Goal: Task Accomplishment & Management: Manage account settings

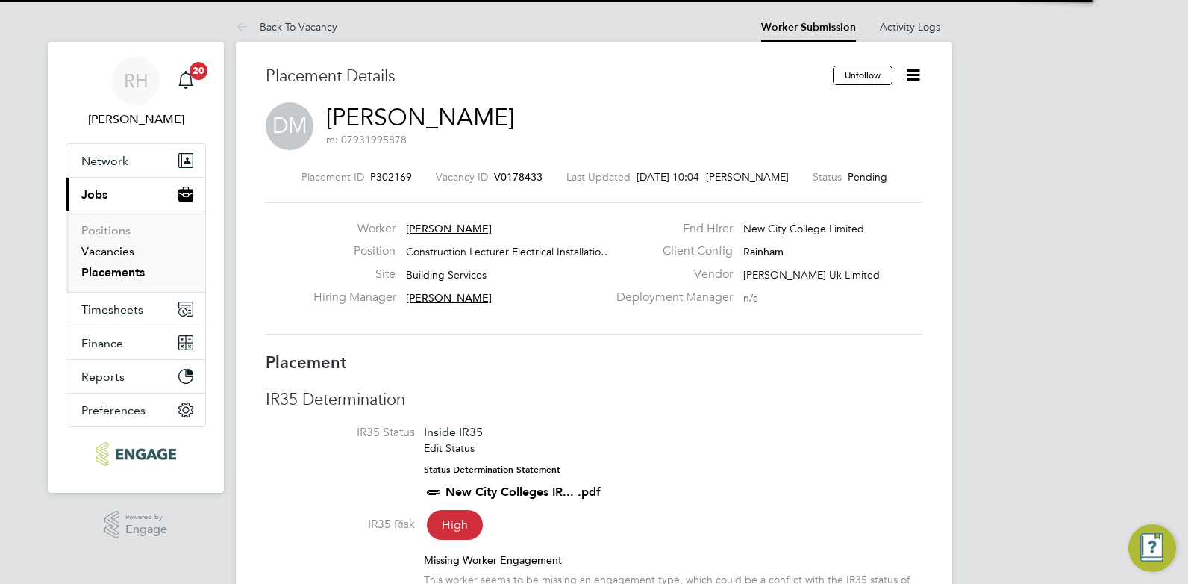
click at [115, 249] on link "Vacancies" at bounding box center [107, 251] width 53 height 14
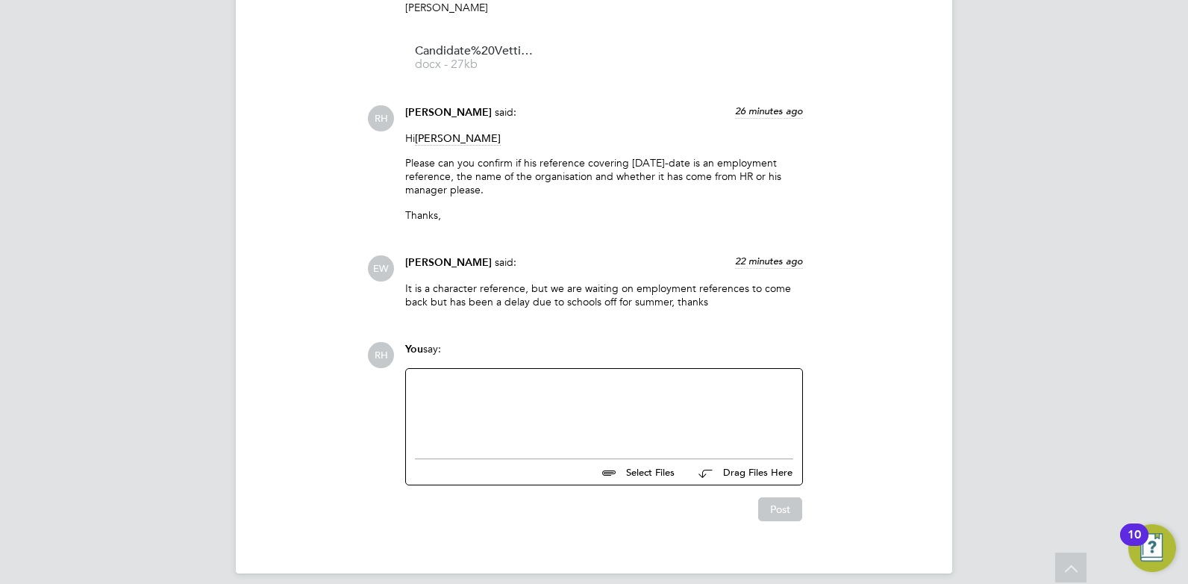
click at [544, 411] on div at bounding box center [604, 410] width 378 height 64
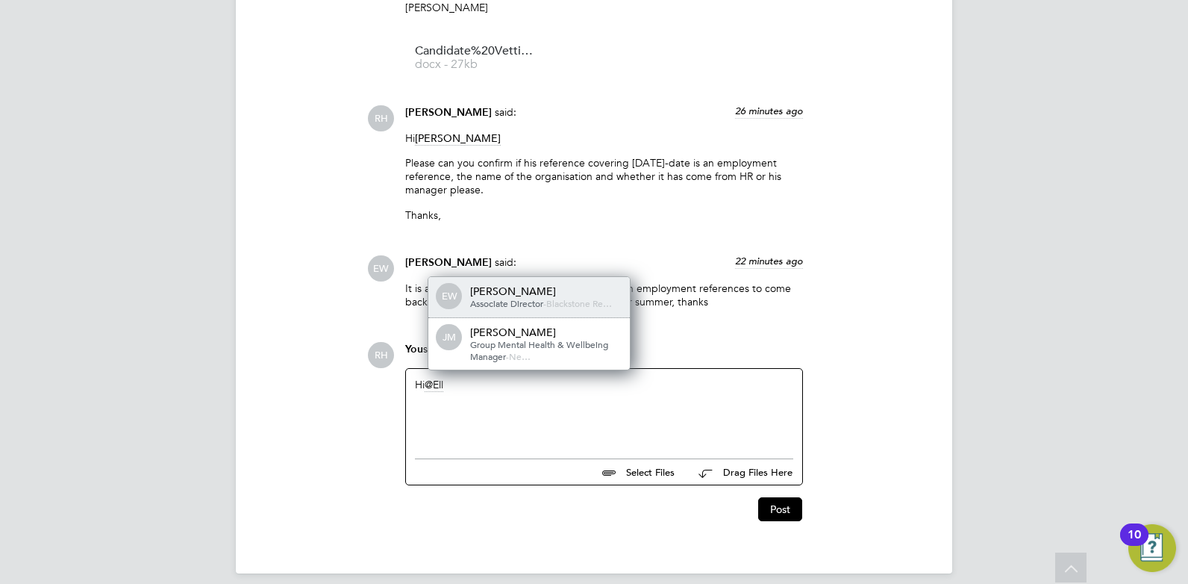
click at [517, 298] on div "Associate Director - Blackstone Re…" at bounding box center [544, 304] width 149 height 12
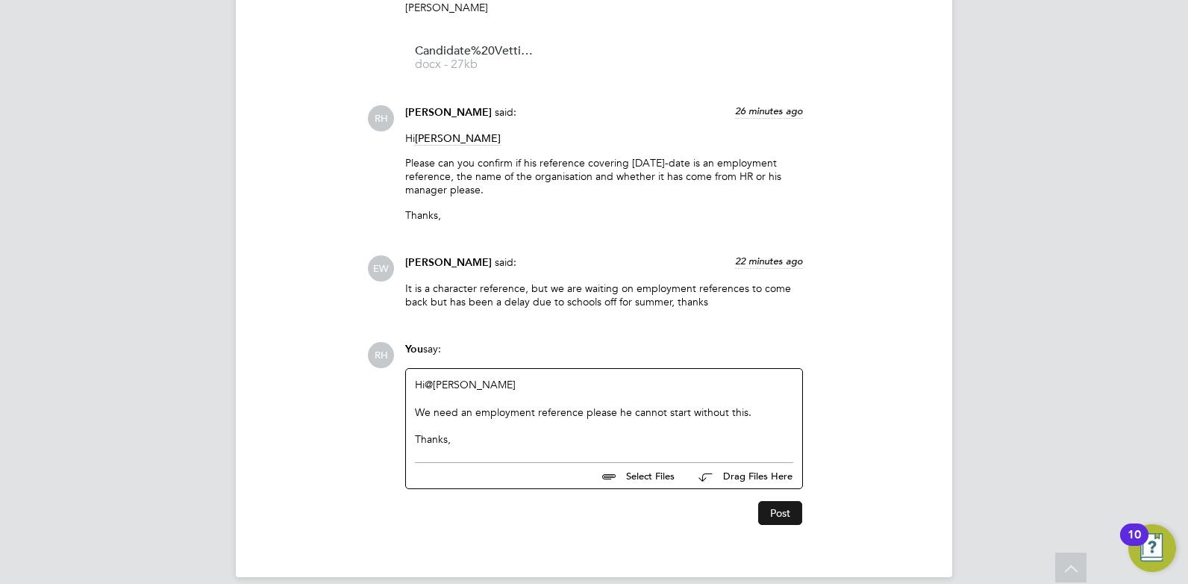
click at [769, 502] on button "Post" at bounding box center [780, 513] width 44 height 24
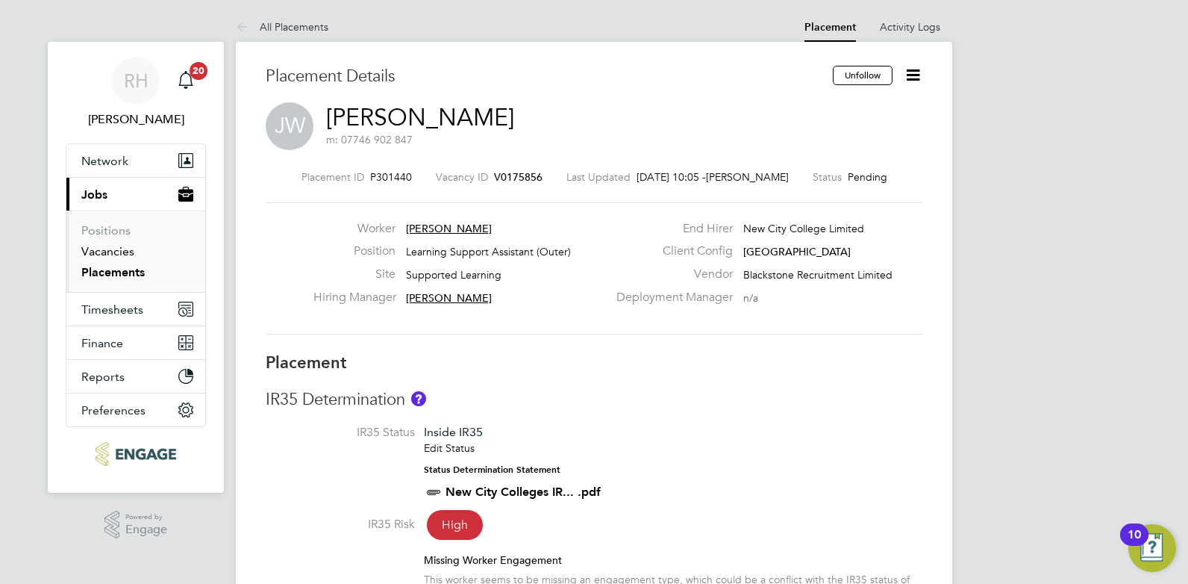
click at [120, 256] on link "Vacancies" at bounding box center [107, 251] width 53 height 14
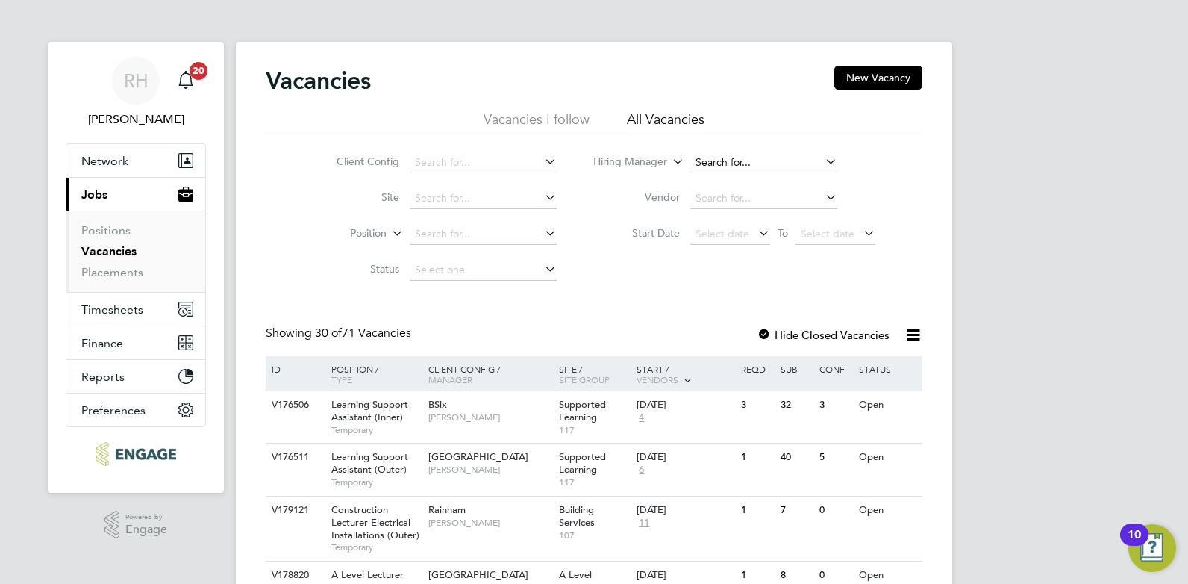
click at [705, 171] on input at bounding box center [764, 162] width 147 height 21
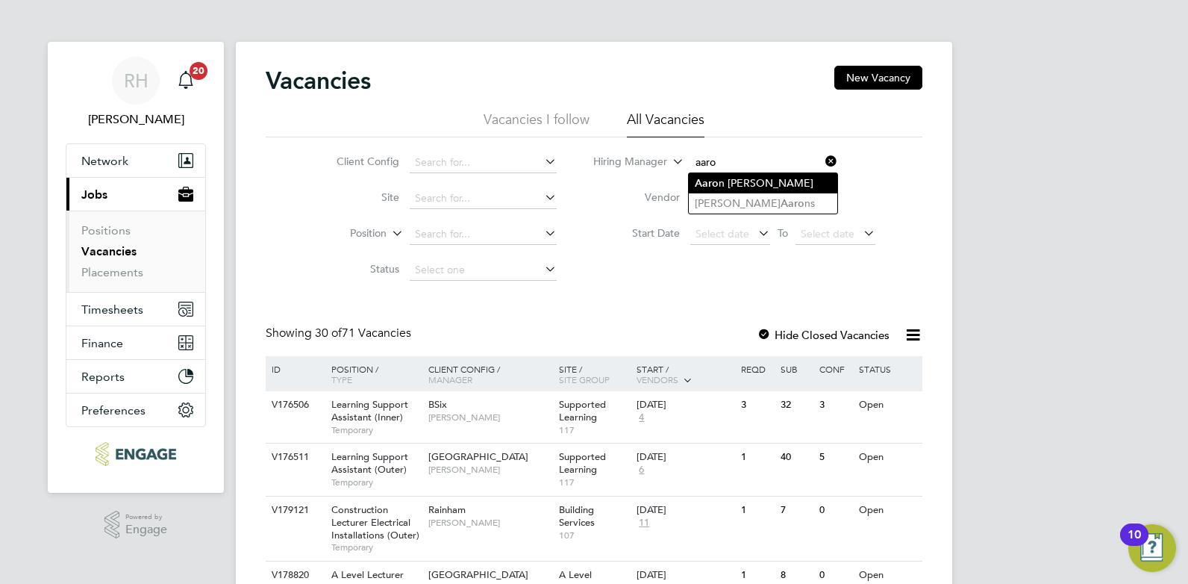
click at [720, 184] on li "Aaro n Carr" at bounding box center [763, 183] width 149 height 20
type input "[PERSON_NAME]"
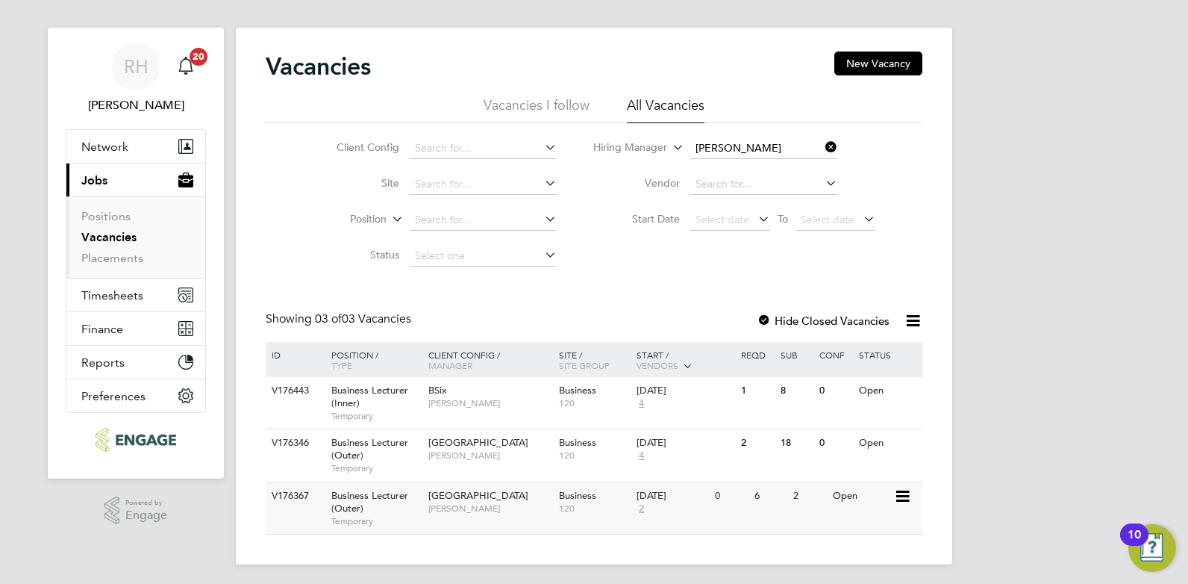
scroll to position [19, 0]
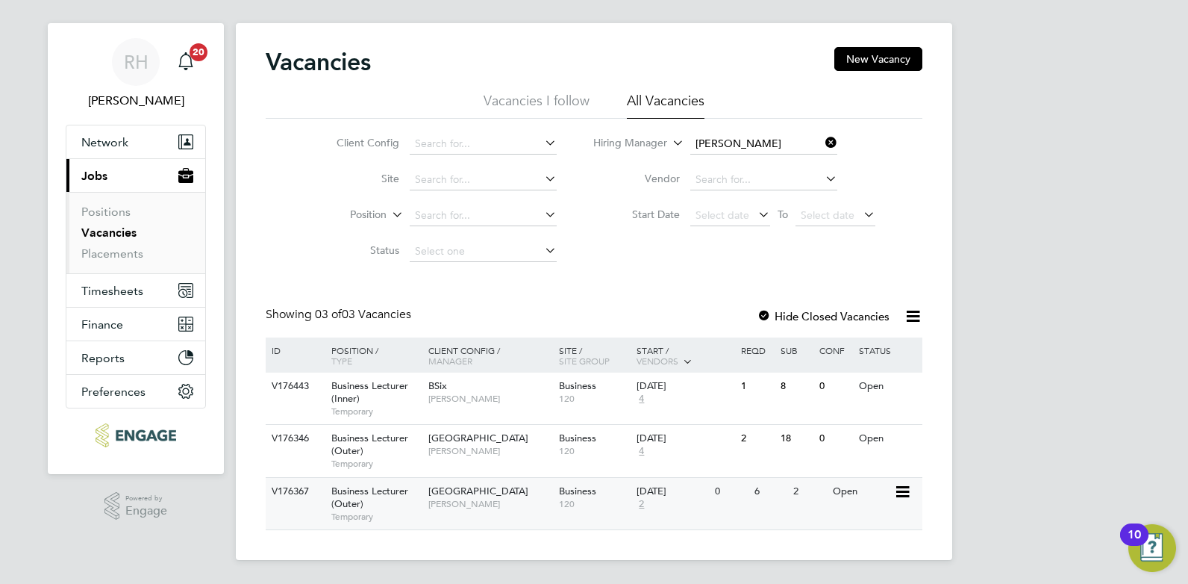
click at [473, 493] on span "Epping Forest Campus" at bounding box center [479, 490] width 100 height 13
click at [344, 408] on span "Temporary" at bounding box center [376, 411] width 90 height 12
click at [402, 401] on div "Business Lecturer (Inner) Temporary" at bounding box center [372, 399] width 105 height 52
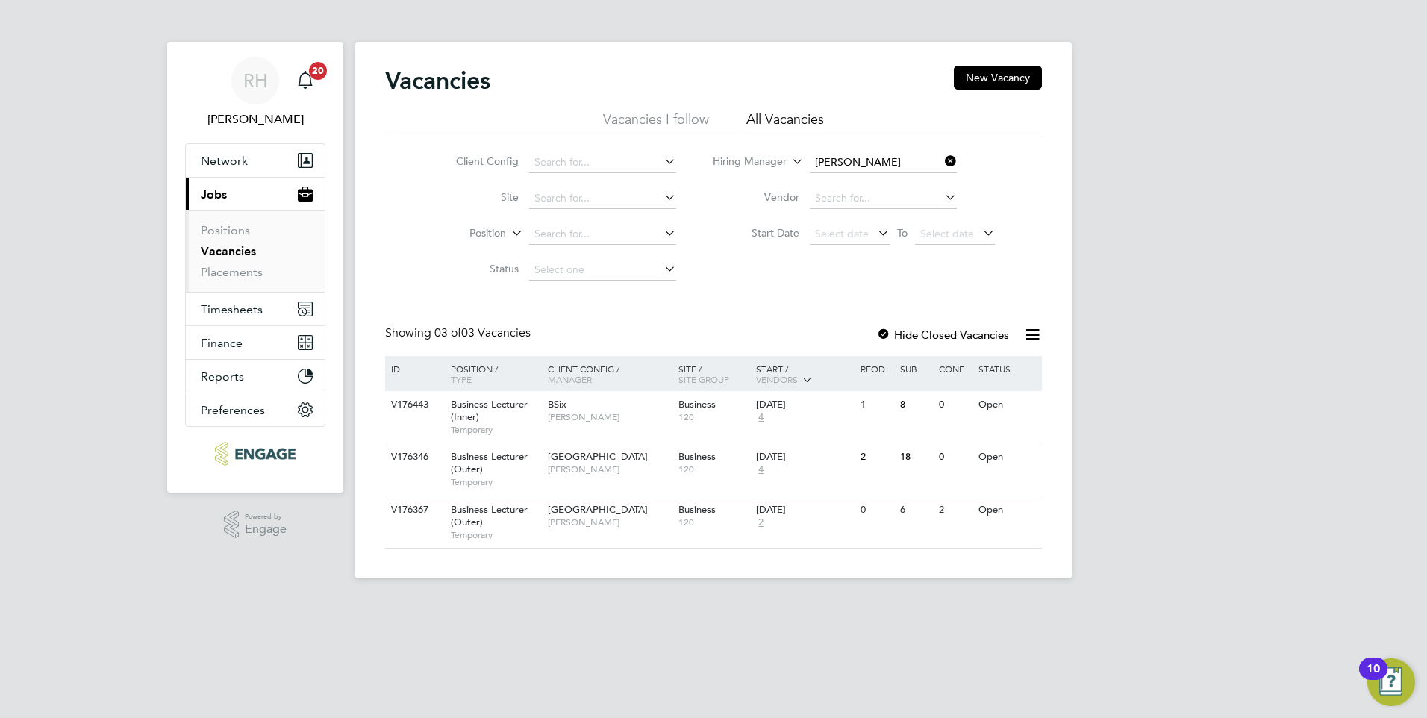
click at [942, 158] on icon at bounding box center [942, 161] width 0 height 21
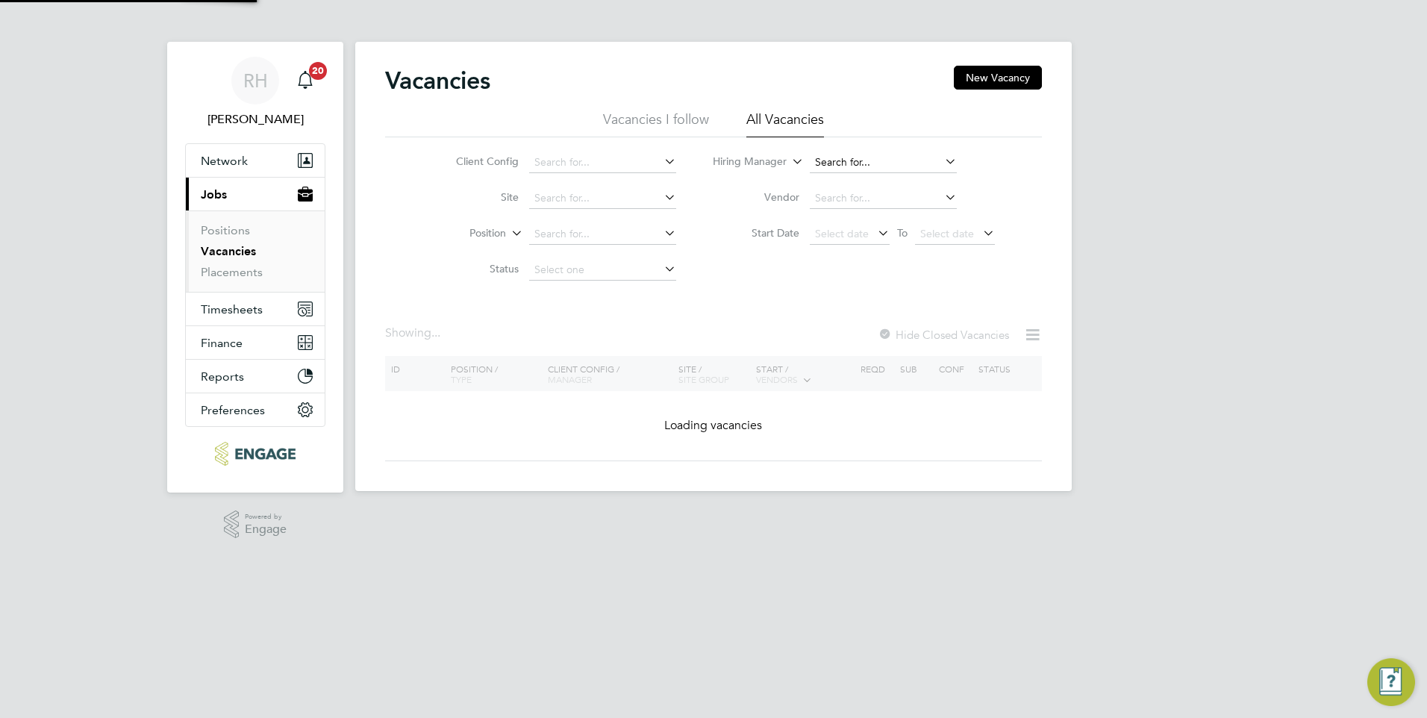
click at [894, 171] on input at bounding box center [883, 162] width 147 height 21
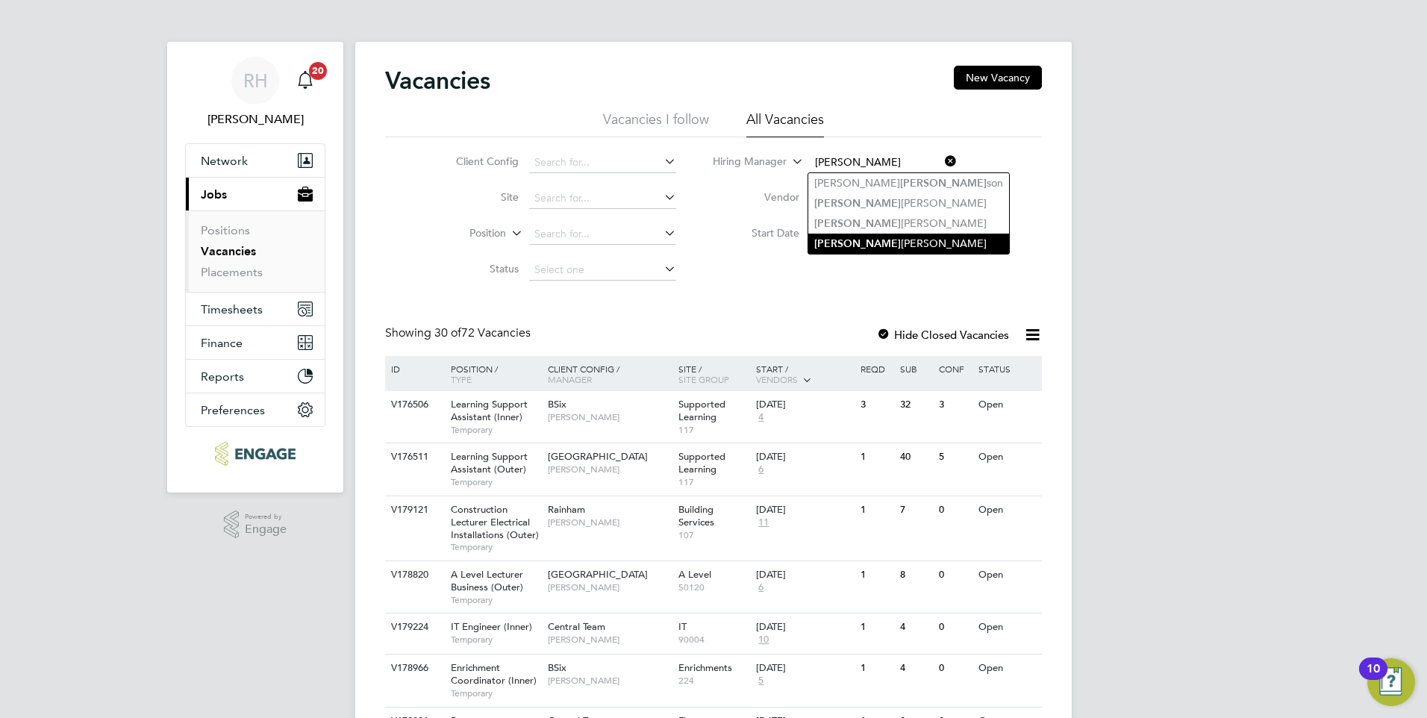
click at [874, 237] on li "John Waite" at bounding box center [908, 244] width 201 height 20
type input "John Waite"
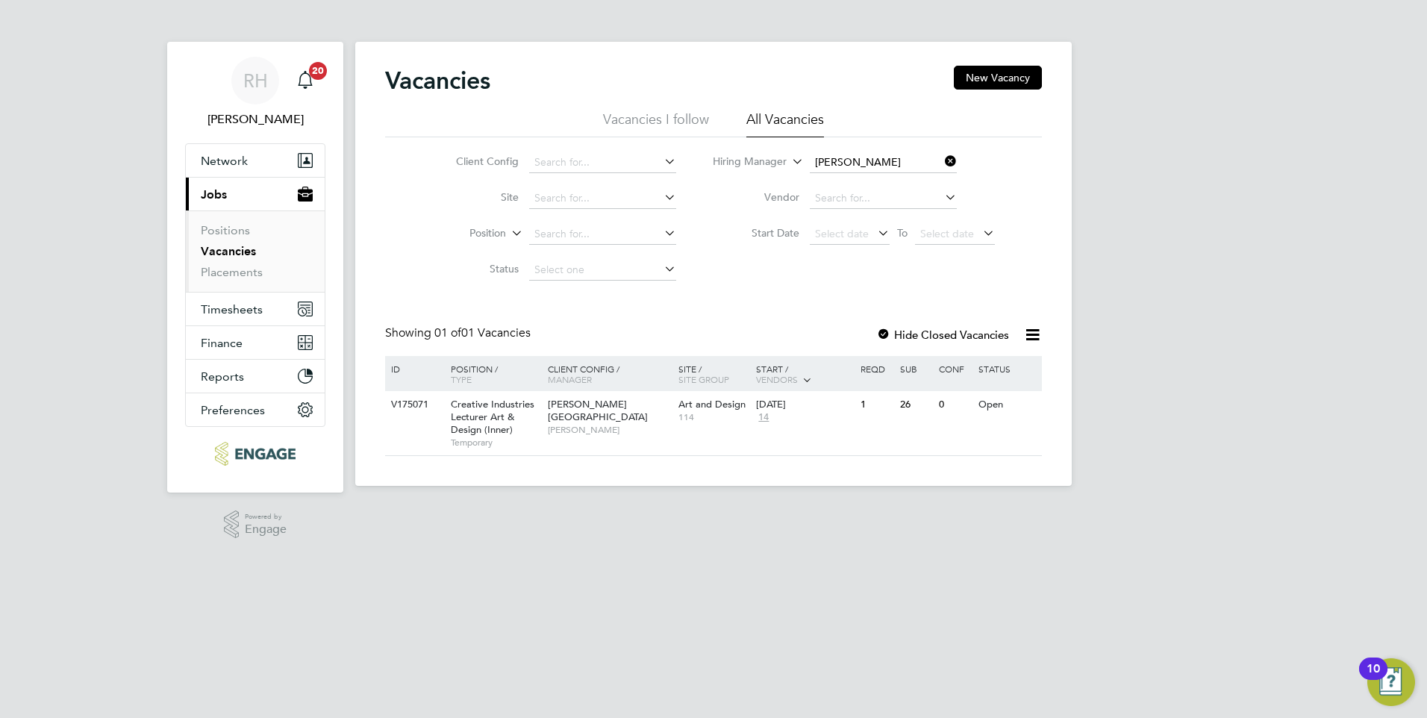
click at [942, 166] on icon at bounding box center [942, 161] width 0 height 21
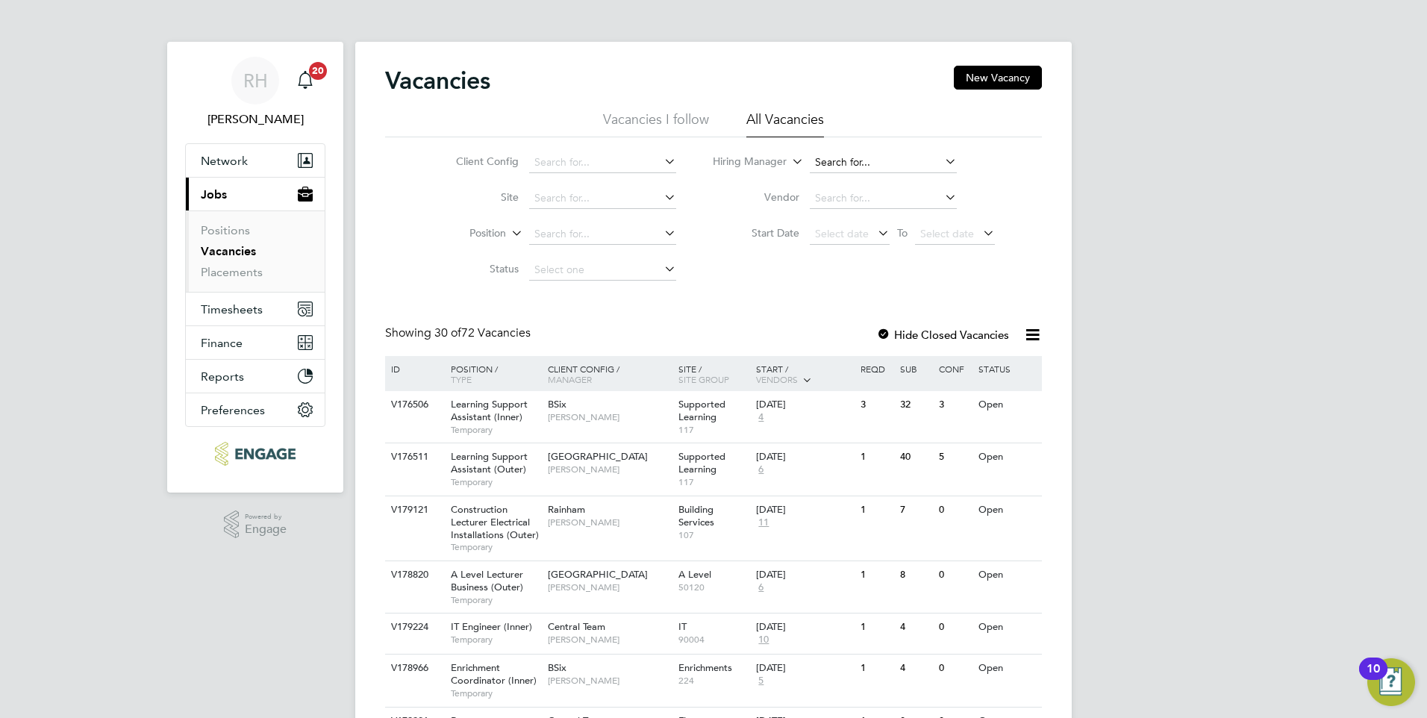
click at [873, 163] on input at bounding box center [883, 162] width 147 height 21
click at [466, 396] on div "Learning Support Assistant (Inner) Temporary" at bounding box center [492, 417] width 105 height 52
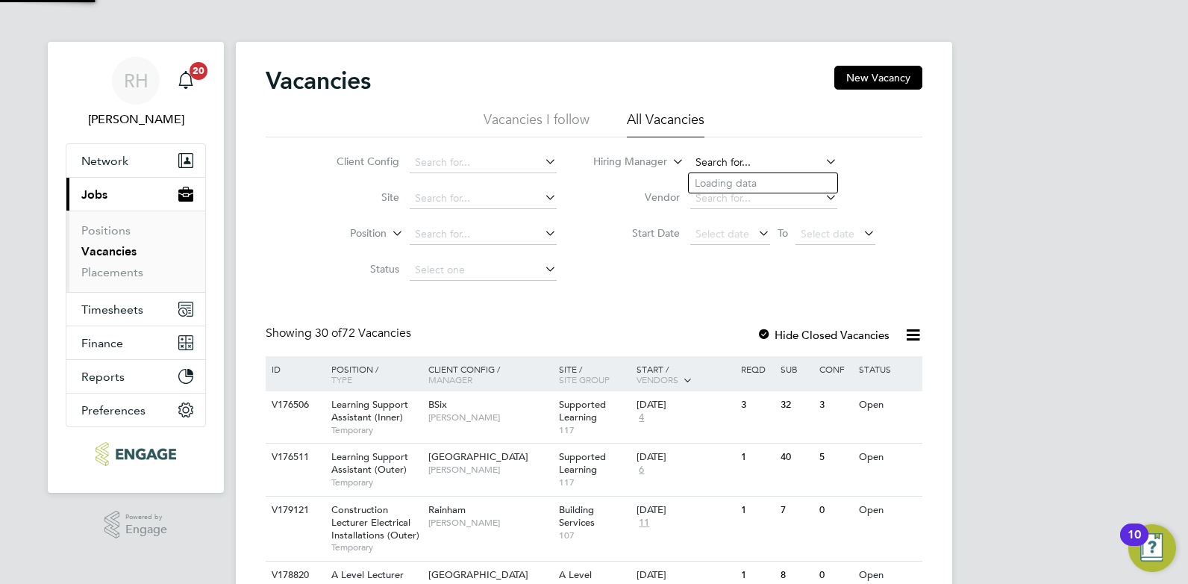
click at [790, 161] on input at bounding box center [764, 162] width 147 height 21
click at [760, 214] on li "Kerry Baker" at bounding box center [781, 224] width 184 height 20
type input "Kerry Baker"
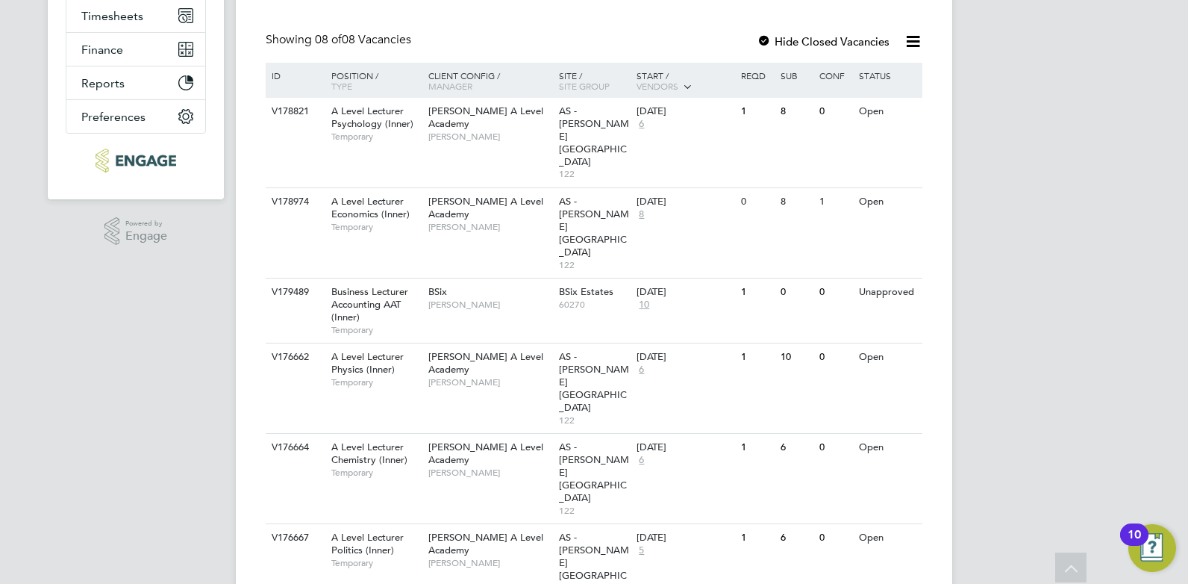
scroll to position [294, 0]
click at [398, 440] on span "A Level Lecturer Chemistry (Inner)" at bounding box center [369, 452] width 76 height 25
click at [385, 194] on span "A Level Lecturer Economics (Inner)" at bounding box center [370, 206] width 78 height 25
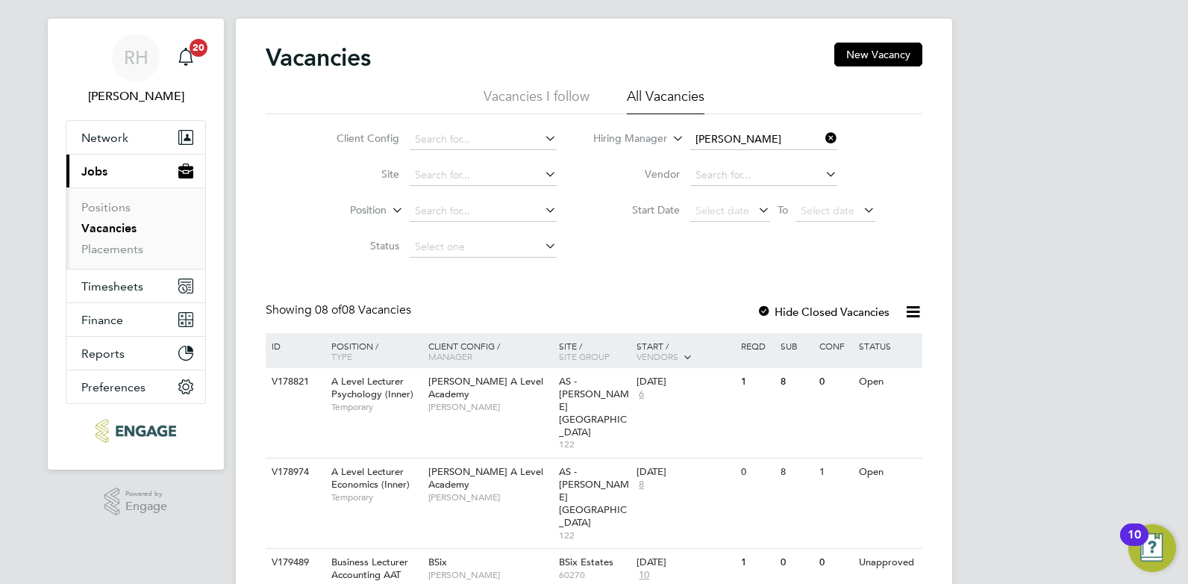
scroll to position [0, 0]
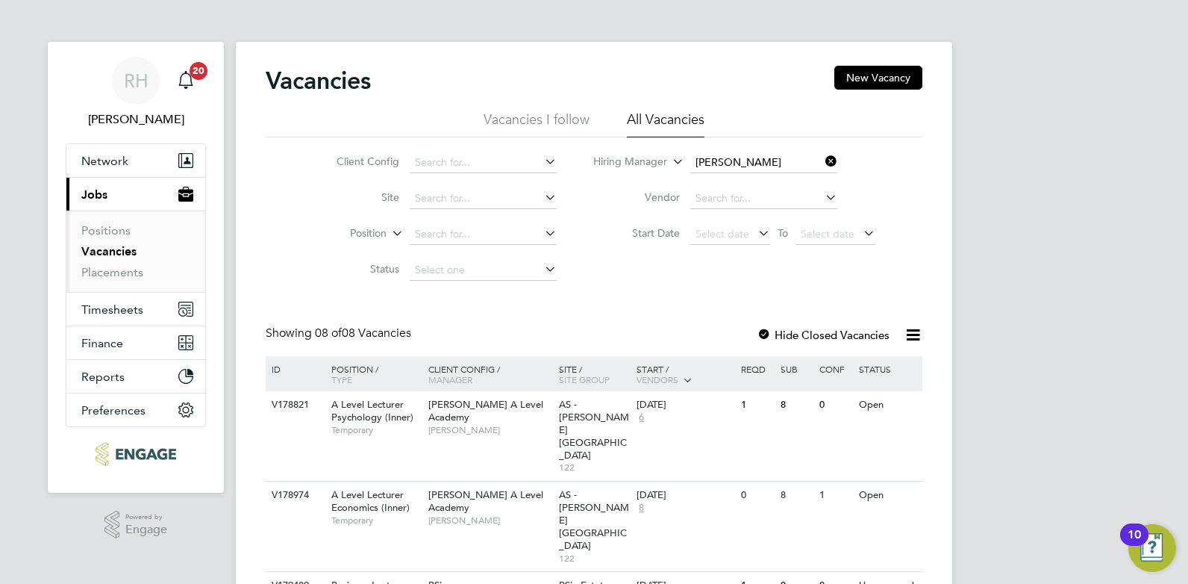
click at [823, 161] on icon at bounding box center [823, 161] width 0 height 21
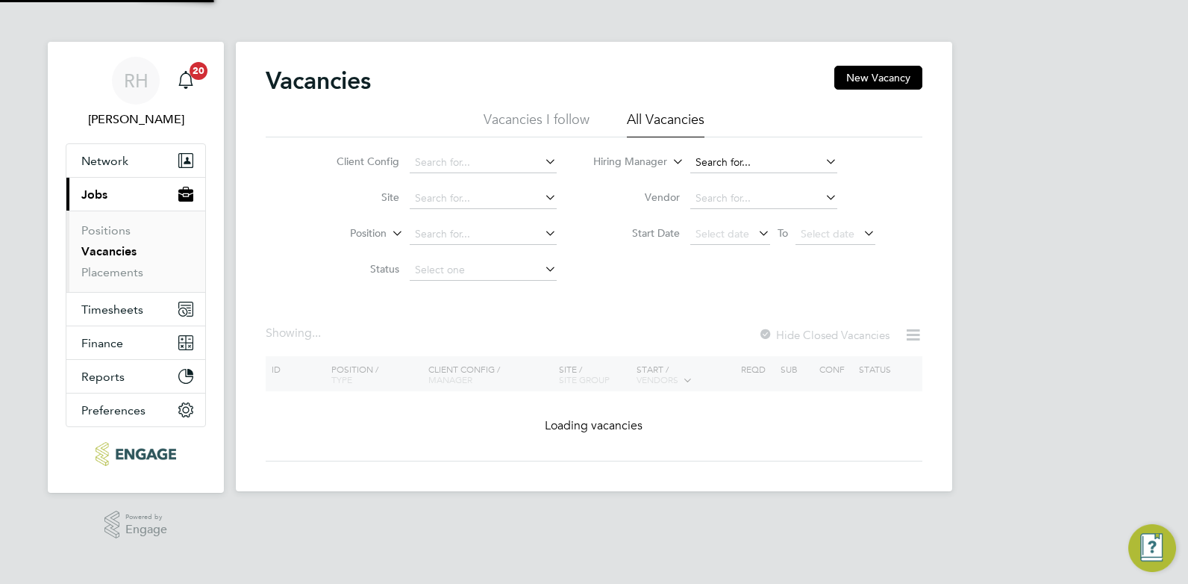
click at [770, 157] on input at bounding box center [764, 162] width 147 height 21
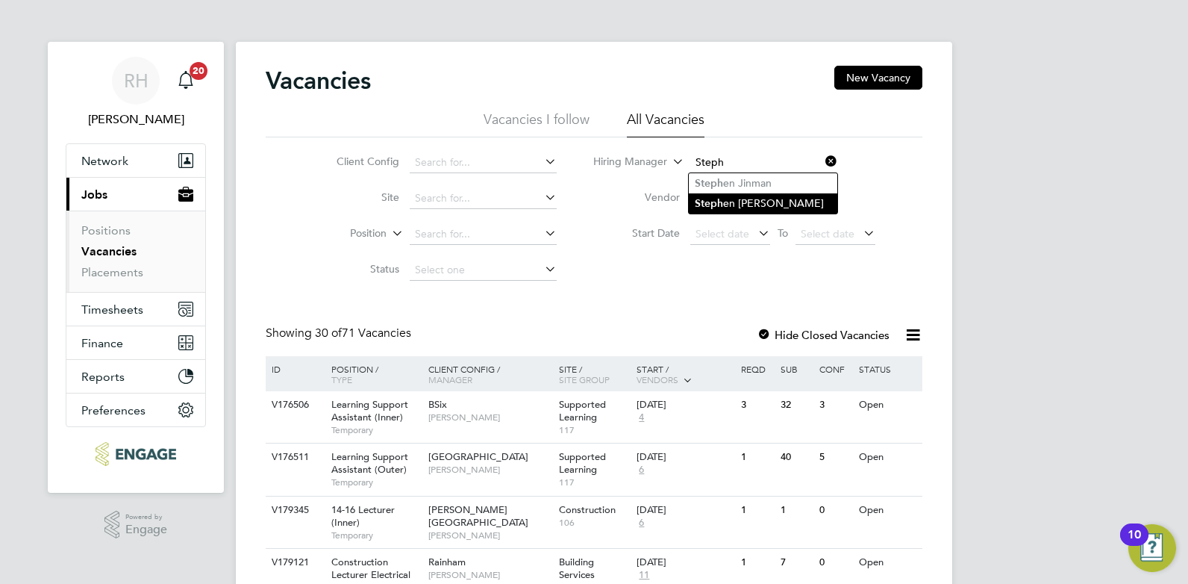
click at [758, 198] on li "Steph en Brayshaw" at bounding box center [763, 203] width 149 height 20
type input "[PERSON_NAME]"
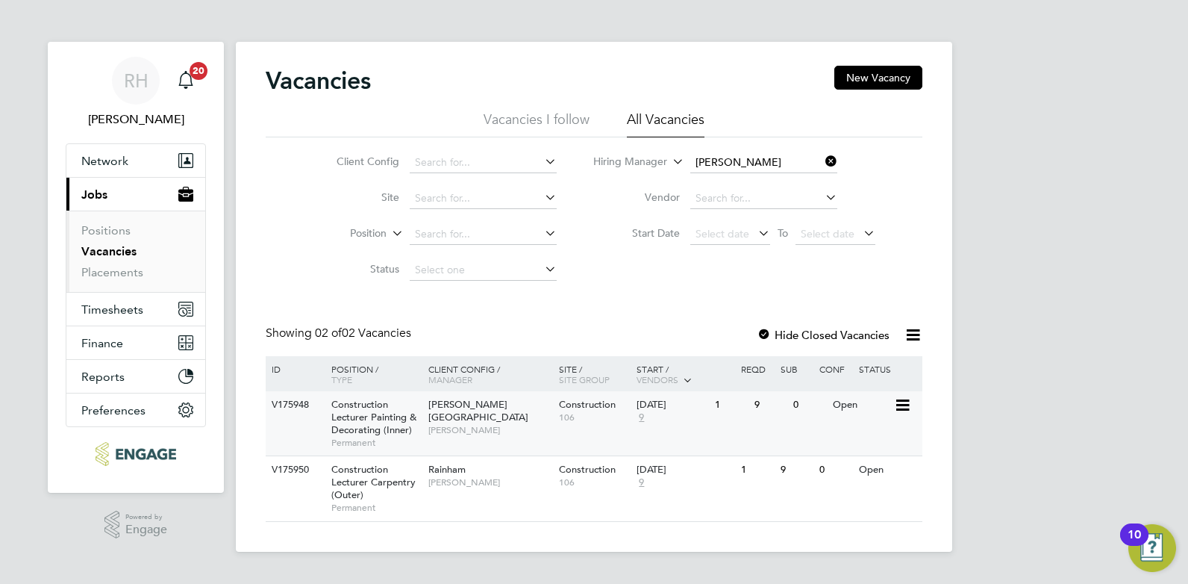
click at [371, 423] on span "Construction Lecturer Painting & Decorating (Inner)" at bounding box center [373, 417] width 85 height 38
click at [351, 469] on span "Construction Lecturer Carpentry (Outer)" at bounding box center [373, 482] width 84 height 38
click at [823, 161] on icon at bounding box center [823, 161] width 0 height 21
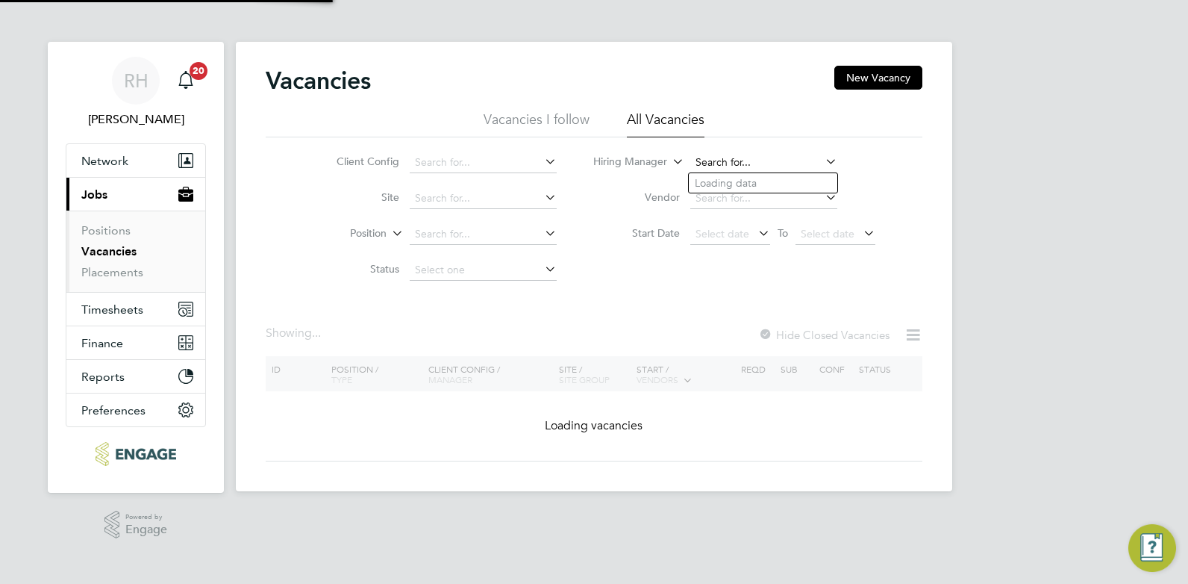
click at [761, 161] on input at bounding box center [764, 162] width 147 height 21
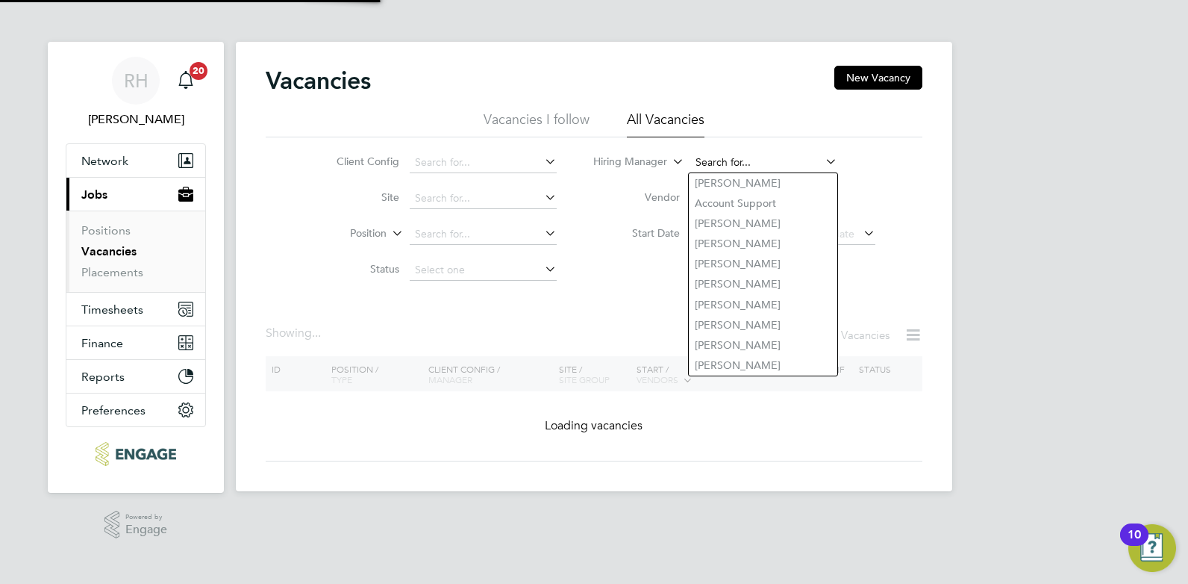
type input "I"
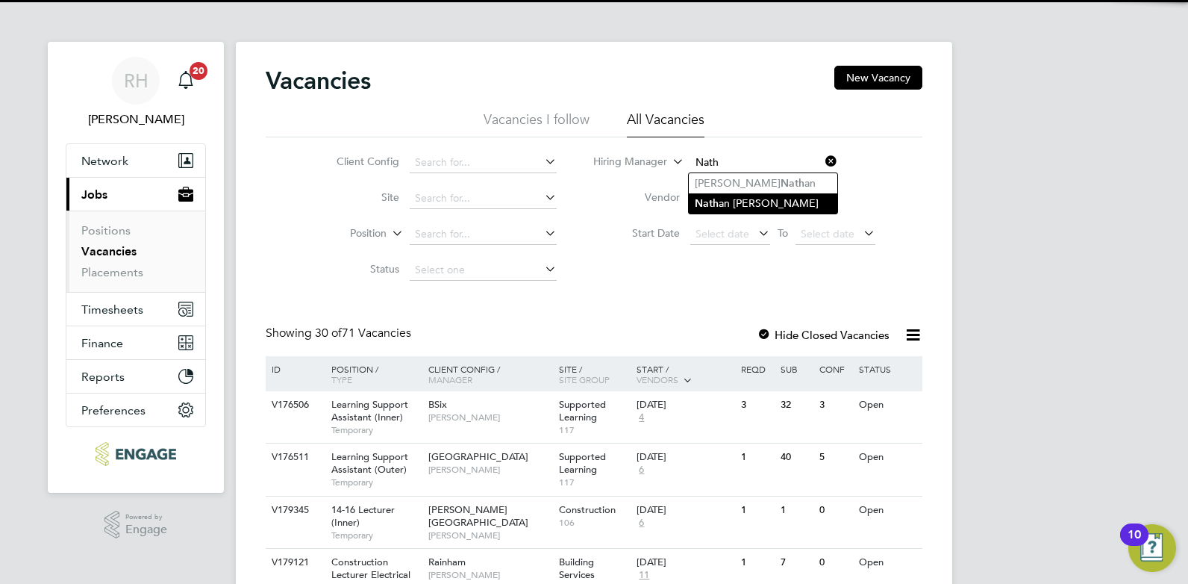
click at [741, 198] on li "Nath an Morris" at bounding box center [763, 203] width 149 height 20
type input "Nathan Morris"
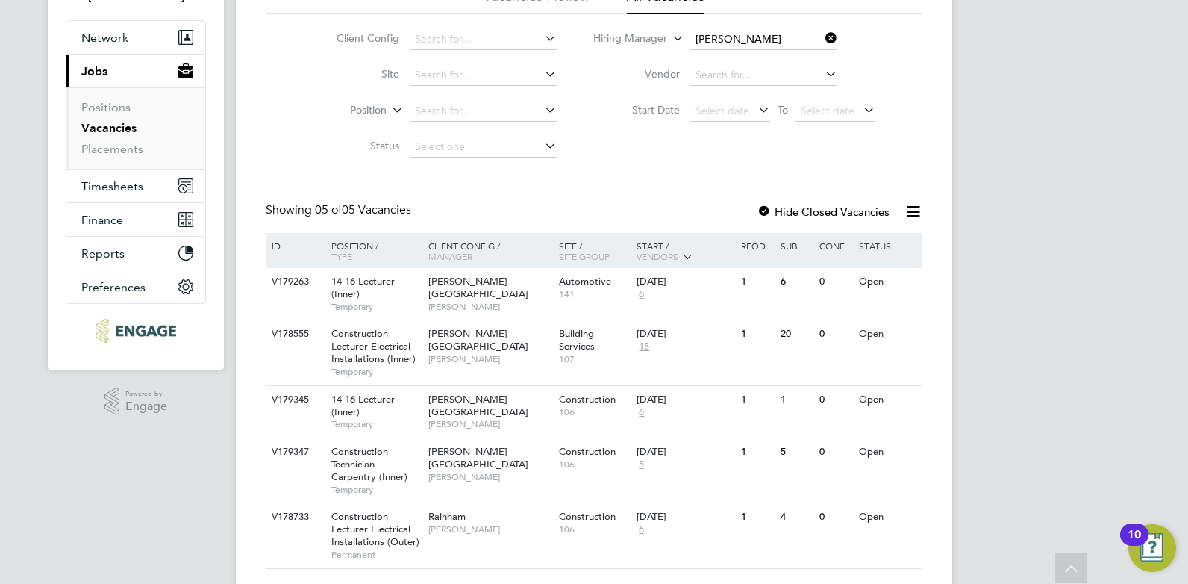
scroll to position [162, 0]
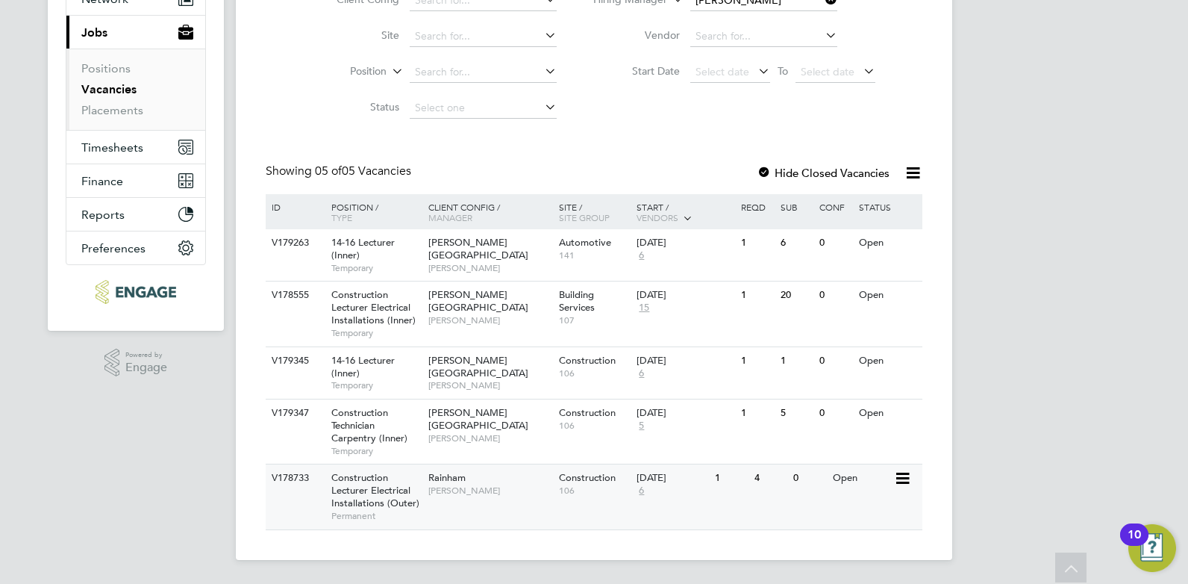
click at [370, 498] on span "Construction Lecturer Electrical Installations (Outer)" at bounding box center [375, 490] width 88 height 38
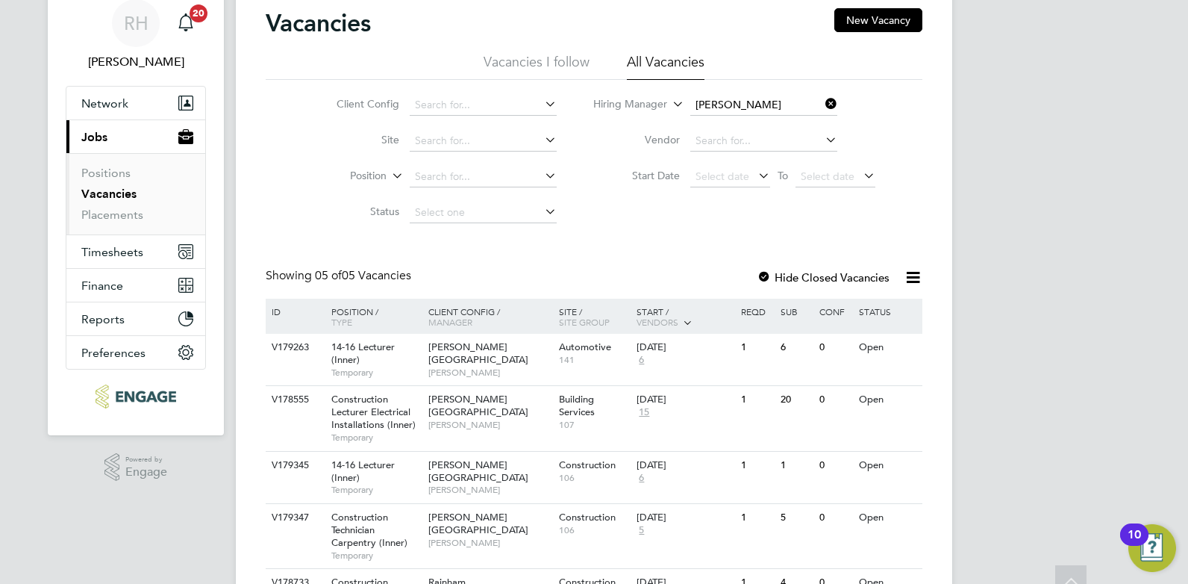
scroll to position [0, 0]
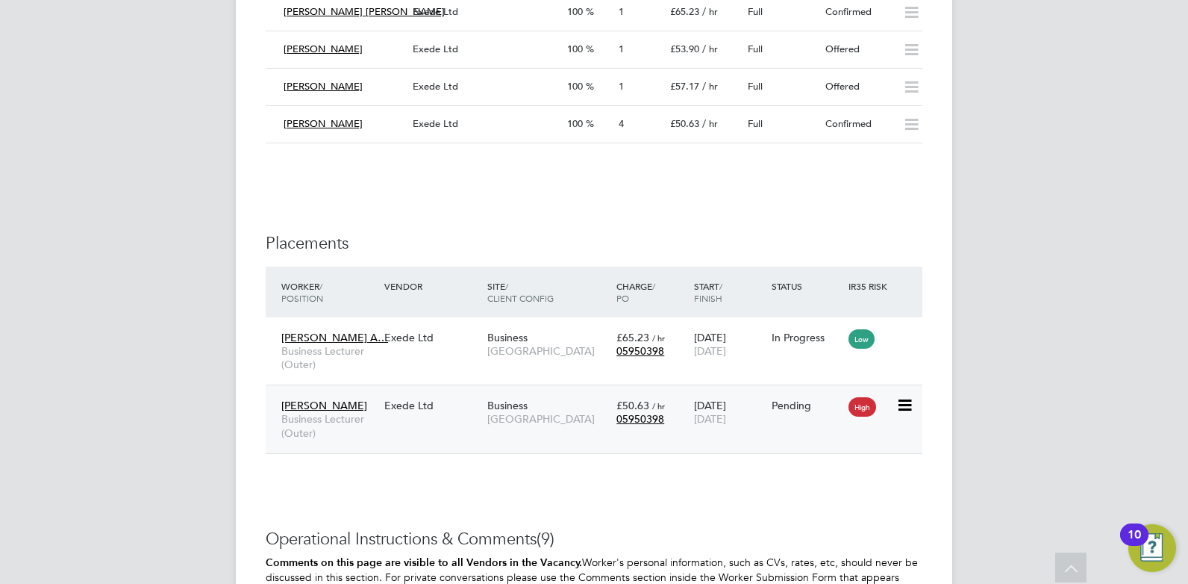
click at [499, 424] on span "[GEOGRAPHIC_DATA]" at bounding box center [548, 418] width 122 height 13
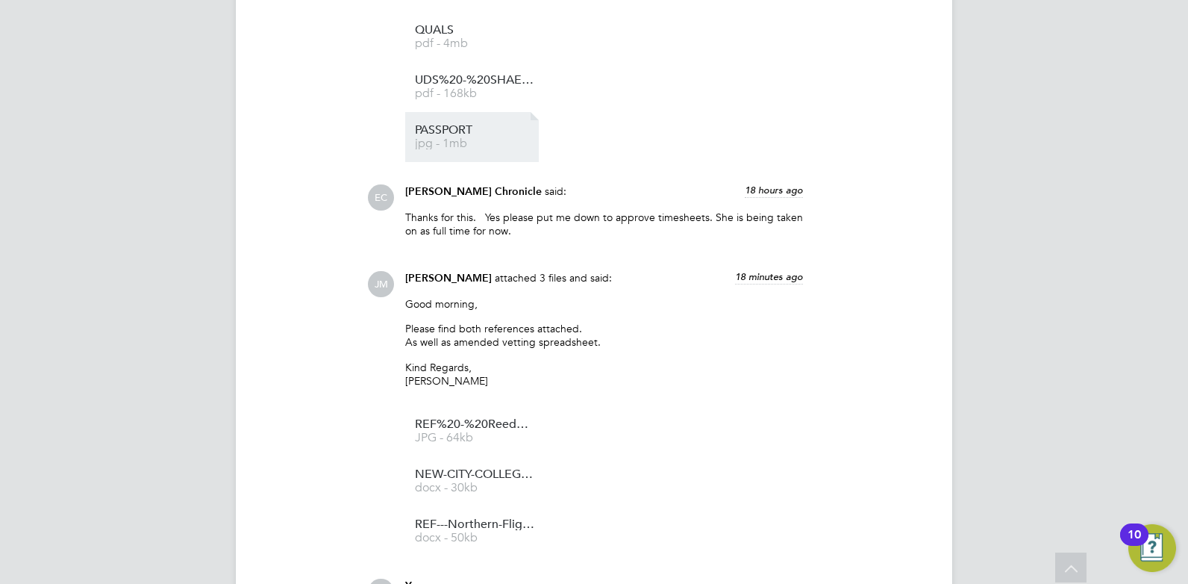
scroll to position [2103, 0]
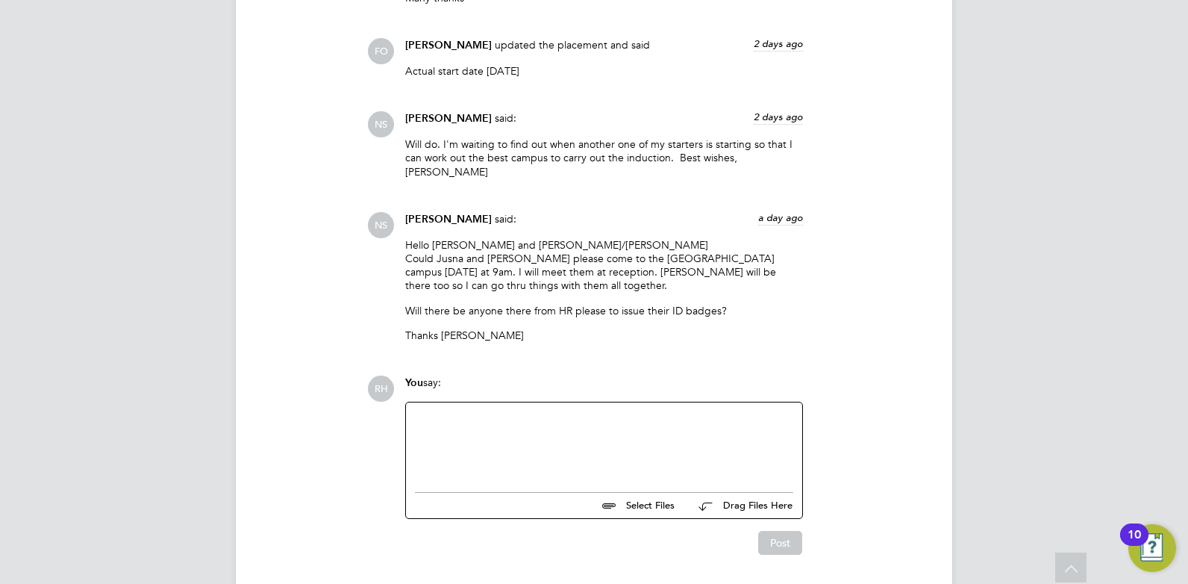
scroll to position [2679, 0]
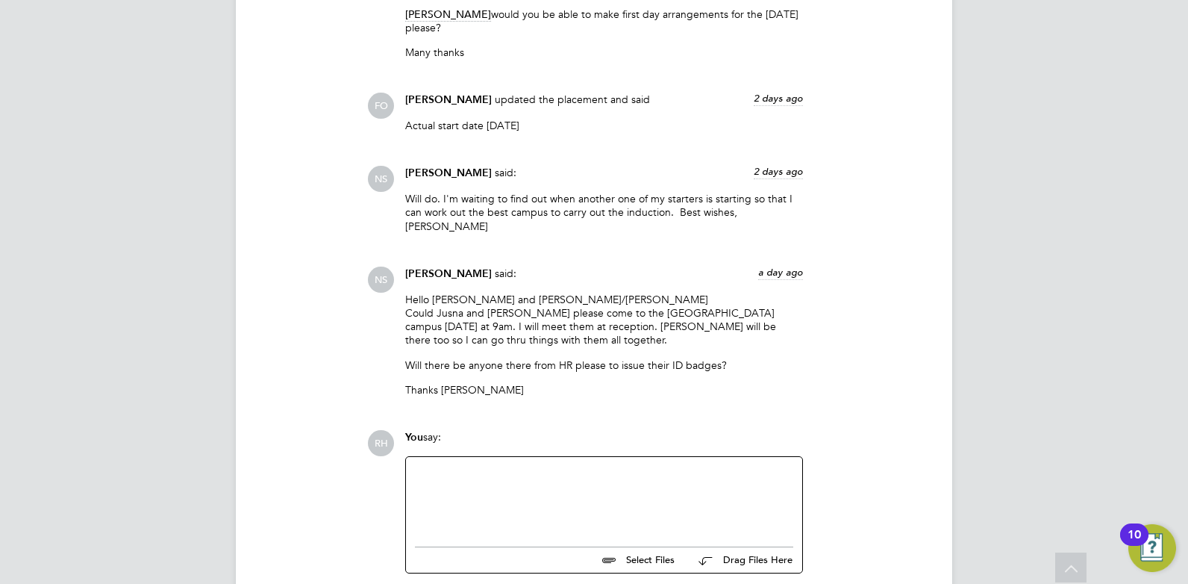
click at [690, 483] on div at bounding box center [604, 498] width 378 height 64
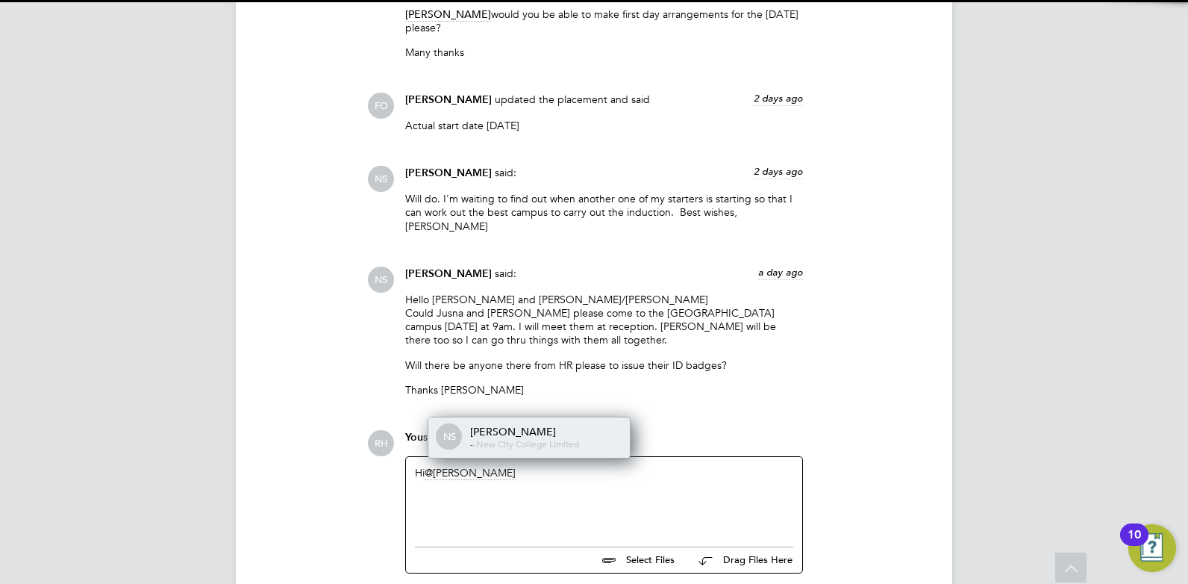
click at [525, 437] on span "New City College Limited" at bounding box center [527, 443] width 103 height 12
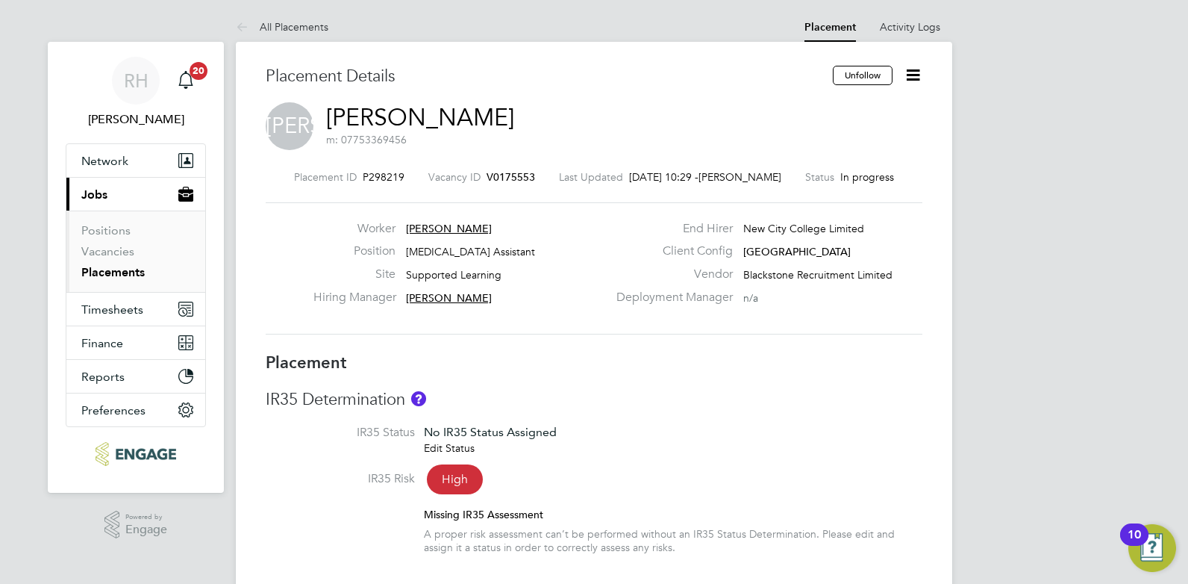
click at [500, 178] on span "V0175553" at bounding box center [511, 176] width 49 height 13
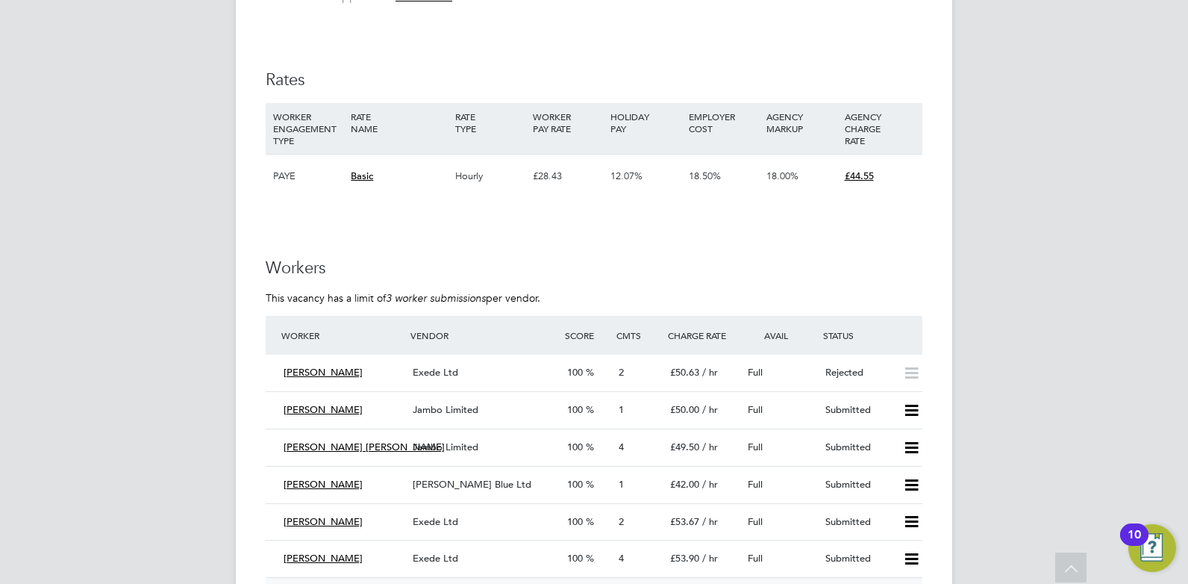
scroll to position [1792, 0]
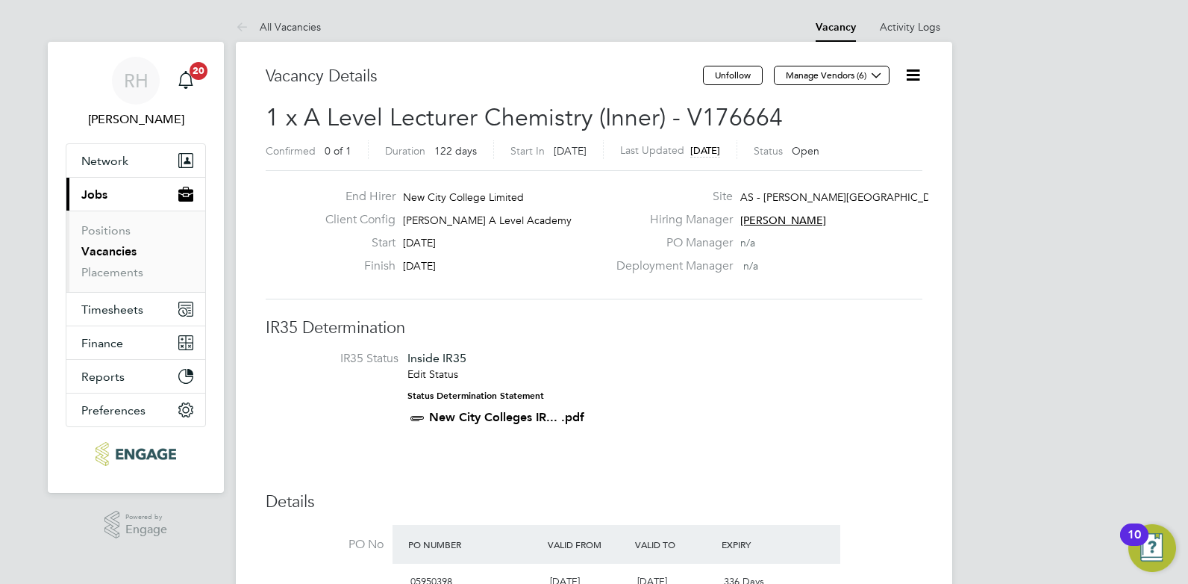
click at [920, 75] on icon at bounding box center [913, 75] width 19 height 19
click at [872, 131] on li "Update Status" at bounding box center [877, 131] width 87 height 21
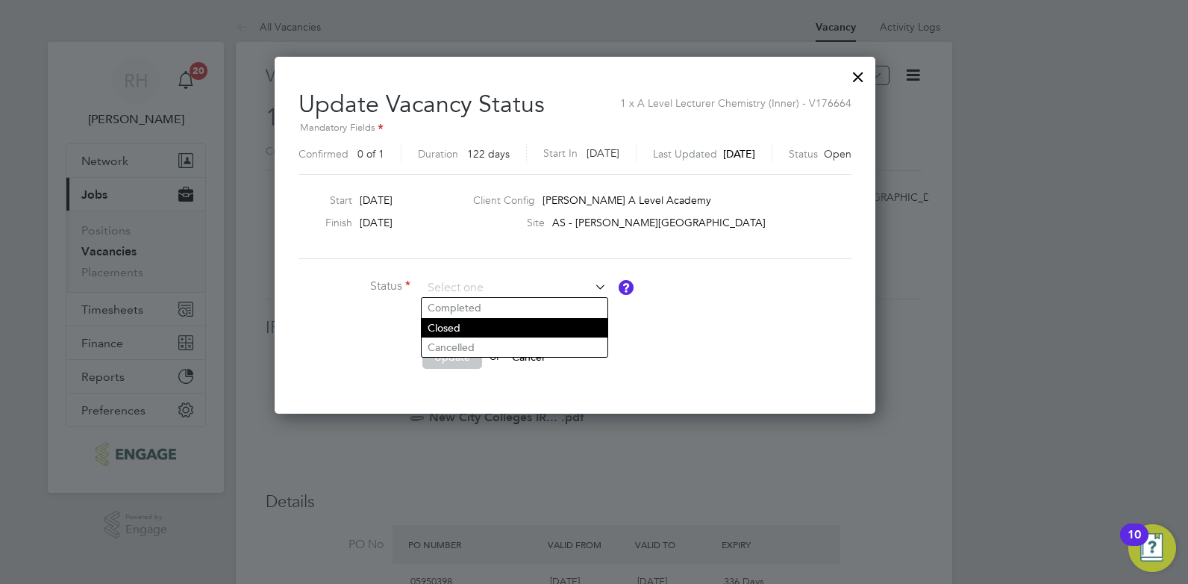
click at [502, 334] on li "Closed" at bounding box center [515, 327] width 186 height 19
type input "Closed"
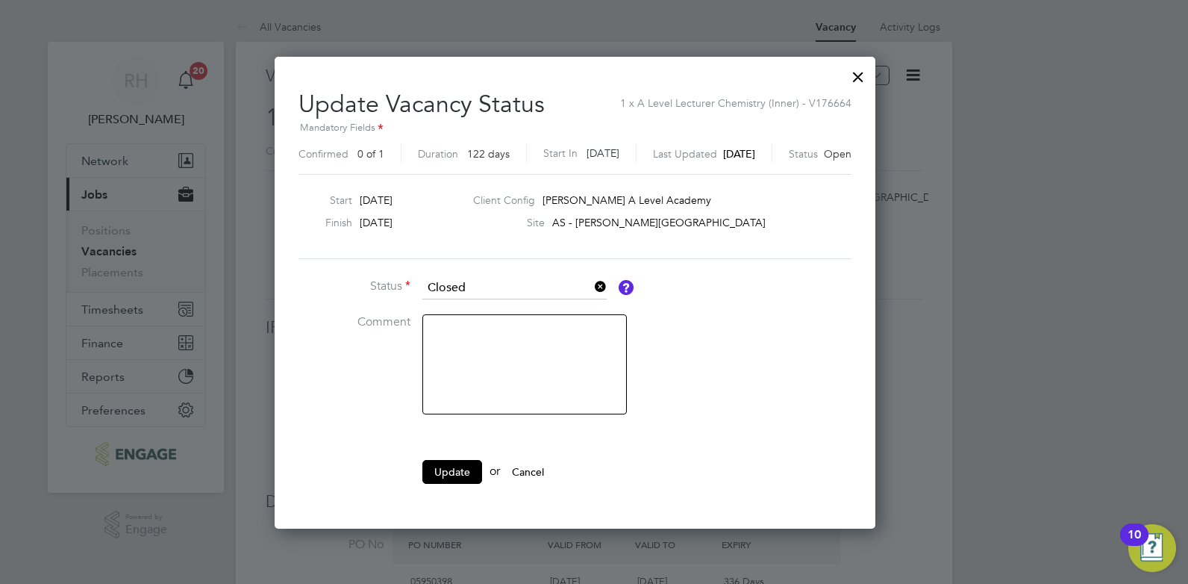
click at [471, 343] on textarea at bounding box center [525, 364] width 205 height 100
type textarea "No longer required"
click at [464, 466] on button "Update" at bounding box center [453, 472] width 60 height 24
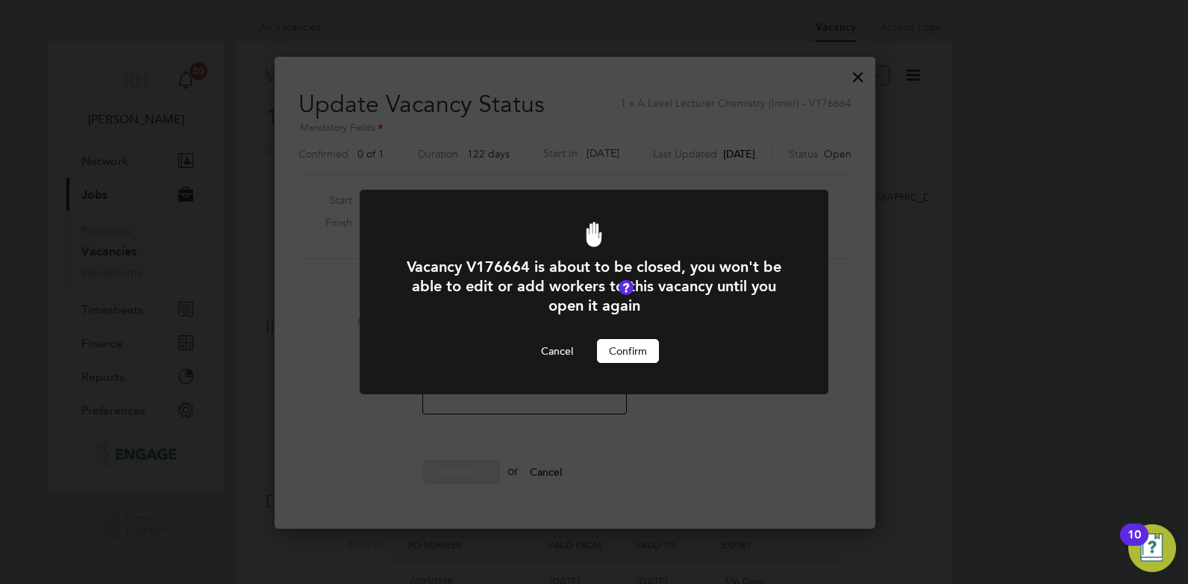
click at [617, 352] on button "Confirm" at bounding box center [628, 351] width 62 height 24
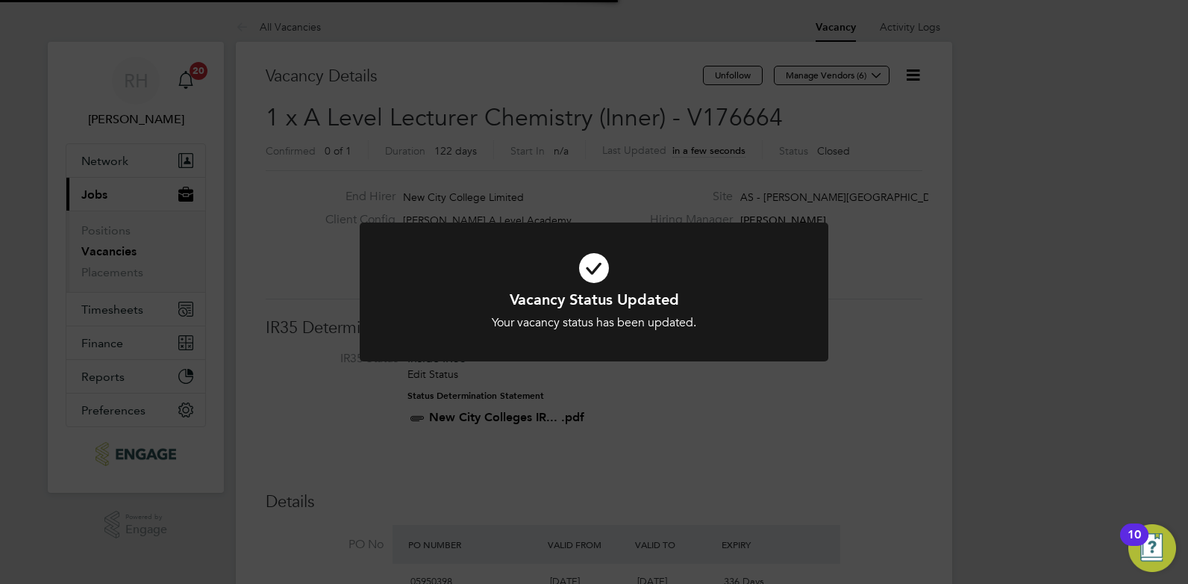
click at [917, 337] on div "Vacancy Status Updated Your vacancy status has been updated. Cancel Okay" at bounding box center [594, 292] width 1188 height 584
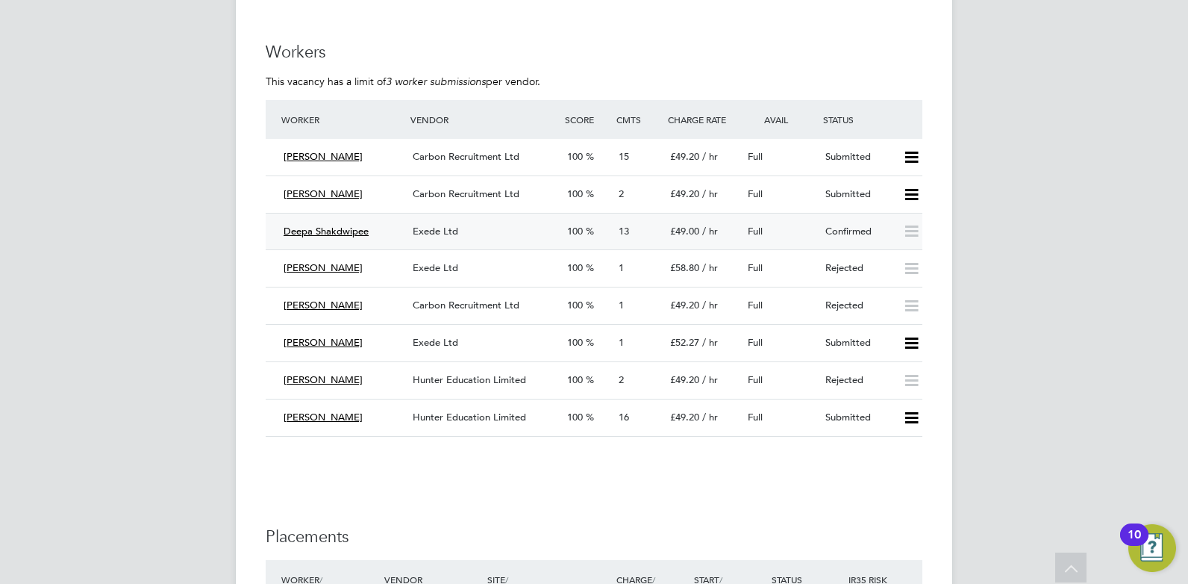
click at [384, 231] on div "Deepa Shakdwipee" at bounding box center [342, 231] width 129 height 25
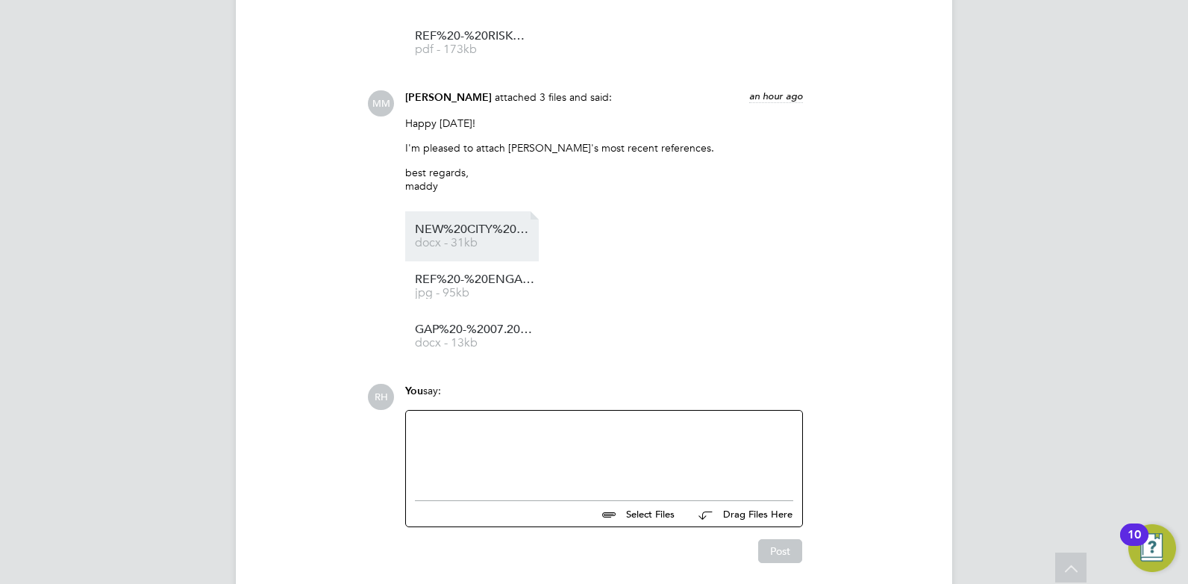
click at [471, 237] on span "docx - 31kb" at bounding box center [474, 242] width 119 height 11
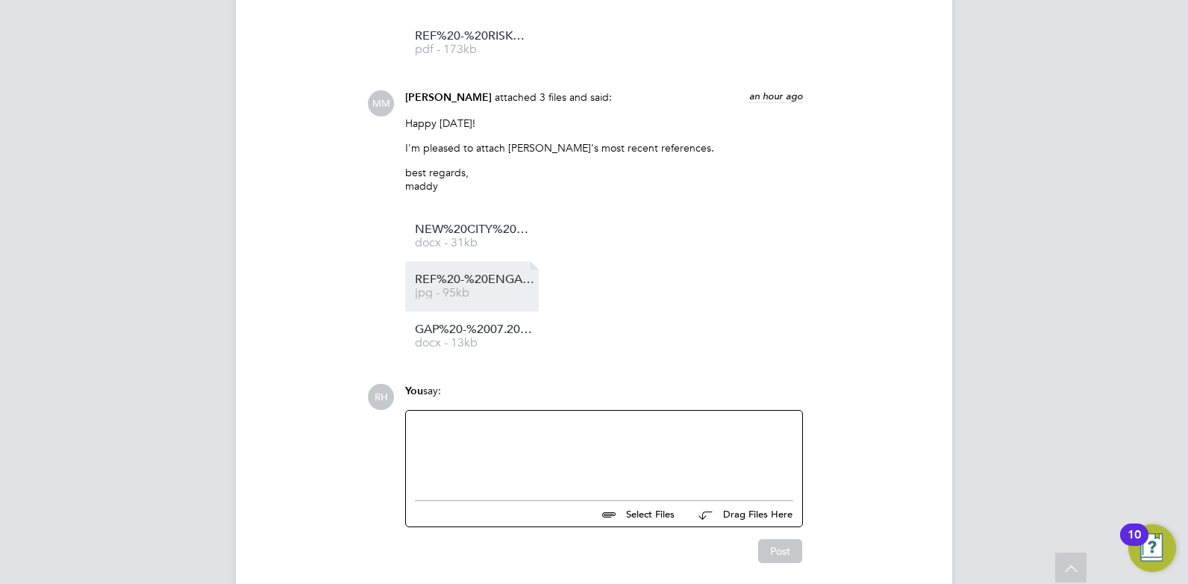
click at [446, 287] on span "jpg - 95kb" at bounding box center [474, 292] width 119 height 11
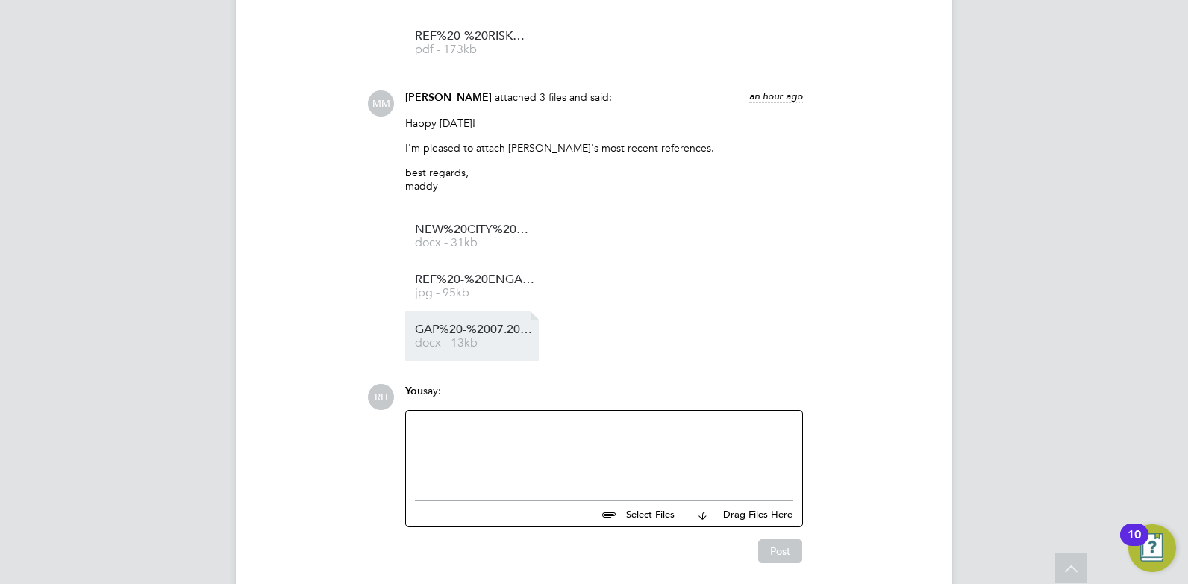
click at [472, 324] on span "GAP%20-%2007.2025-PRESENT" at bounding box center [474, 329] width 119 height 11
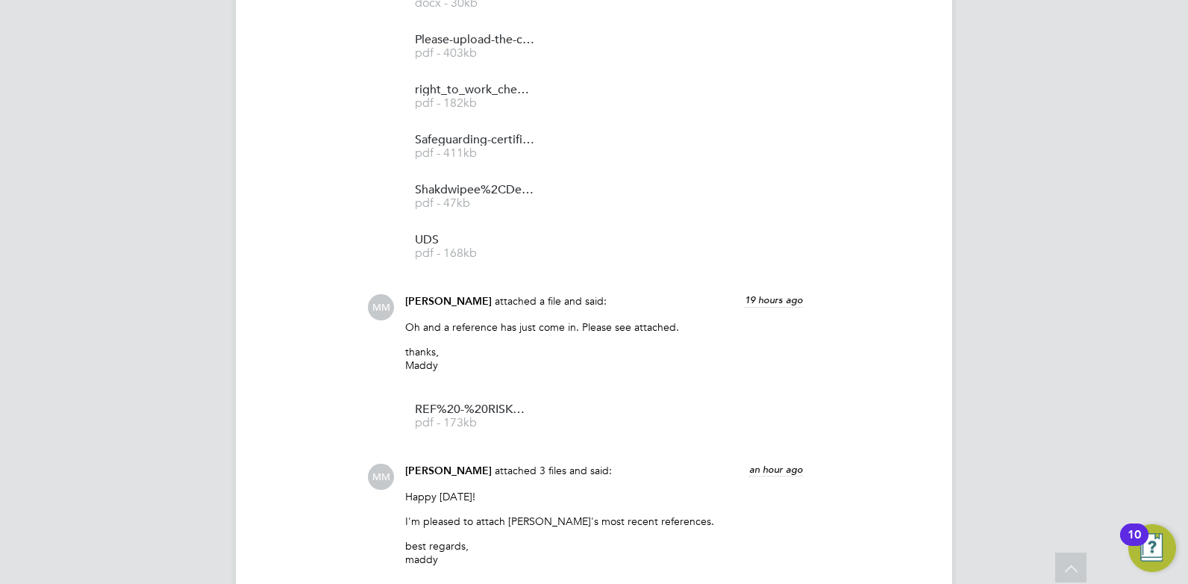
scroll to position [4479, 0]
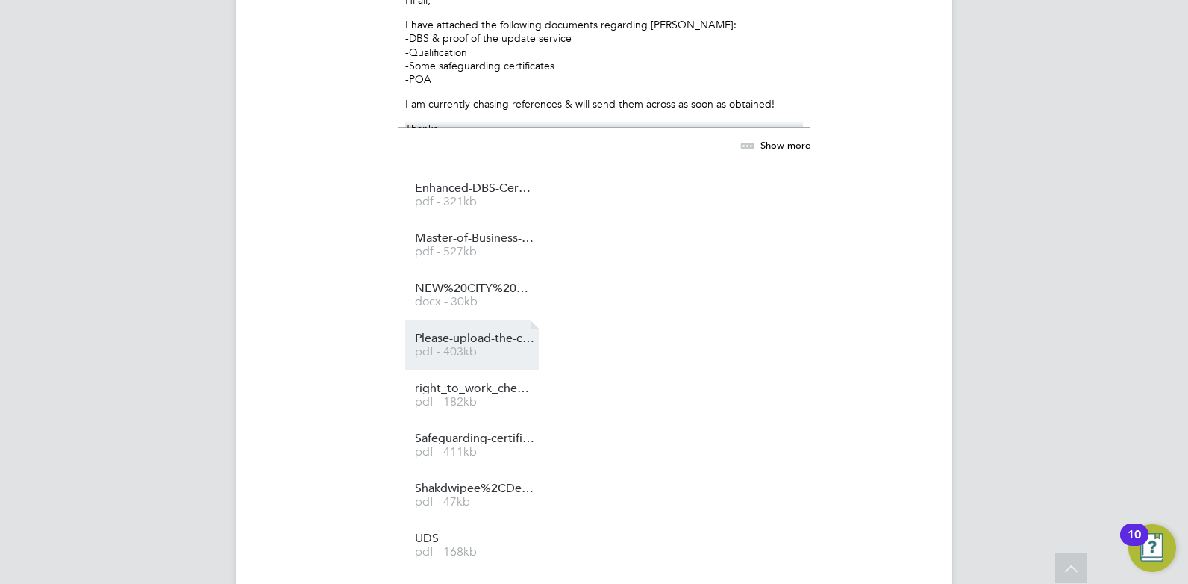
click at [483, 346] on span "pdf - 403kb" at bounding box center [474, 351] width 119 height 11
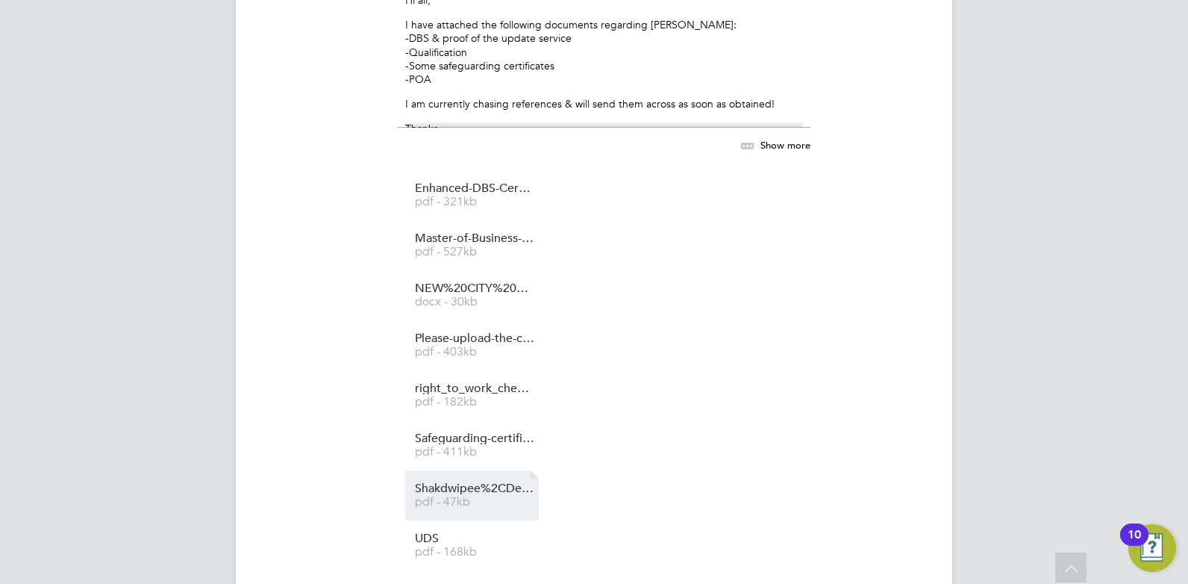
click at [472, 483] on span "Shakdwipee%2CDeepa---PoA" at bounding box center [474, 488] width 119 height 11
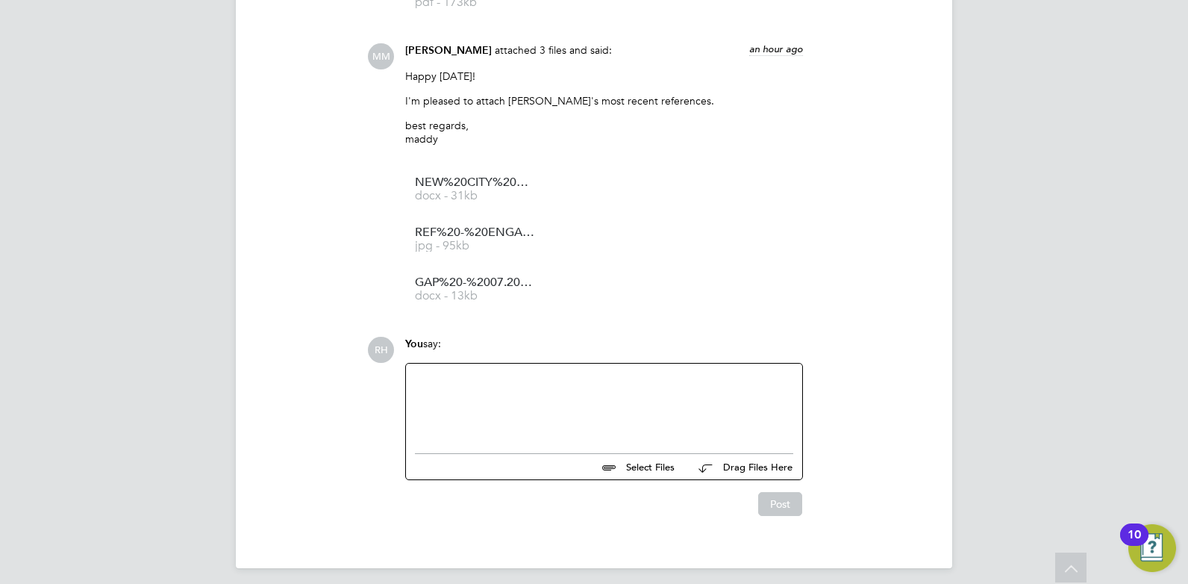
scroll to position [5200, 0]
click at [532, 384] on div at bounding box center [604, 402] width 378 height 64
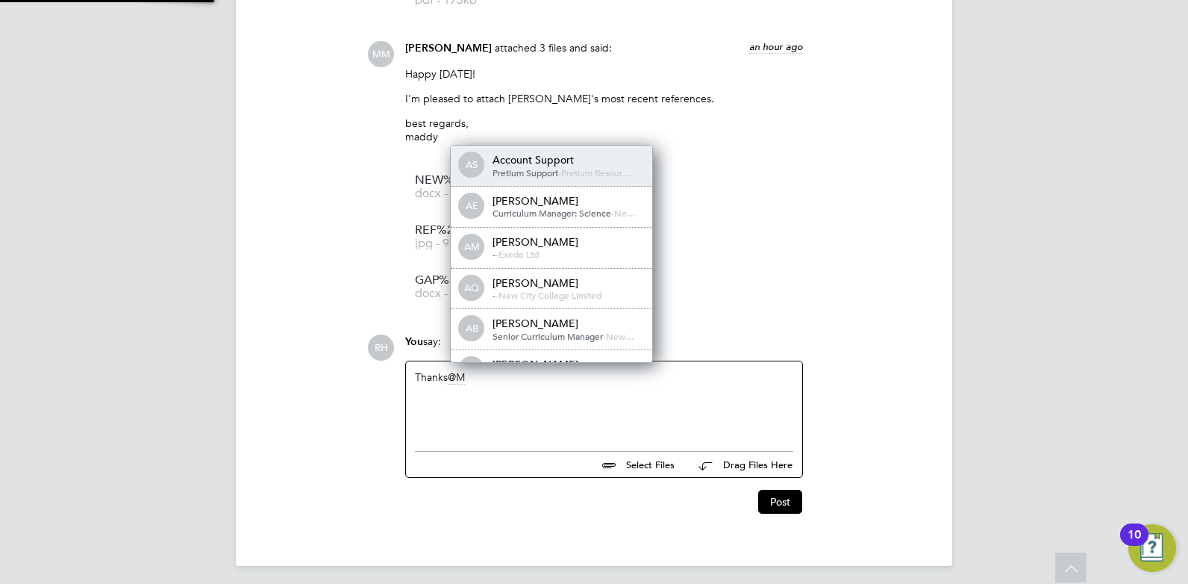
scroll to position [7, 7]
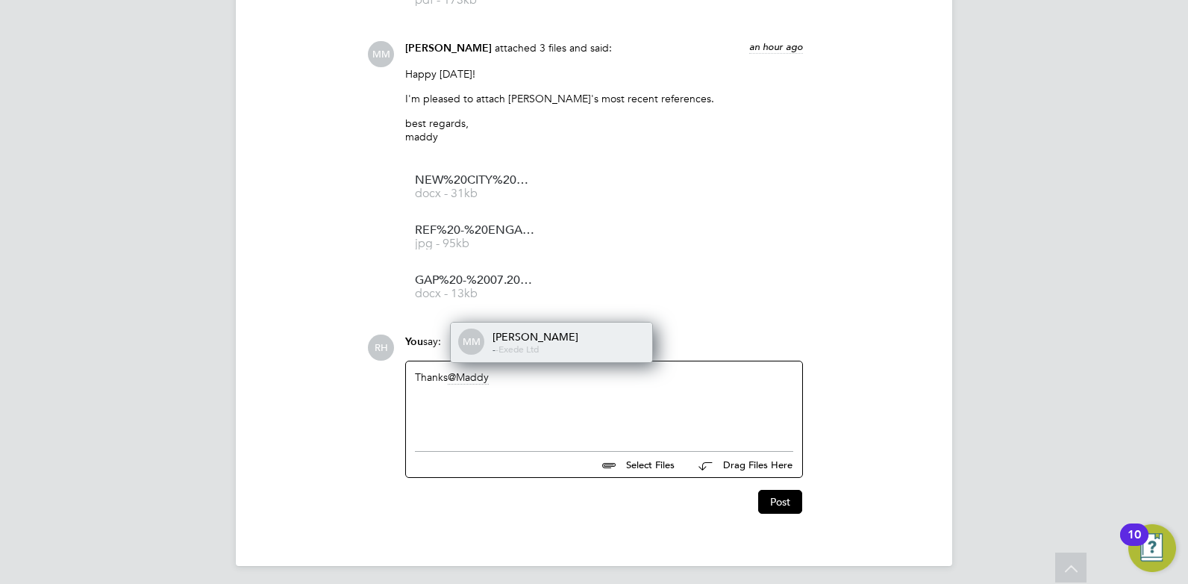
click at [532, 336] on div "[PERSON_NAME]" at bounding box center [567, 336] width 149 height 13
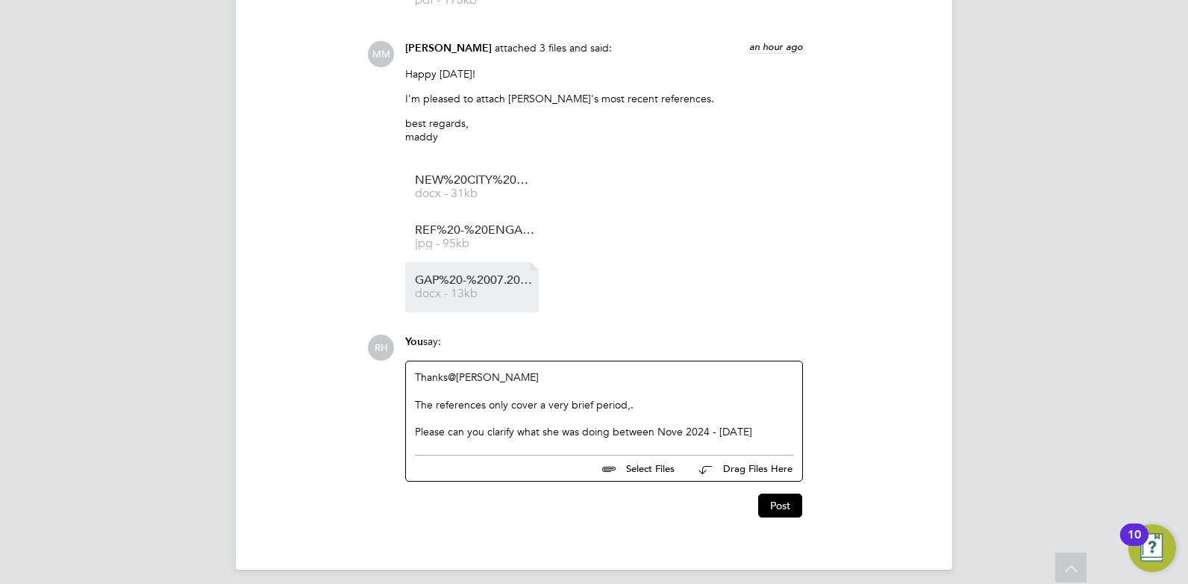
click at [486, 293] on span "docx - 13kb" at bounding box center [474, 293] width 119 height 11
click at [681, 426] on div "Please can you clarify what she was doing between Nove 2024 - March 2025" at bounding box center [604, 431] width 378 height 13
click at [764, 425] on div "Please can you clarify what she was doing between Nov 2024 - March 2025" at bounding box center [604, 431] width 378 height 13
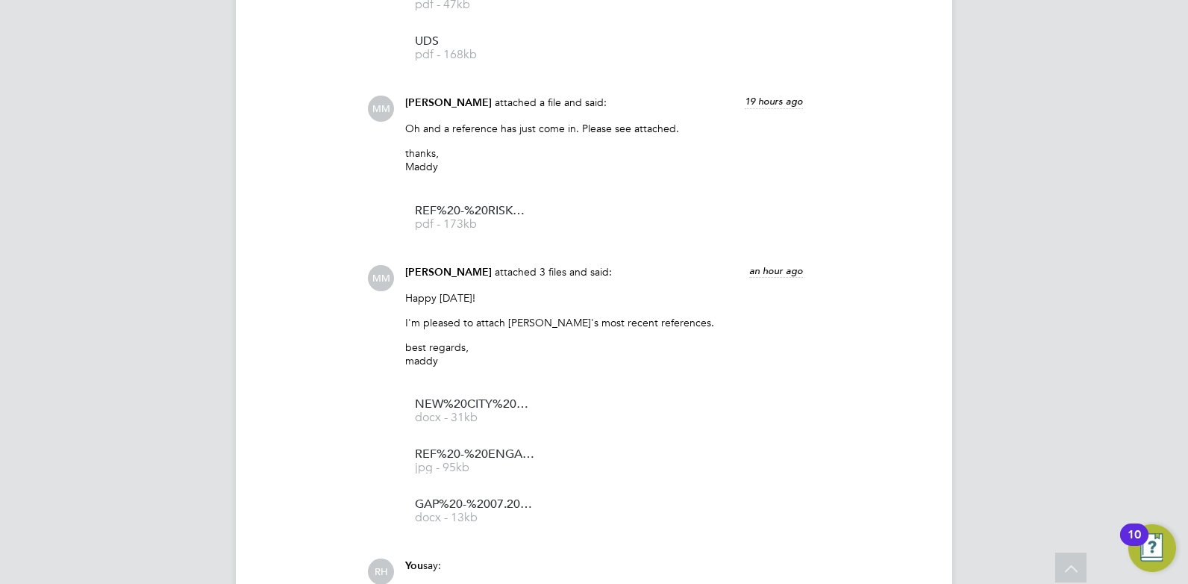
scroll to position [5218, 0]
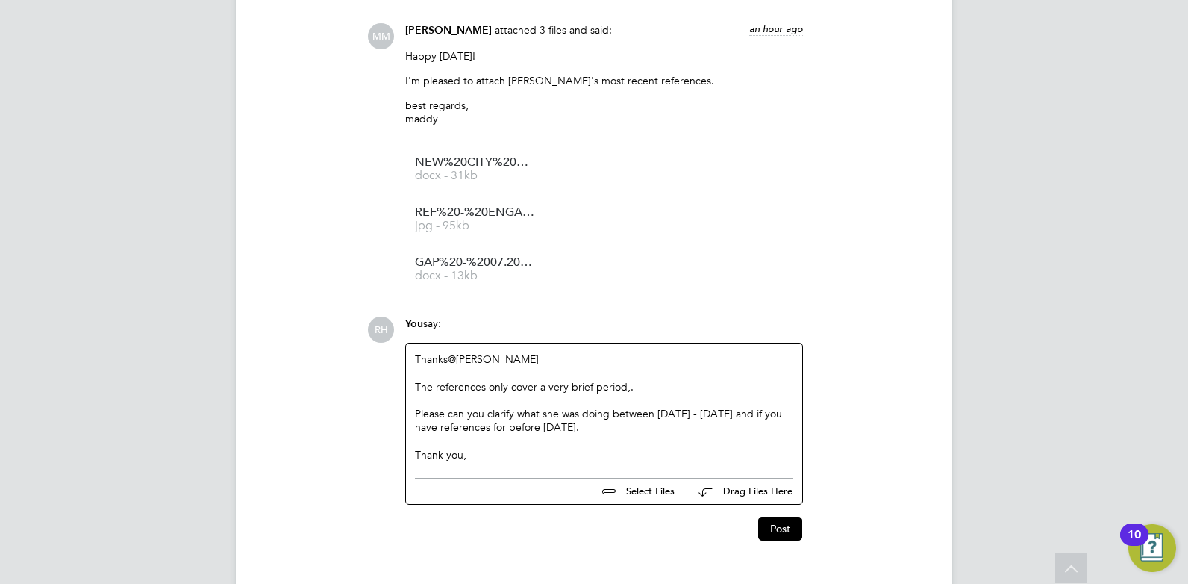
click at [626, 393] on div "The references only cover a very brief period,." at bounding box center [604, 399] width 378 height 13
click at [769, 522] on button "Post" at bounding box center [780, 529] width 44 height 24
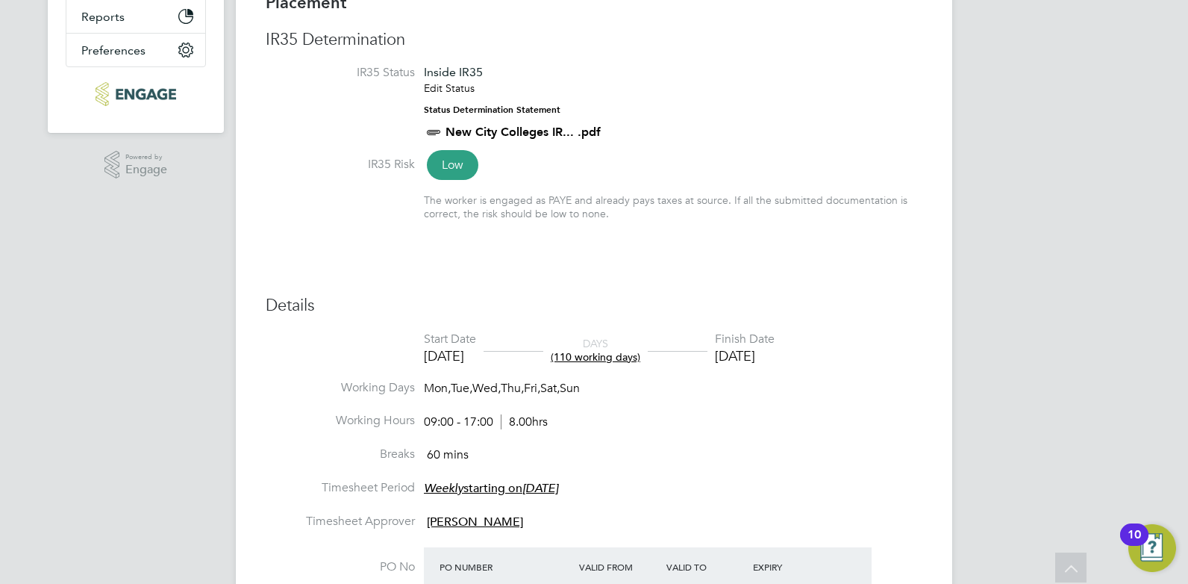
scroll to position [0, 0]
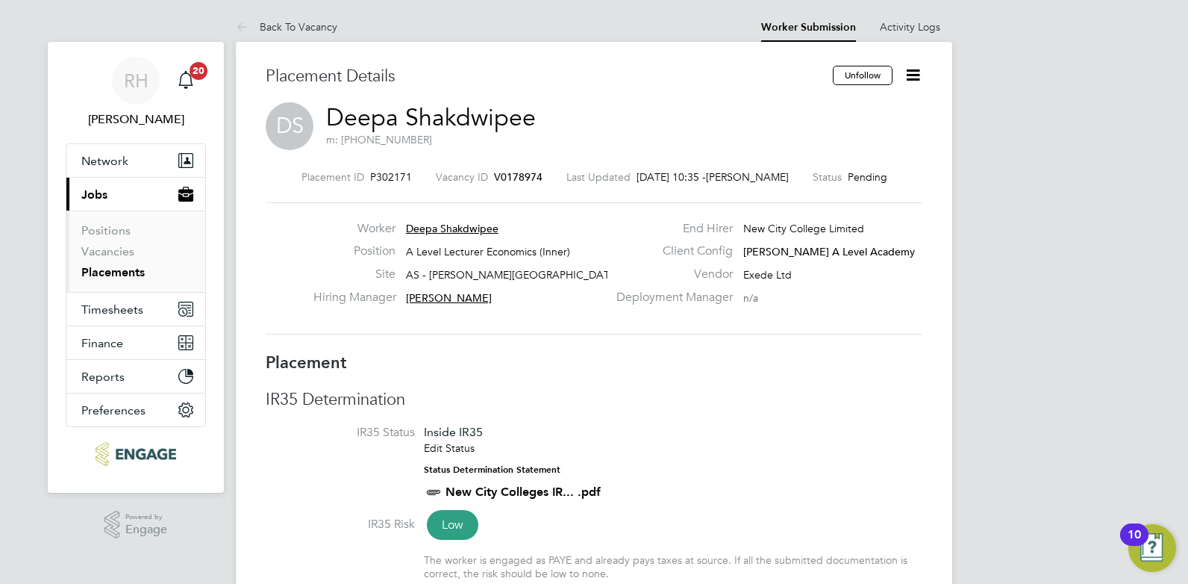
click at [506, 175] on span "V0178974" at bounding box center [518, 176] width 49 height 13
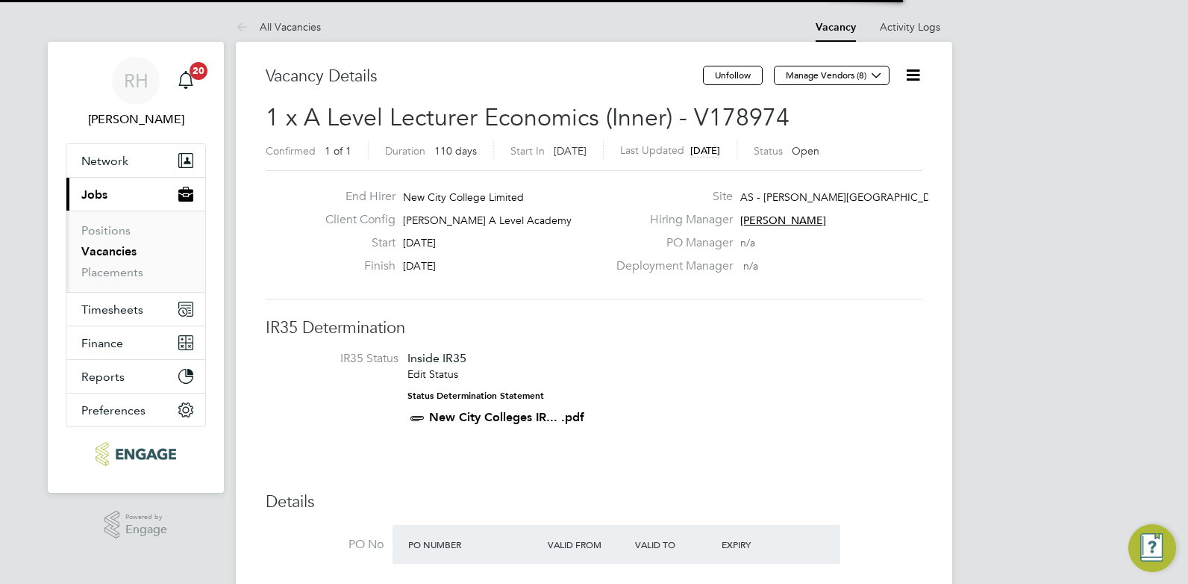
scroll to position [25, 130]
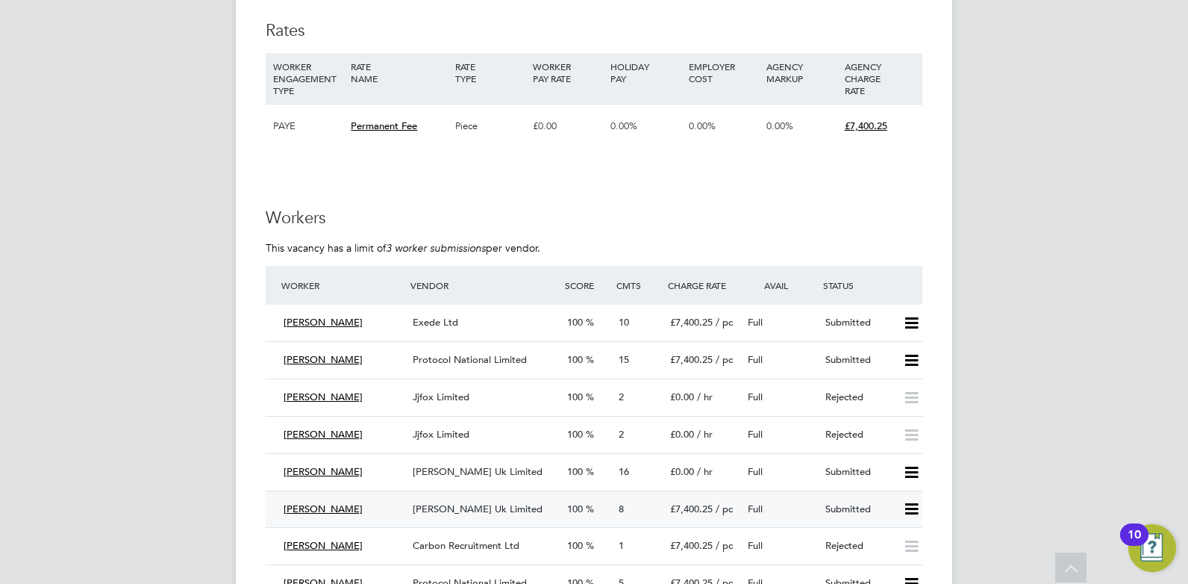
click at [913, 506] on icon at bounding box center [912, 509] width 19 height 12
click at [891, 538] on li "Offer" at bounding box center [892, 540] width 52 height 21
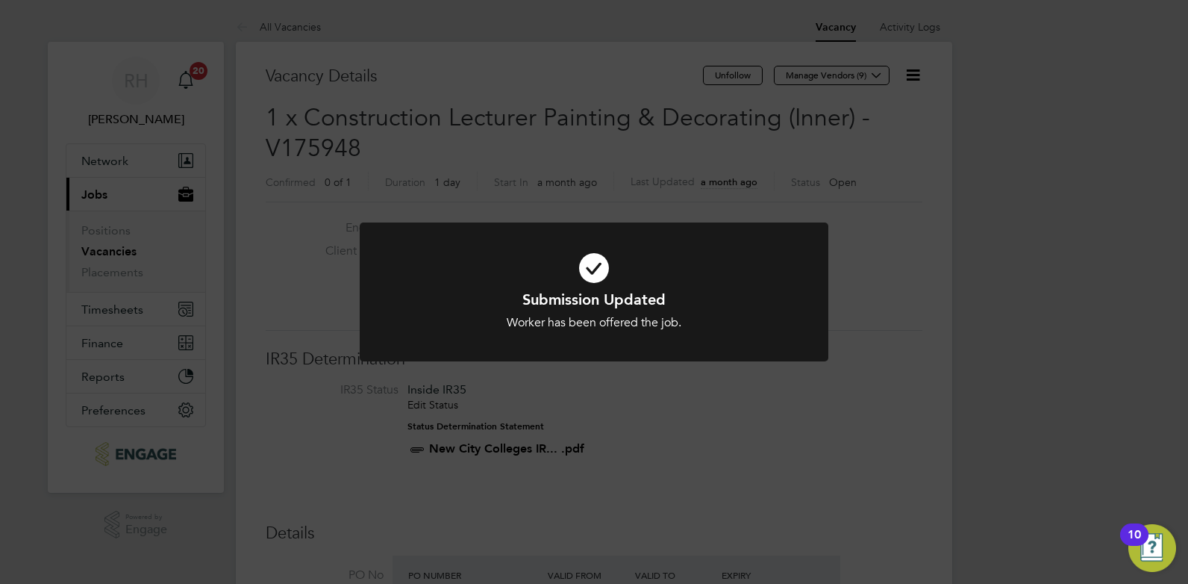
click at [814, 487] on div "Submission Updated Worker has been offered the job. Cancel Okay" at bounding box center [594, 292] width 1188 height 584
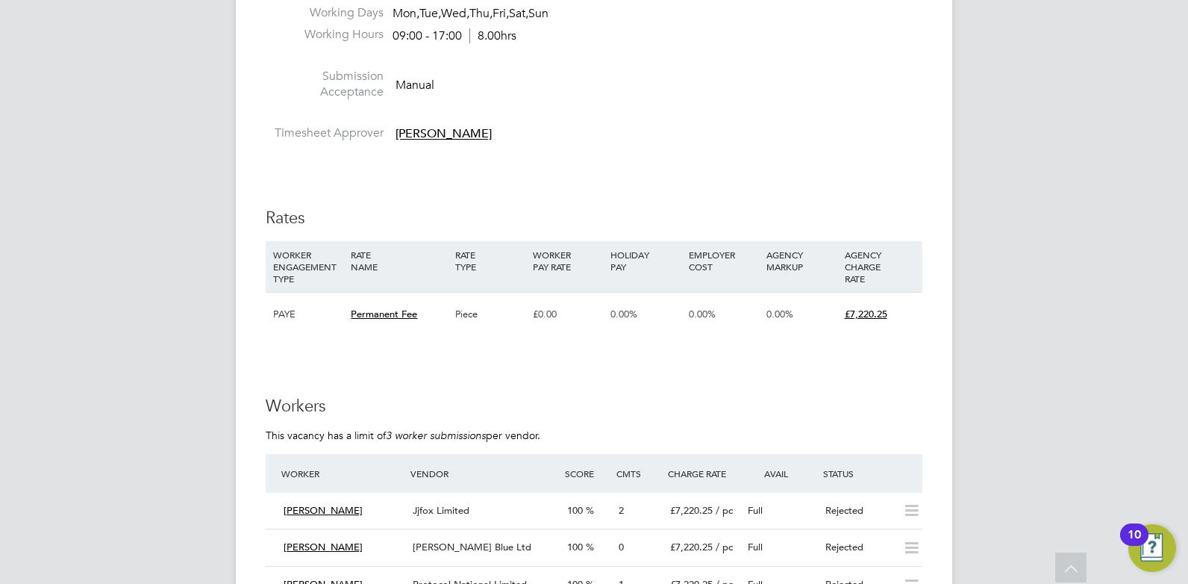
scroll to position [817, 0]
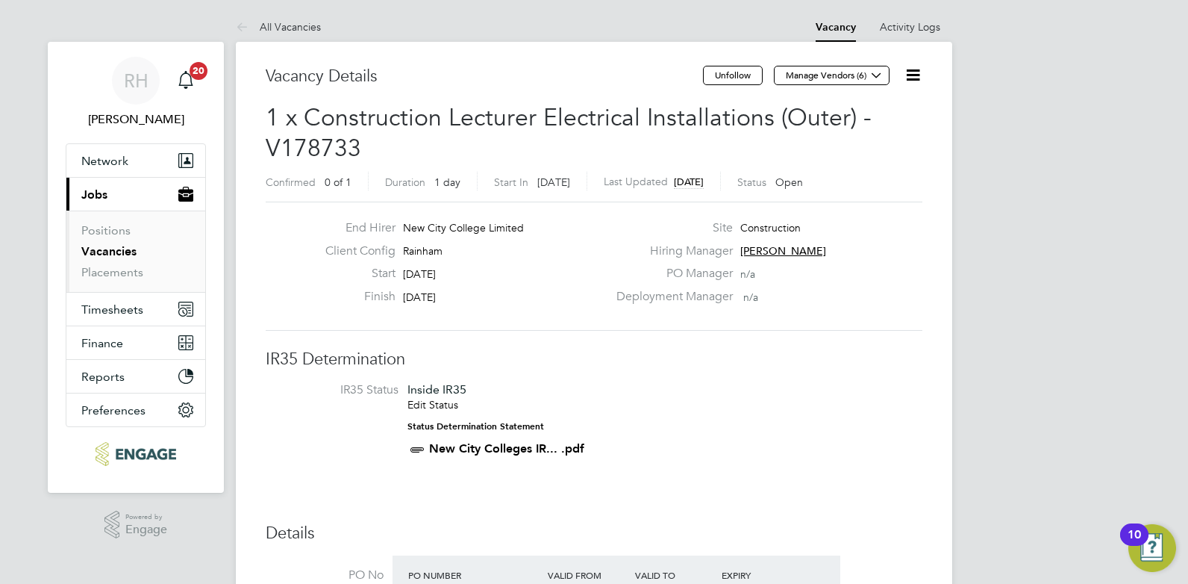
click at [105, 251] on link "Vacancies" at bounding box center [108, 251] width 55 height 14
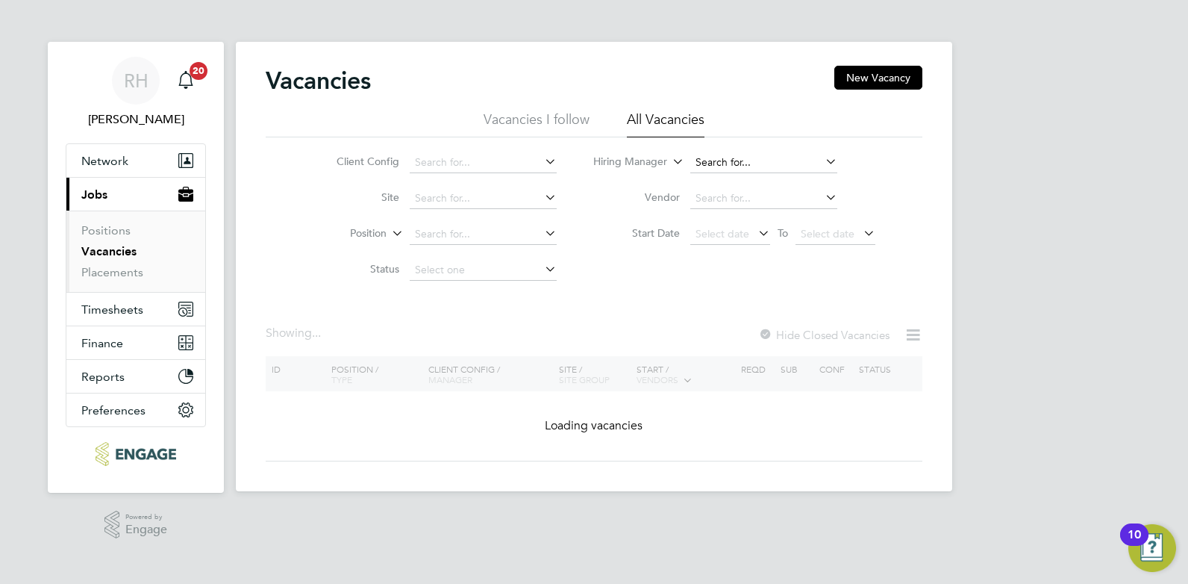
click at [726, 163] on input at bounding box center [764, 162] width 147 height 21
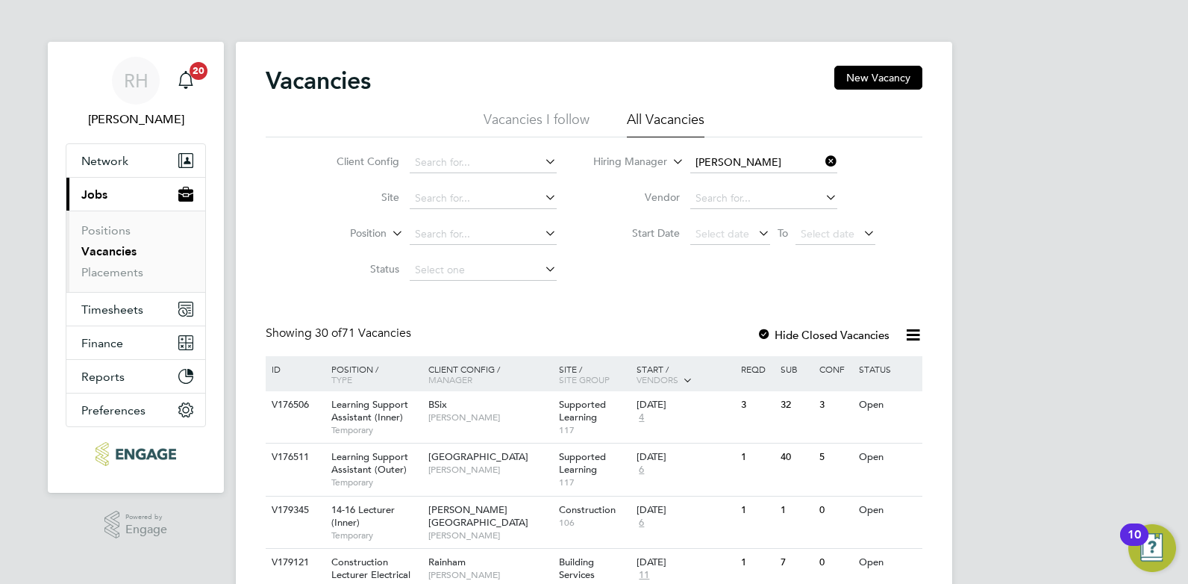
click at [733, 201] on li "Emma James" at bounding box center [781, 203] width 184 height 20
type input "Emma James"
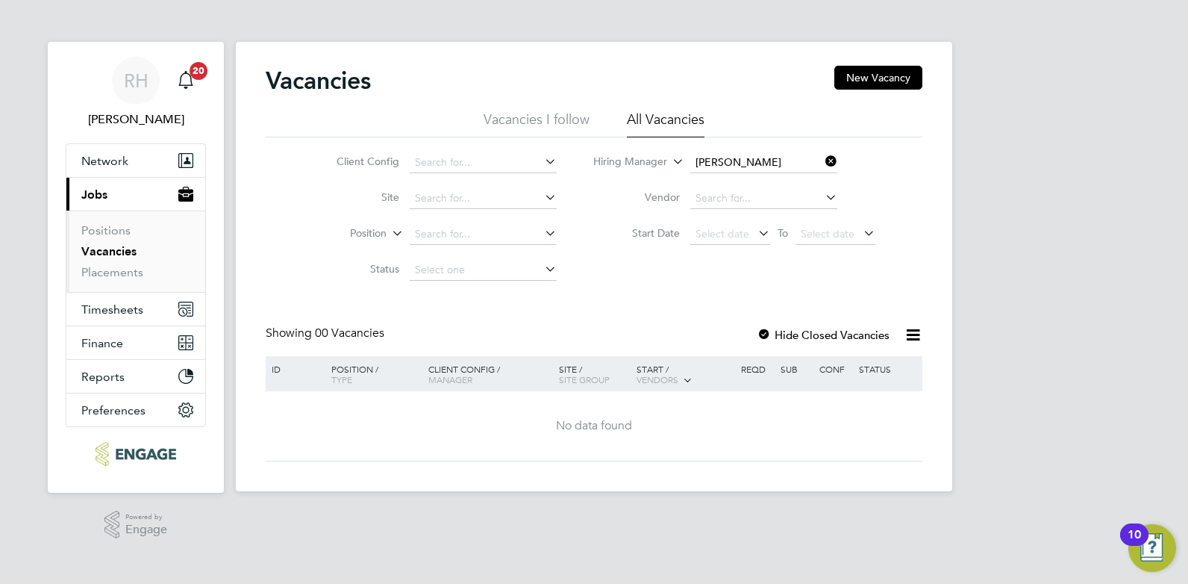
click at [823, 162] on icon at bounding box center [823, 161] width 0 height 21
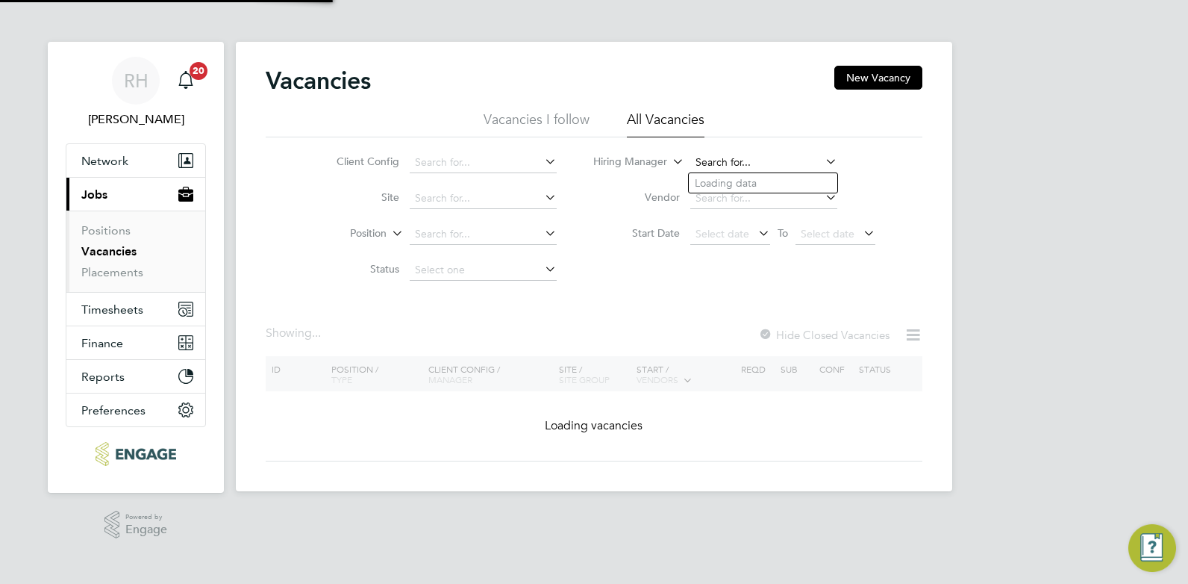
click at [775, 160] on input at bounding box center [764, 162] width 147 height 21
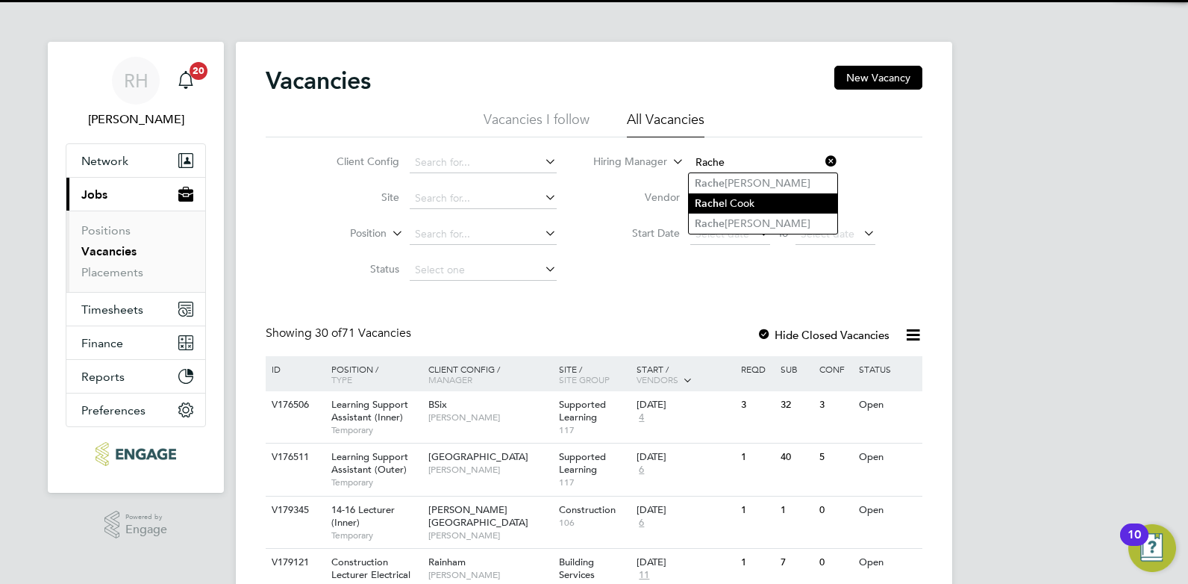
click at [756, 208] on li "Rache l Cook" at bounding box center [763, 203] width 149 height 20
type input "Rachel Cook"
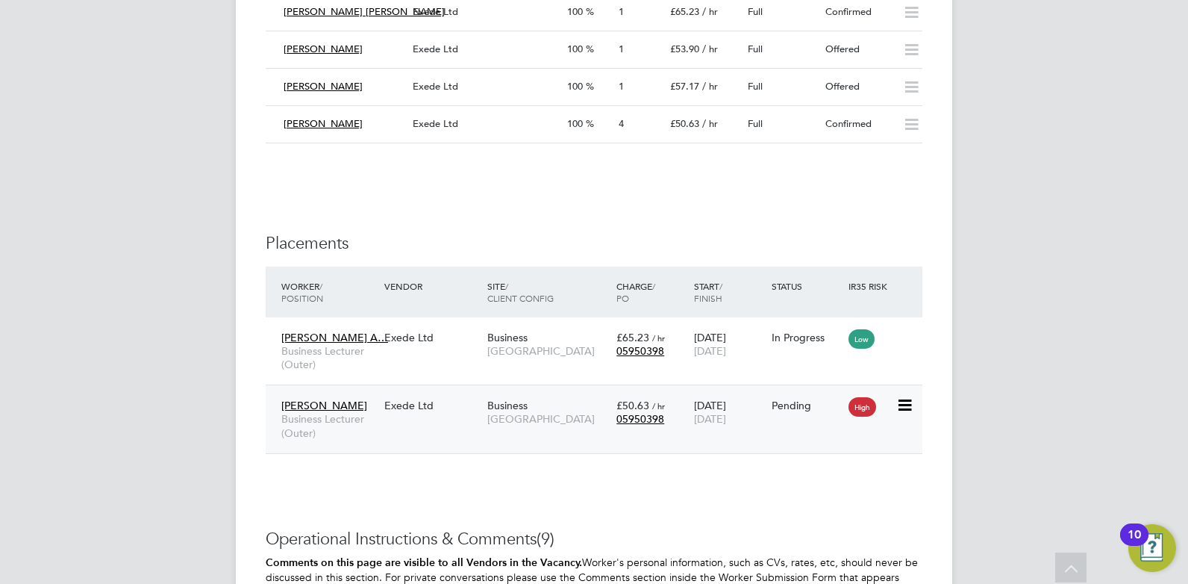
click at [415, 418] on div "Exede Ltd" at bounding box center [432, 405] width 103 height 28
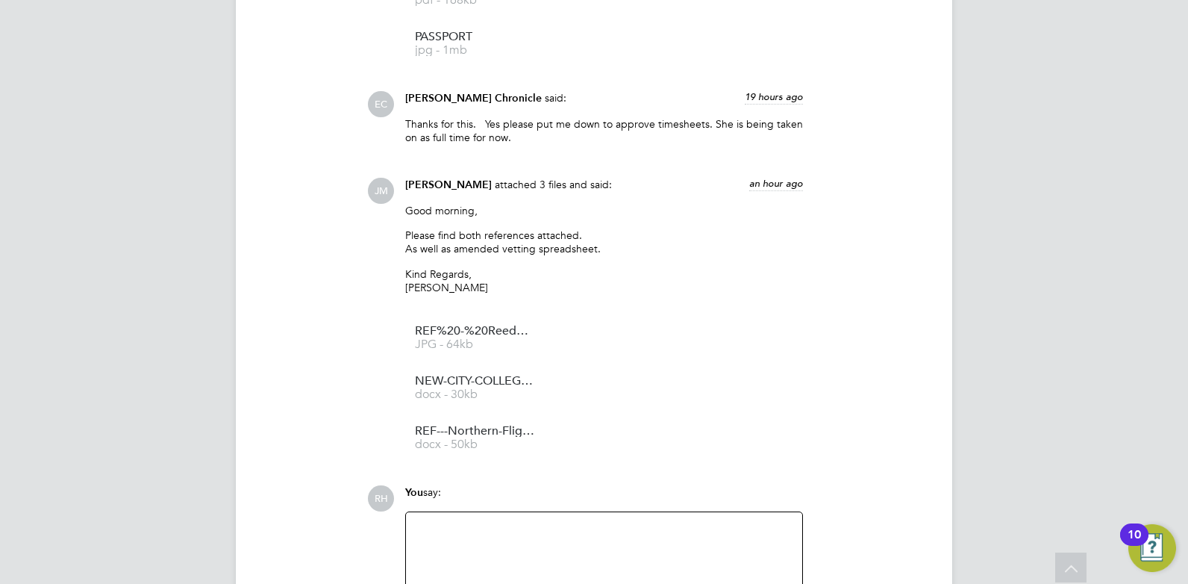
scroll to position [2103, 0]
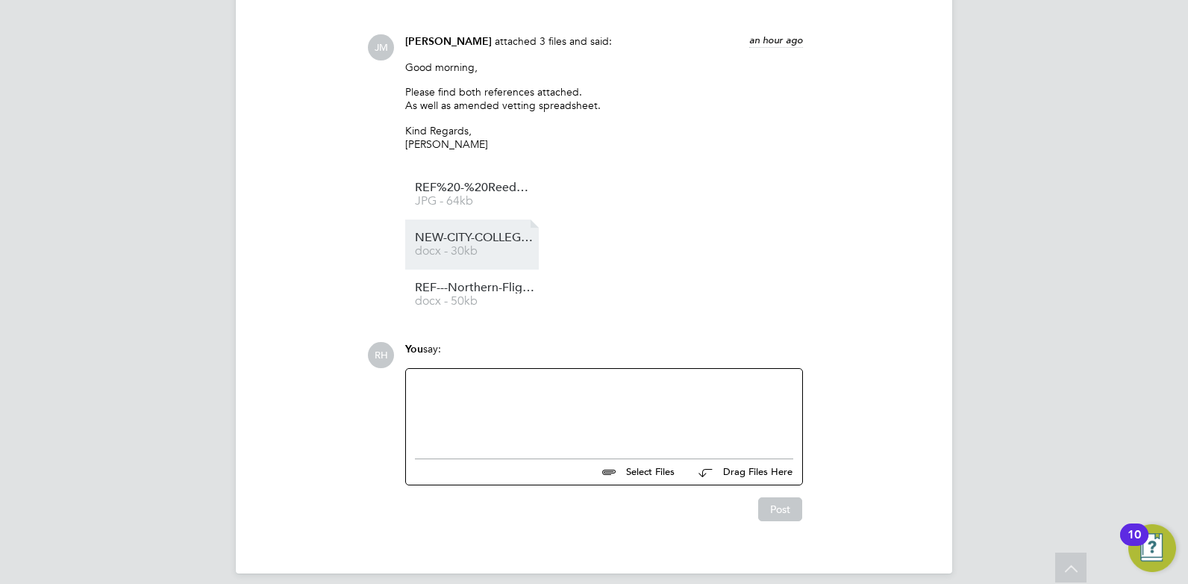
click at [468, 232] on span "NEW-CITY-COLLEGE-FORM" at bounding box center [474, 237] width 119 height 11
click at [543, 390] on div at bounding box center [604, 410] width 378 height 64
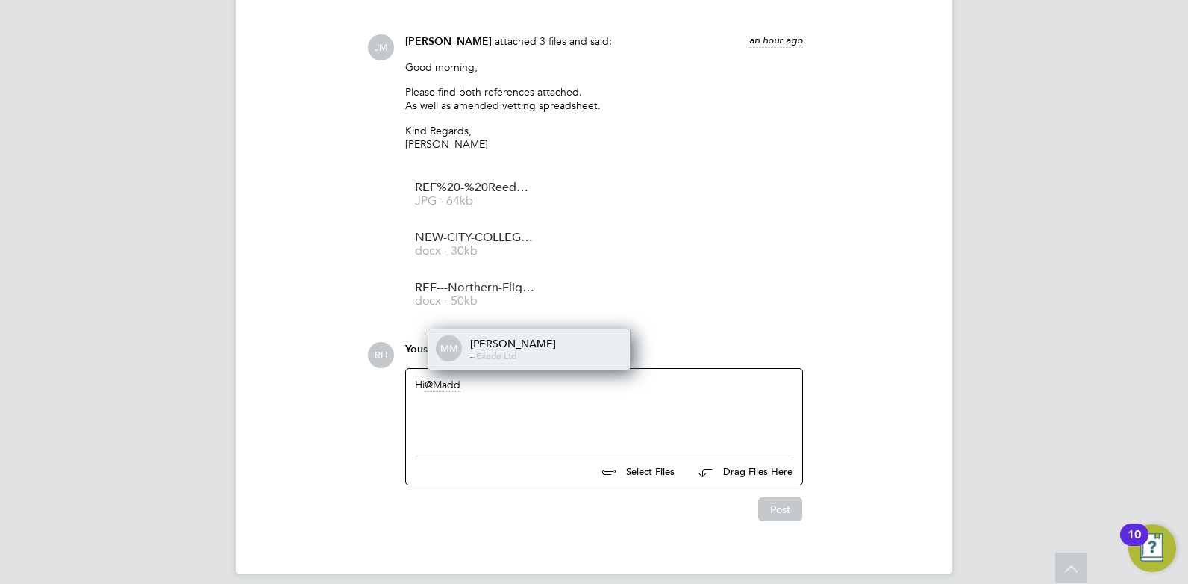
click at [530, 350] on div "- - Exede Ltd" at bounding box center [544, 356] width 149 height 12
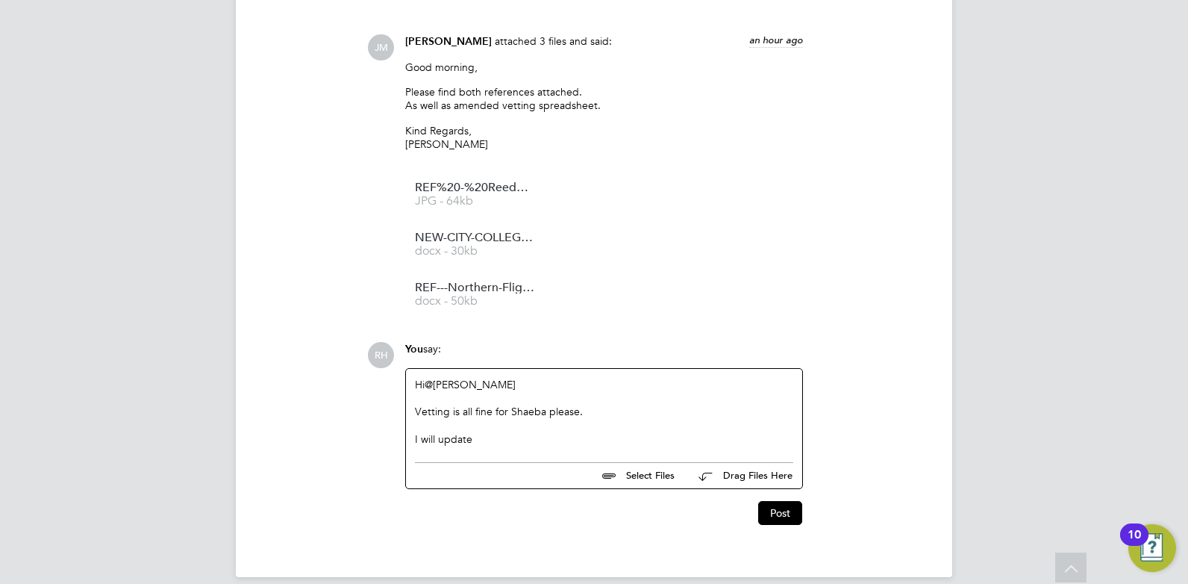
click at [500, 419] on div "Vetting is all fine for Shaeba please." at bounding box center [604, 425] width 378 height 13
click at [492, 432] on div "I will update" at bounding box center [604, 438] width 378 height 13
click at [579, 432] on div "I will update timesheet approver to" at bounding box center [604, 438] width 378 height 13
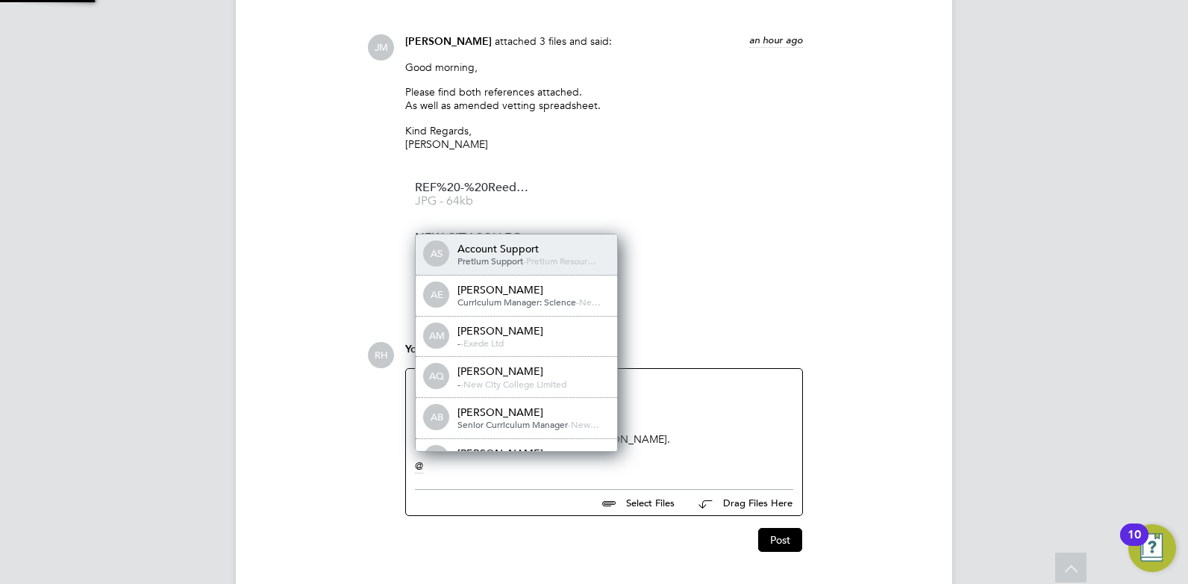
scroll to position [7, 7]
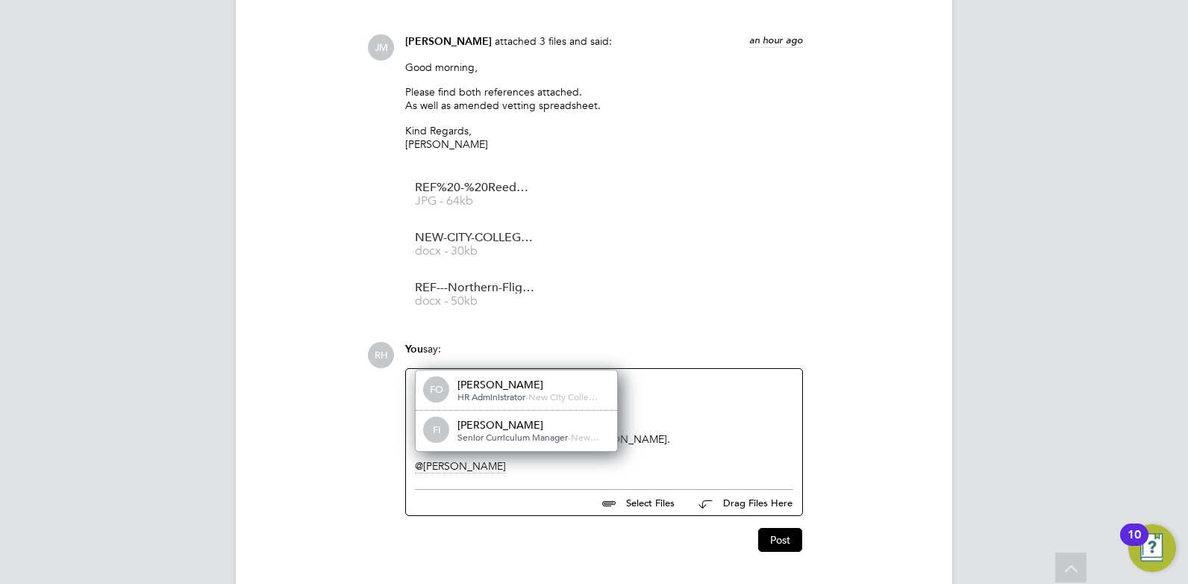
click at [693, 405] on div at bounding box center [604, 411] width 378 height 13
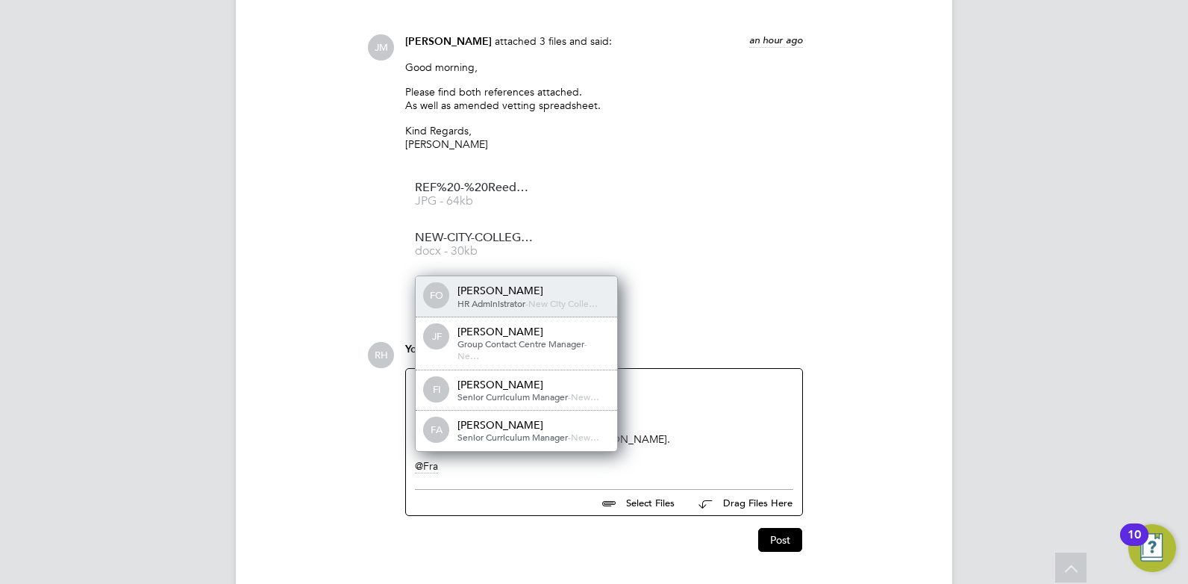
click at [496, 297] on span "HR Administrator" at bounding box center [492, 303] width 68 height 12
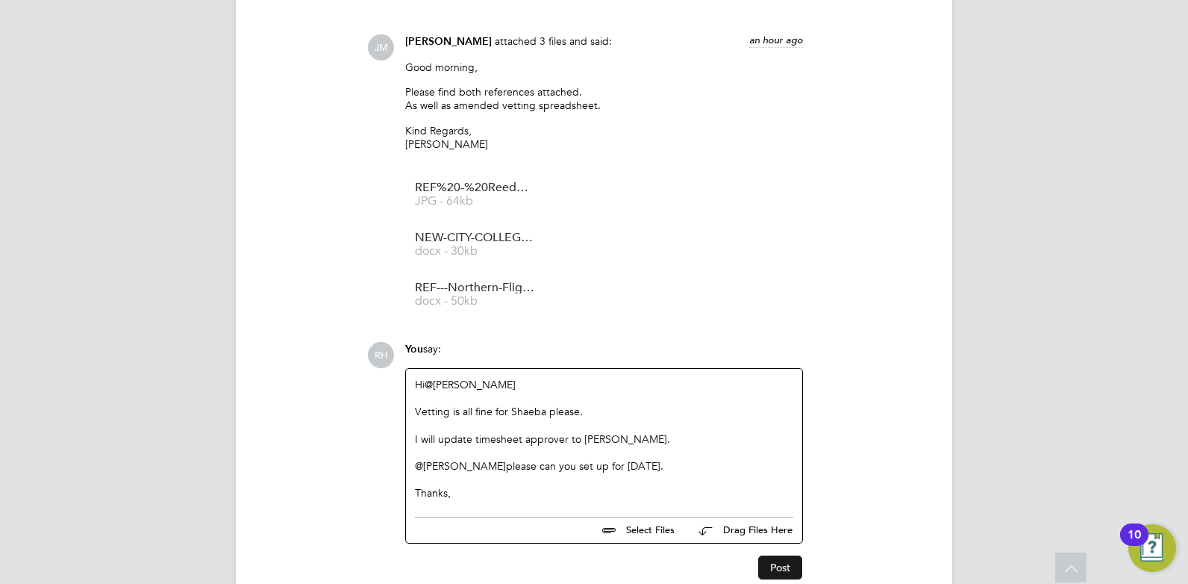
click at [782, 555] on button "Post" at bounding box center [780, 567] width 44 height 24
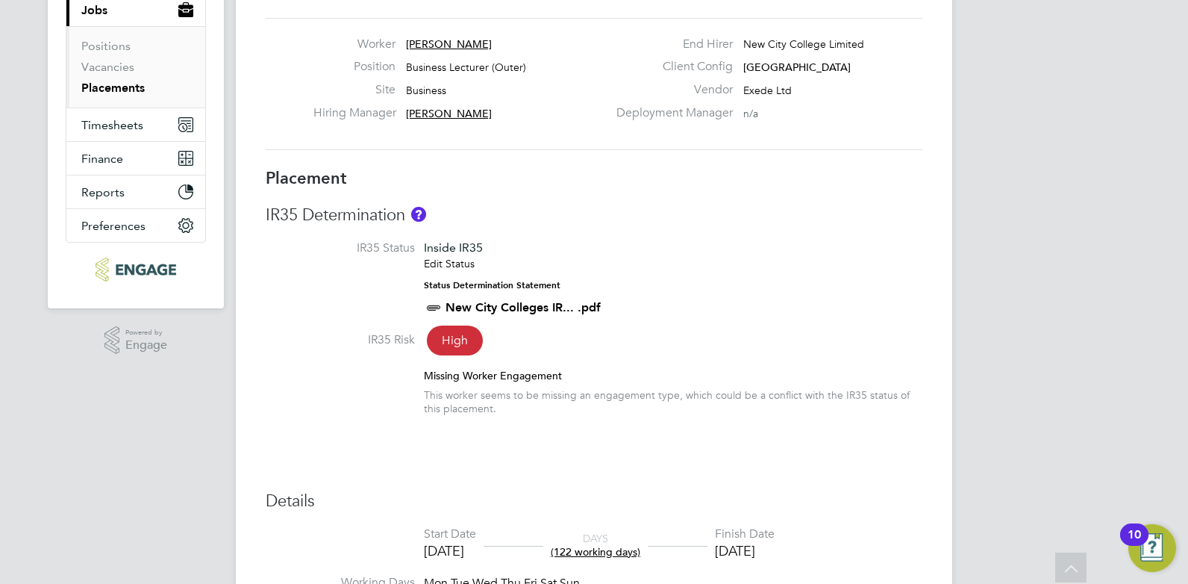
scroll to position [0, 0]
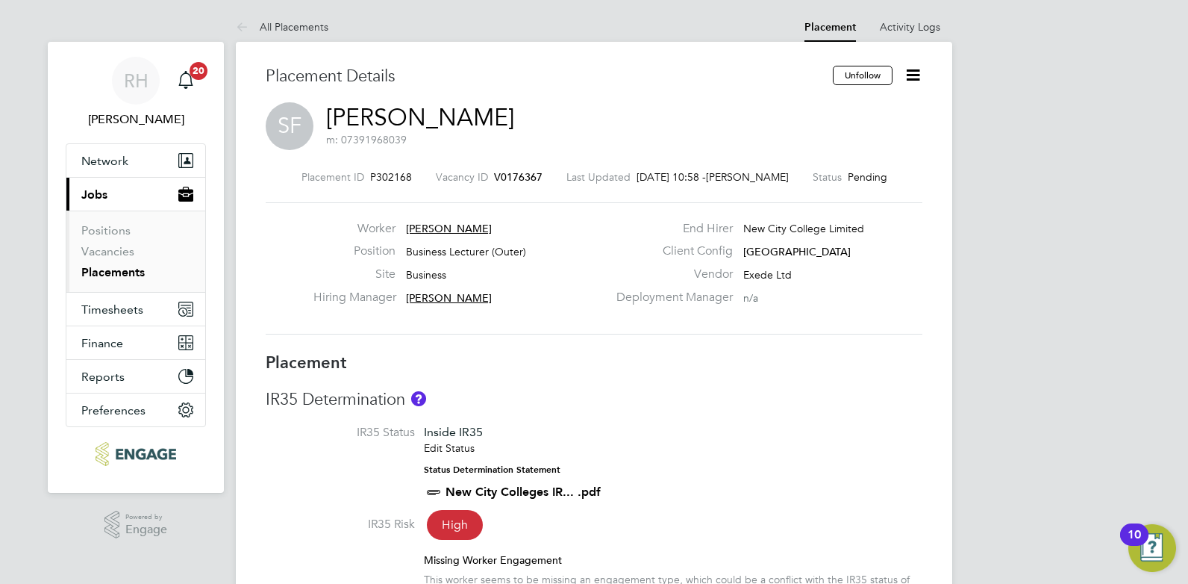
click at [524, 179] on span "V0176367" at bounding box center [518, 176] width 49 height 13
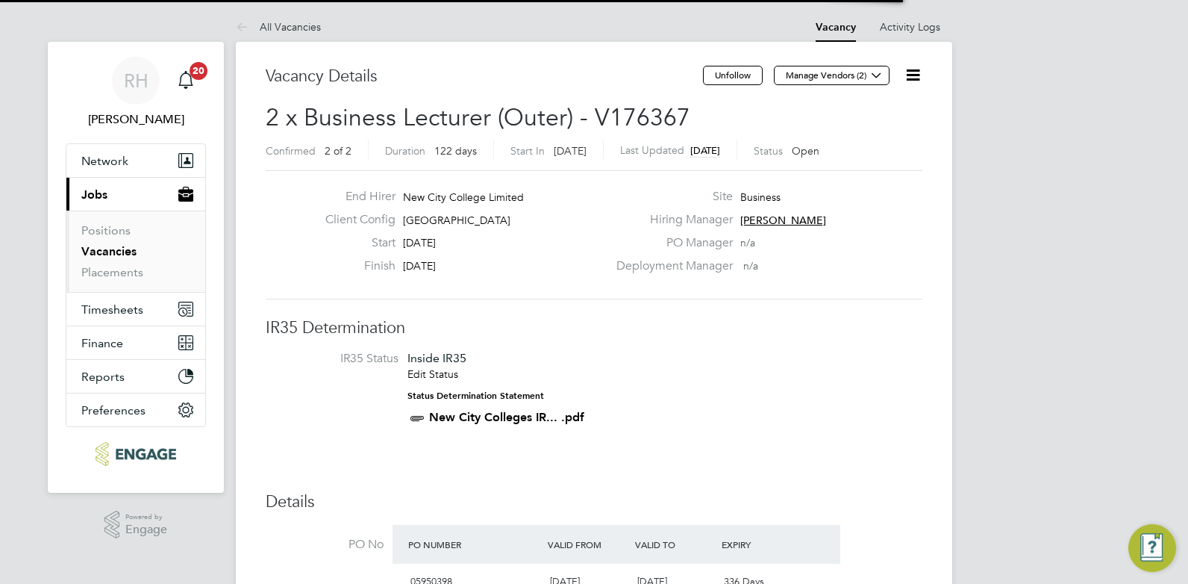
scroll to position [25, 140]
click at [911, 72] on icon at bounding box center [913, 75] width 19 height 19
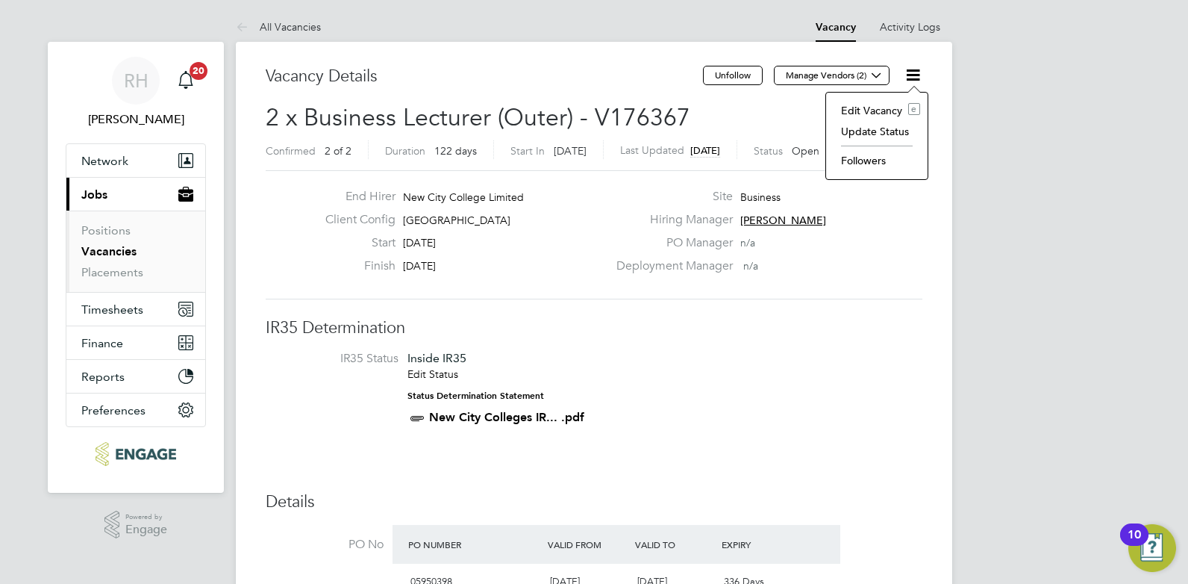
click at [741, 355] on li "IR35 Status Inside IR35 Edit Status Status Determination Statement New City Col…" at bounding box center [594, 391] width 627 height 81
click at [912, 66] on icon at bounding box center [913, 75] width 19 height 19
click at [646, 287] on div "End Hirer New City College Limited Client Config Epping Forest Campus Start 20 …" at bounding box center [594, 234] width 657 height 129
click at [909, 72] on icon at bounding box center [913, 75] width 19 height 19
click at [884, 112] on li "Edit Vacancy e" at bounding box center [877, 110] width 87 height 21
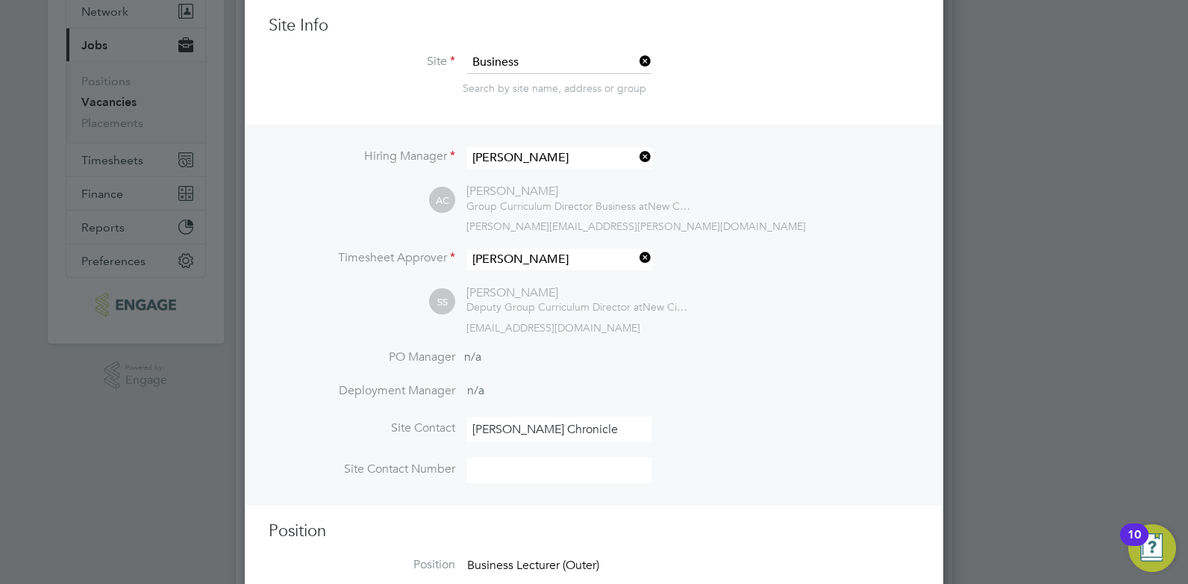
click at [637, 161] on icon at bounding box center [637, 156] width 0 height 21
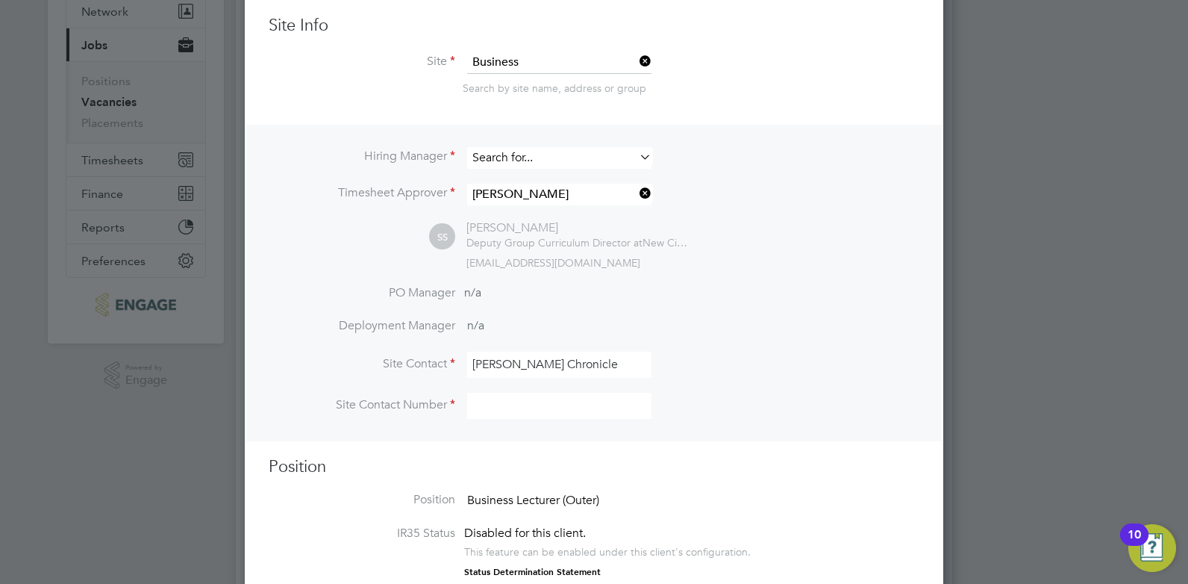
click at [579, 157] on input at bounding box center [559, 158] width 184 height 22
type input "h"
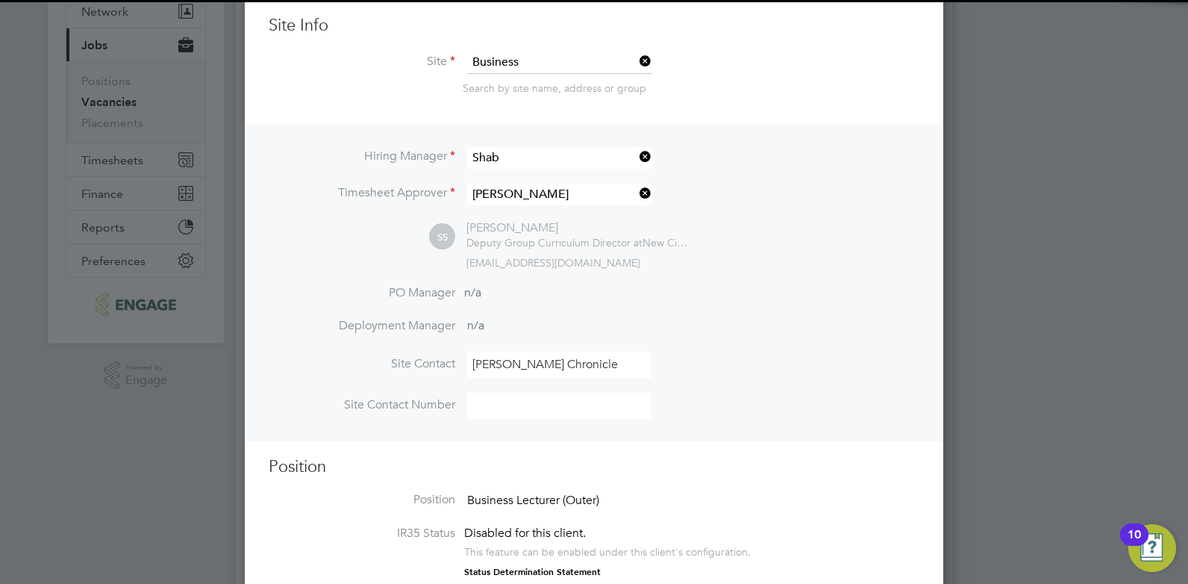
click at [549, 177] on li "Shab nam Shaheen" at bounding box center [560, 179] width 186 height 20
type input "Shabnam Shaheen"
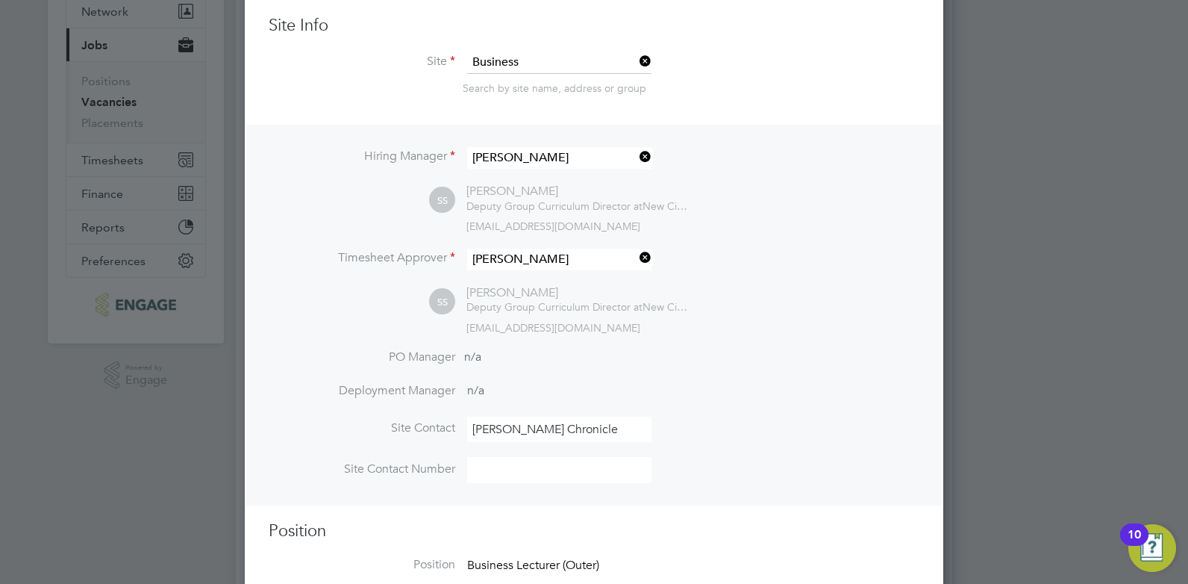
click at [637, 257] on icon at bounding box center [637, 257] width 0 height 21
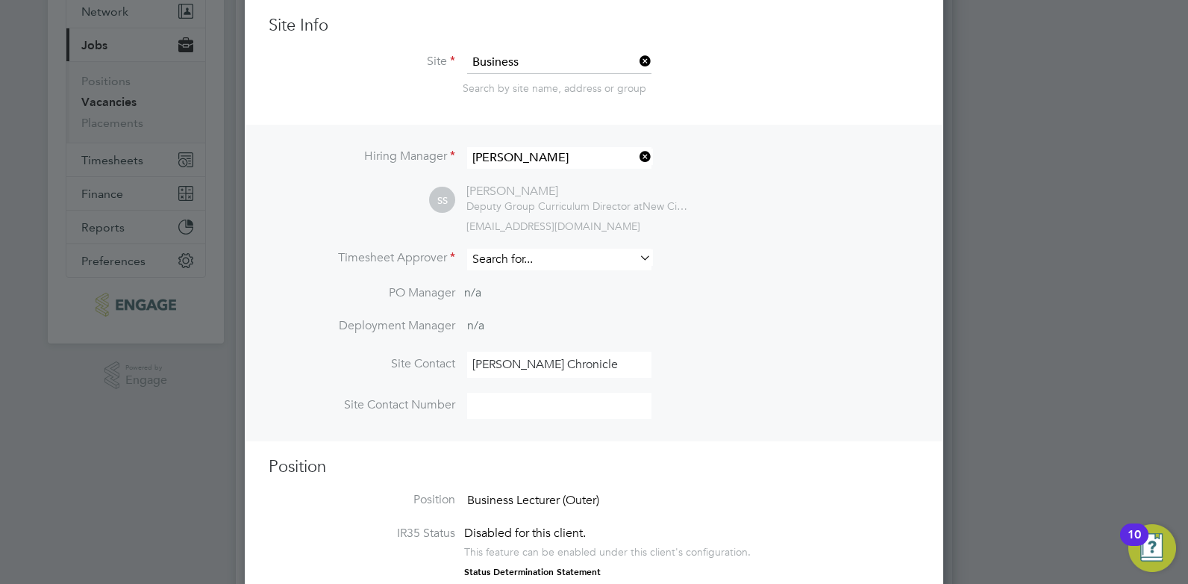
click at [550, 267] on input at bounding box center [559, 260] width 184 height 22
click at [551, 280] on li "Evelyn Chronicle" at bounding box center [560, 281] width 186 height 20
type input "Evelyn Chronicle"
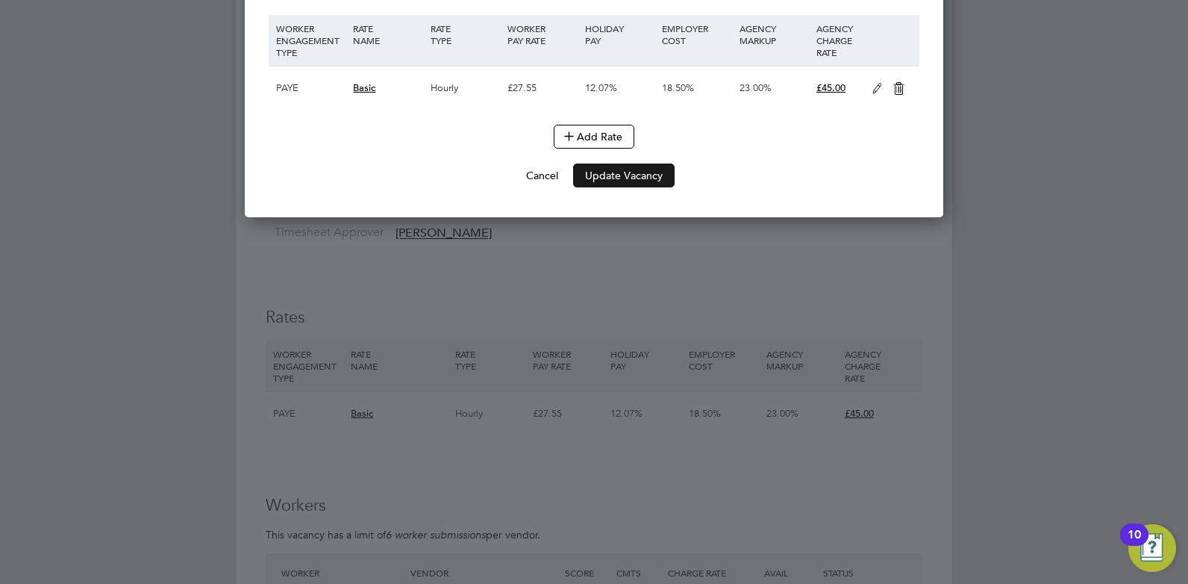
click at [617, 173] on button "Update Vacancy" at bounding box center [624, 175] width 102 height 24
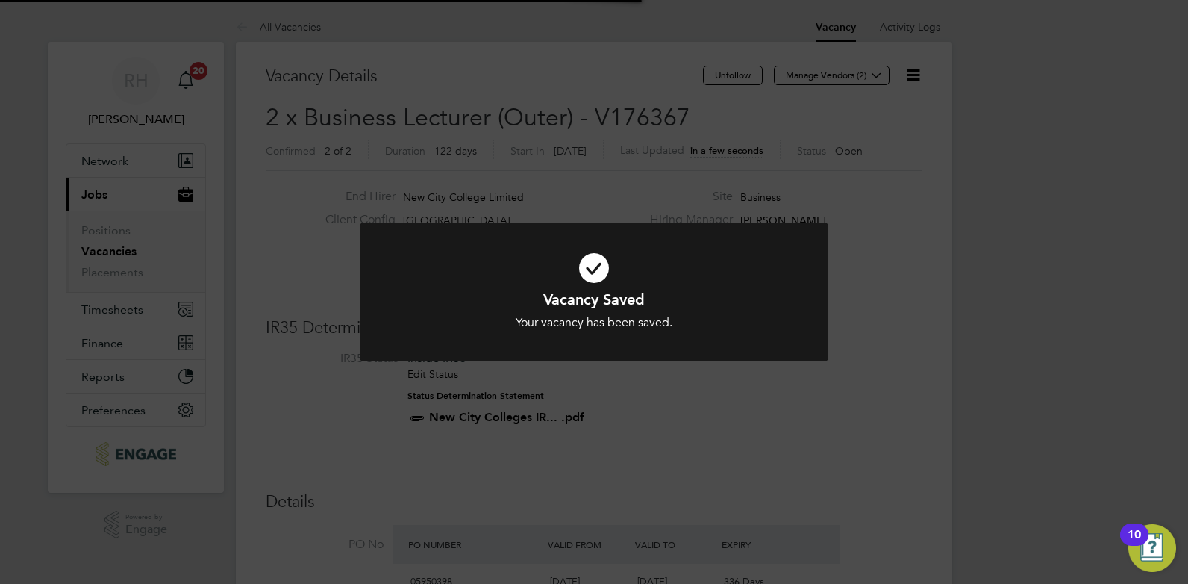
click at [891, 355] on div "Vacancy Saved Your vacancy has been saved. Cancel Okay" at bounding box center [594, 292] width 1188 height 584
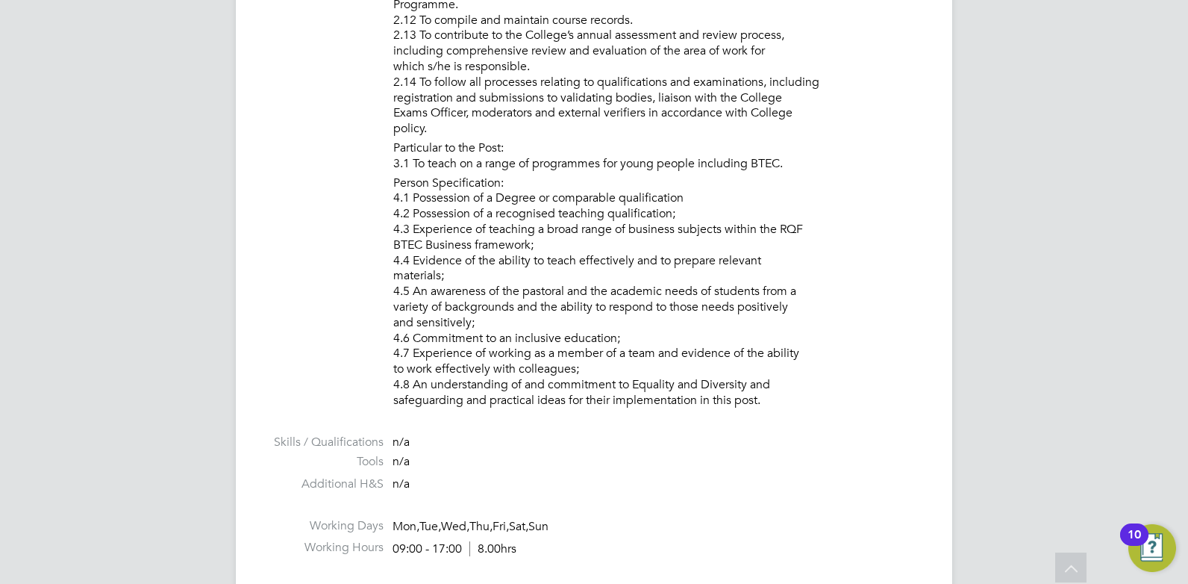
scroll to position [1194, 0]
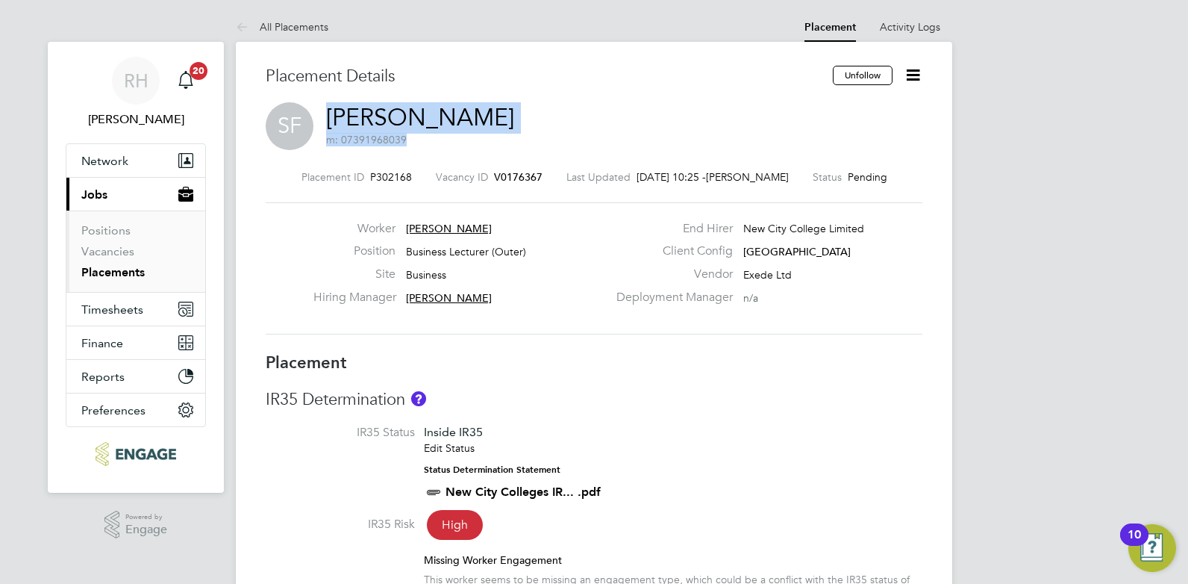
drag, startPoint x: 517, startPoint y: 114, endPoint x: 327, endPoint y: 112, distance: 189.6
click at [327, 112] on div "SF [PERSON_NAME] m: 07391968039" at bounding box center [594, 127] width 657 height 51
copy h2 "[PERSON_NAME] m: 07391968039"
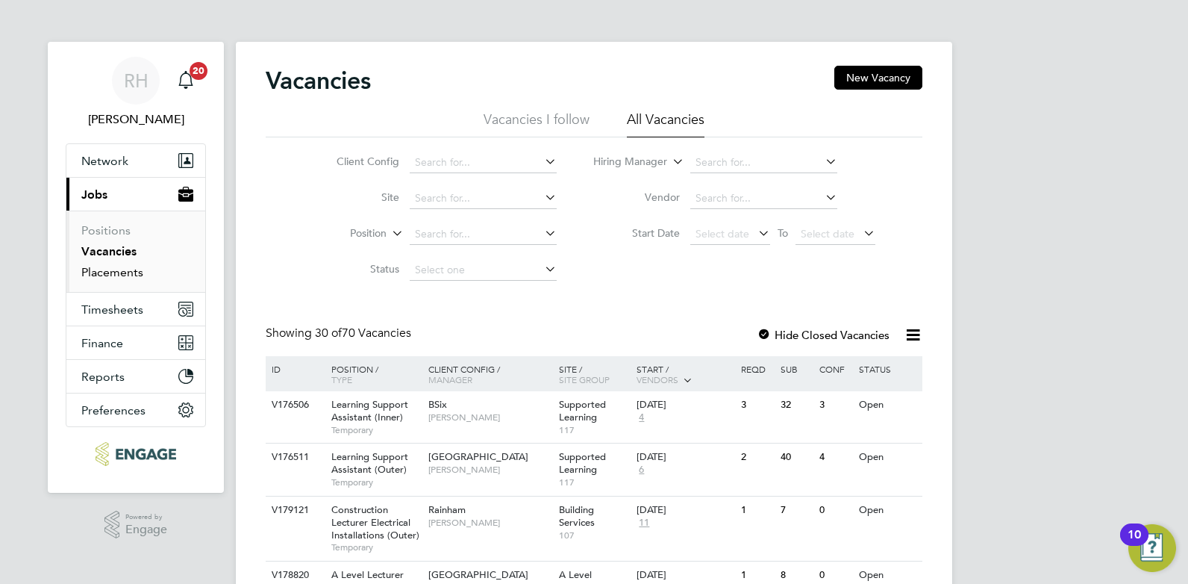
click at [134, 275] on link "Placements" at bounding box center [112, 272] width 62 height 14
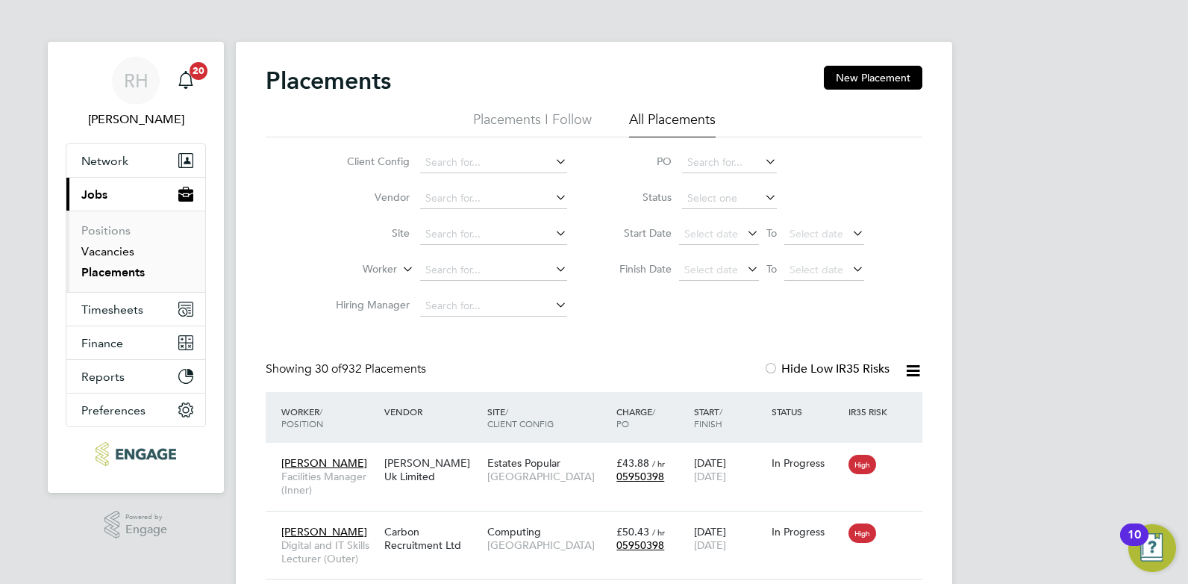
click at [125, 251] on link "Vacancies" at bounding box center [107, 251] width 53 height 14
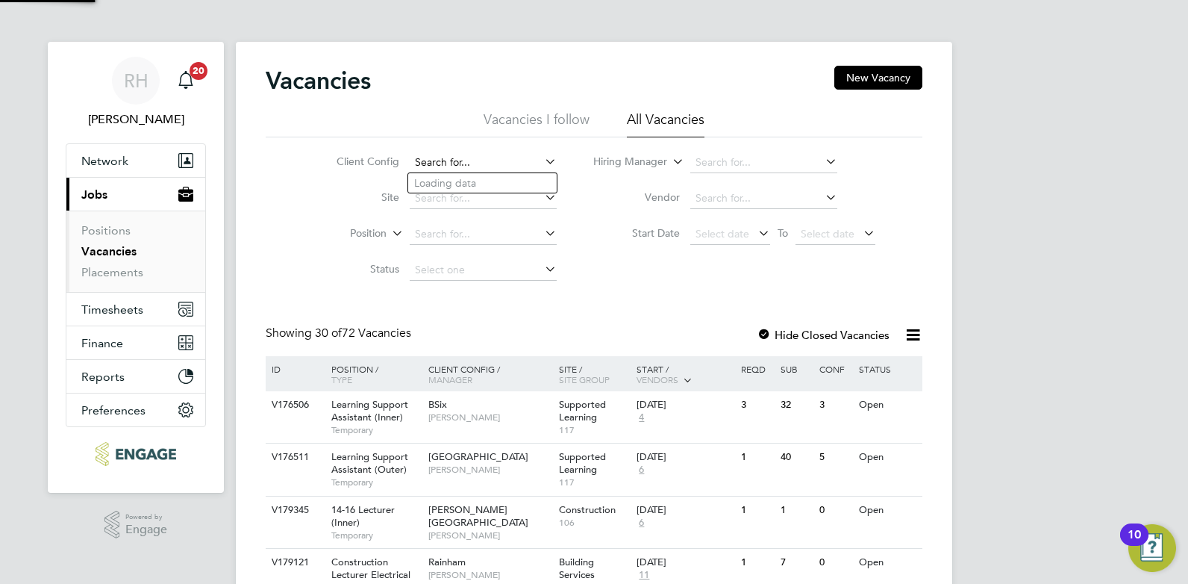
click at [458, 164] on input at bounding box center [483, 162] width 147 height 21
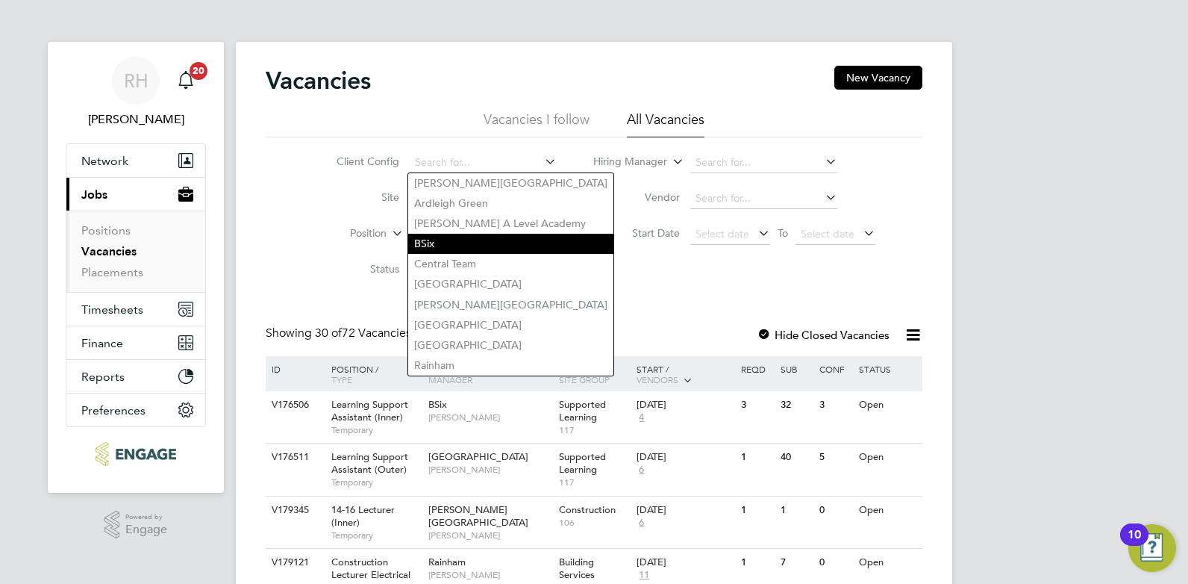
click at [456, 241] on li "BSix" at bounding box center [510, 244] width 205 height 20
type input "BSix"
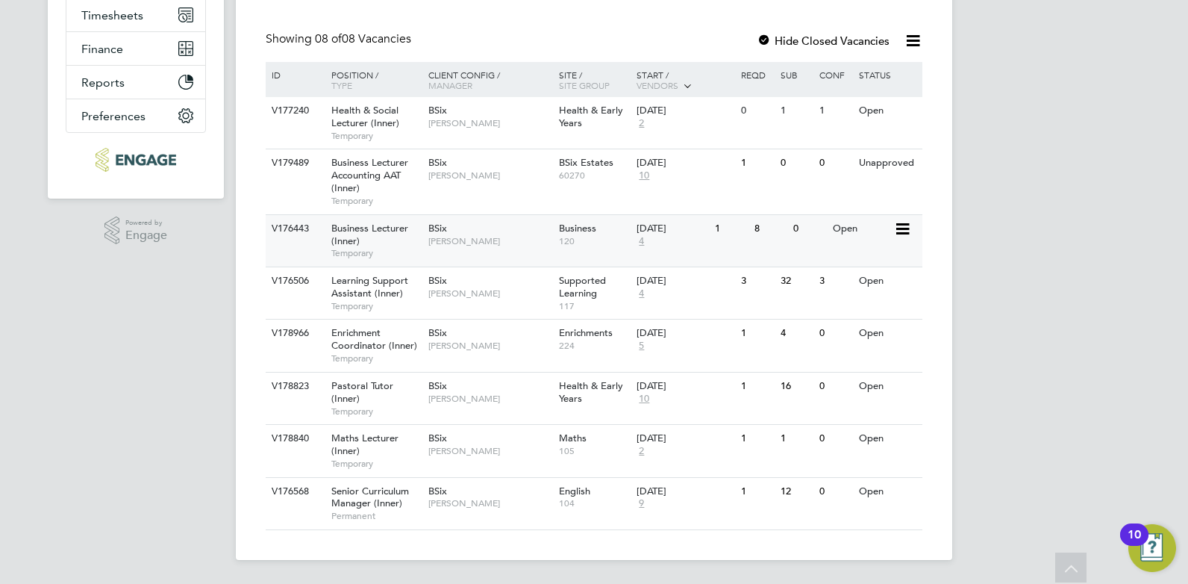
click at [370, 244] on div "Business Lecturer (Inner) Temporary" at bounding box center [372, 241] width 105 height 52
click at [381, 254] on span "Temporary" at bounding box center [376, 253] width 90 height 12
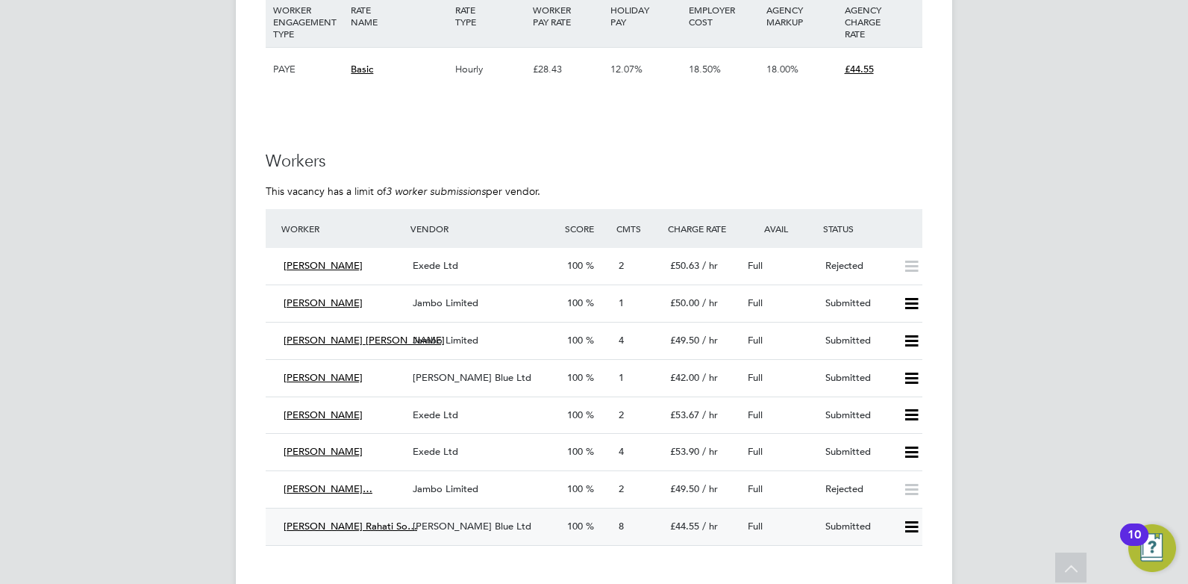
click at [911, 521] on icon at bounding box center [912, 527] width 19 height 12
click at [887, 540] on li "Offer" at bounding box center [892, 542] width 52 height 21
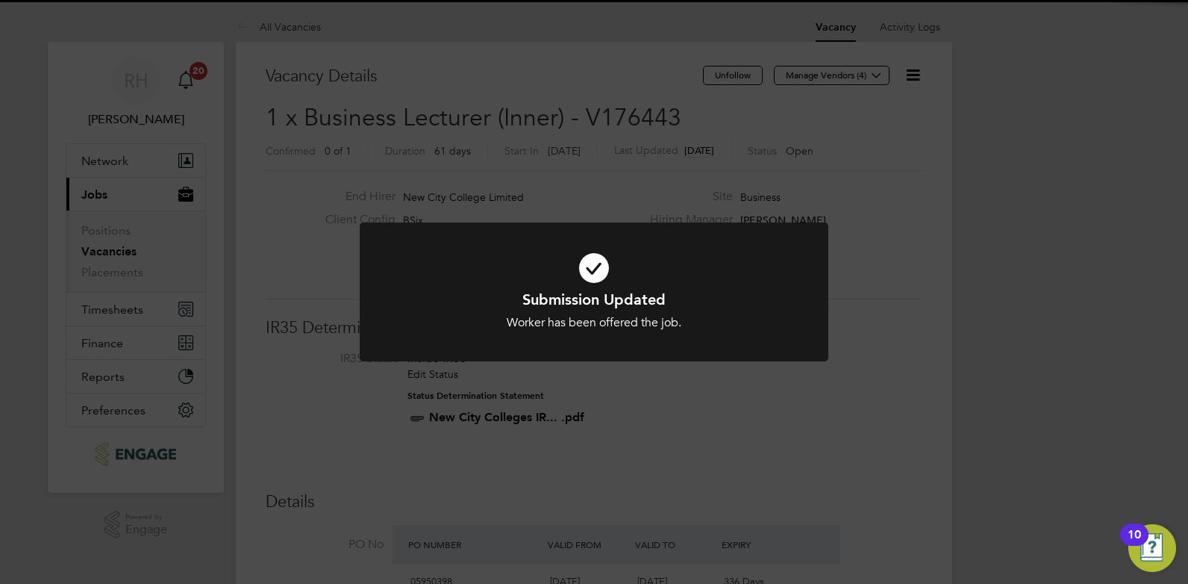
click at [521, 437] on div "Submission Updated Worker has been offered the job. Cancel Okay" at bounding box center [594, 292] width 1188 height 584
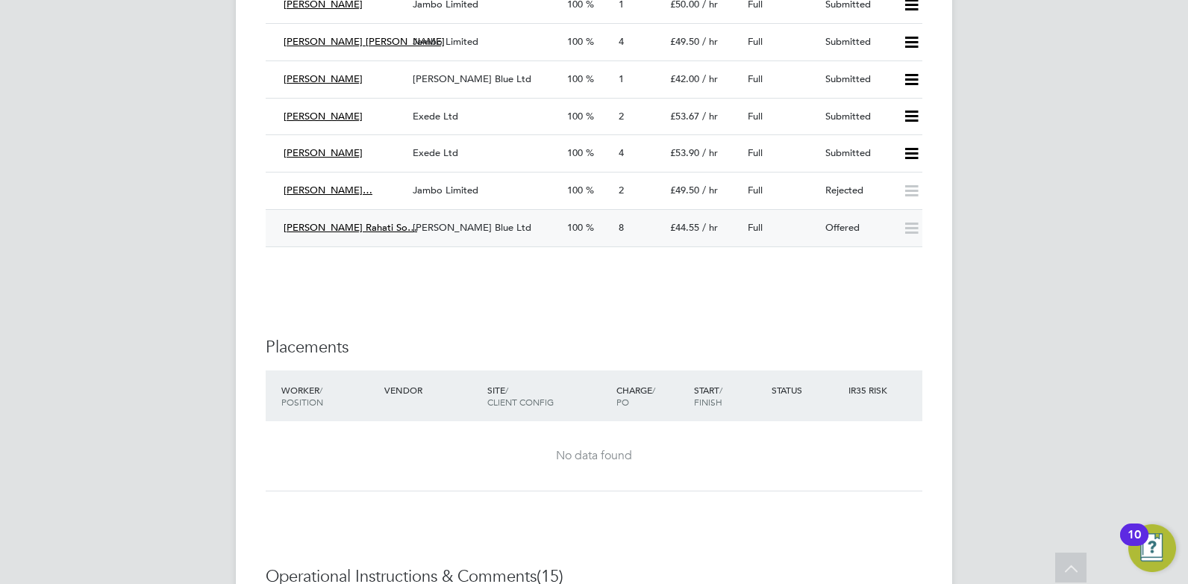
click at [446, 221] on span "[PERSON_NAME] Blue Ltd" at bounding box center [472, 227] width 119 height 13
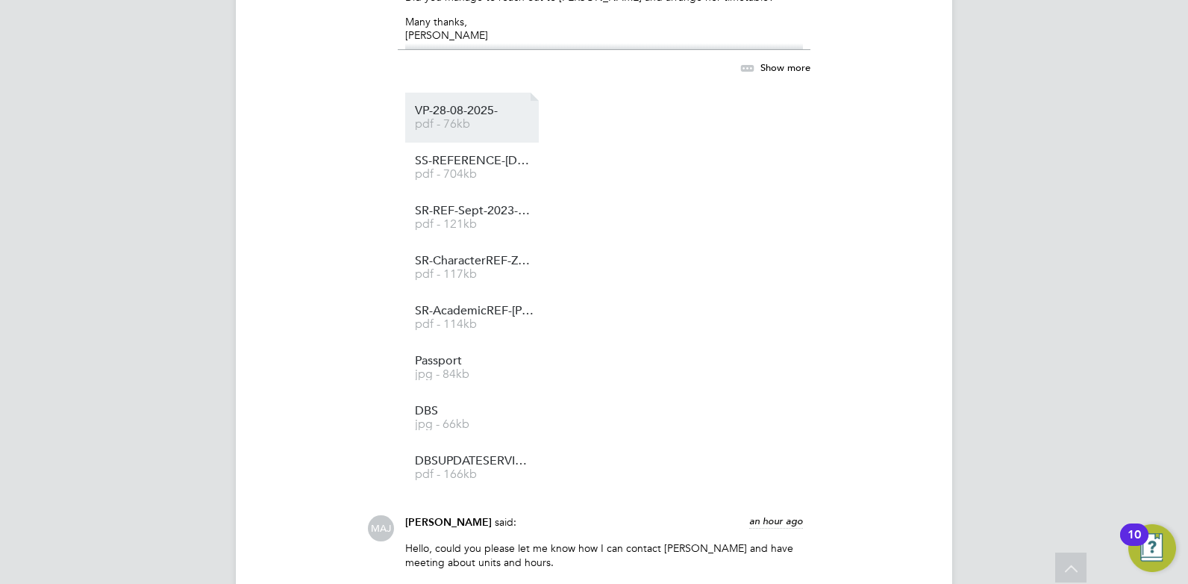
click at [449, 127] on span "pdf - 76kb" at bounding box center [474, 124] width 119 height 11
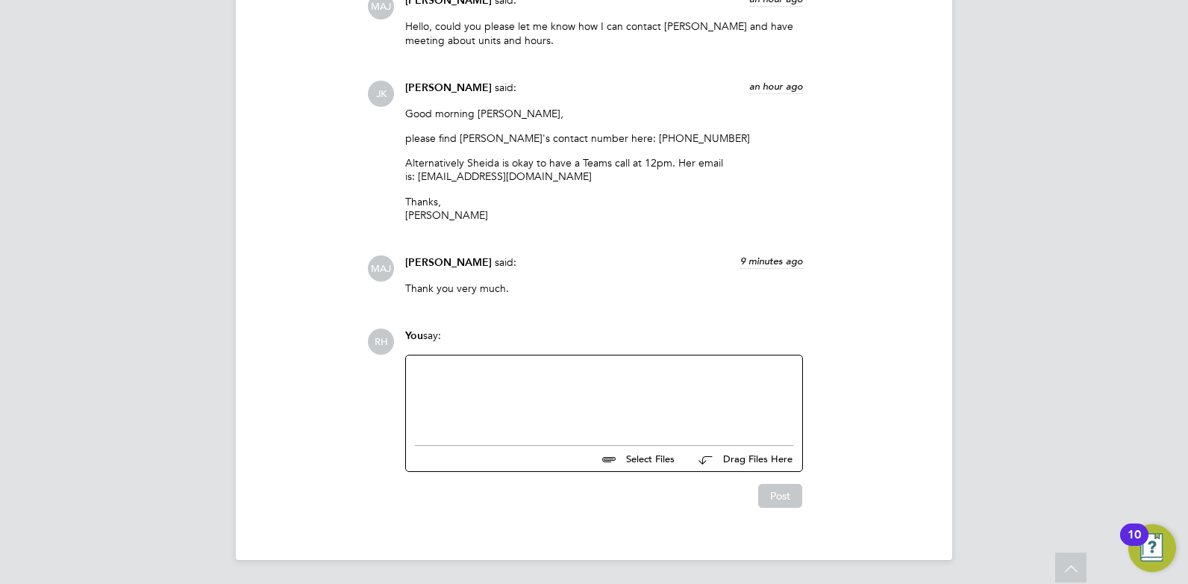
click at [514, 417] on div at bounding box center [604, 396] width 378 height 64
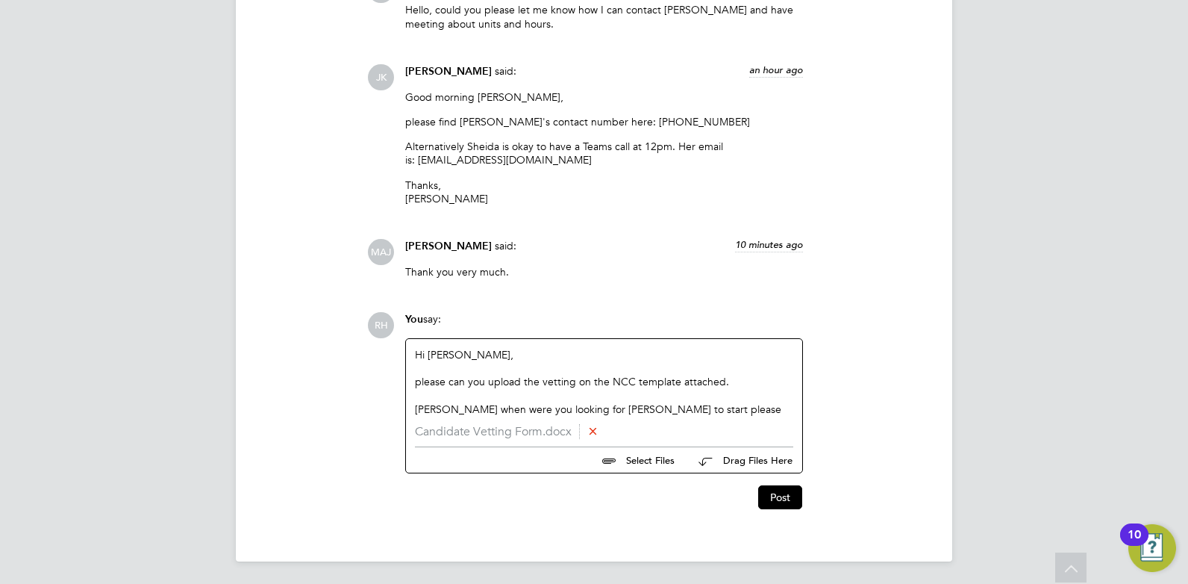
scroll to position [2537, 0]
click at [418, 376] on div "please can you upload the vetting on the NCC template attached." at bounding box center [604, 379] width 378 height 13
click at [677, 405] on div "Mahnaz when were you looking for Sheida to start please" at bounding box center [604, 407] width 378 height 13
click at [704, 412] on div "Mahnaz when were you looking for Sheida to start please" at bounding box center [604, 407] width 378 height 13
click at [764, 497] on button "Post" at bounding box center [780, 496] width 44 height 24
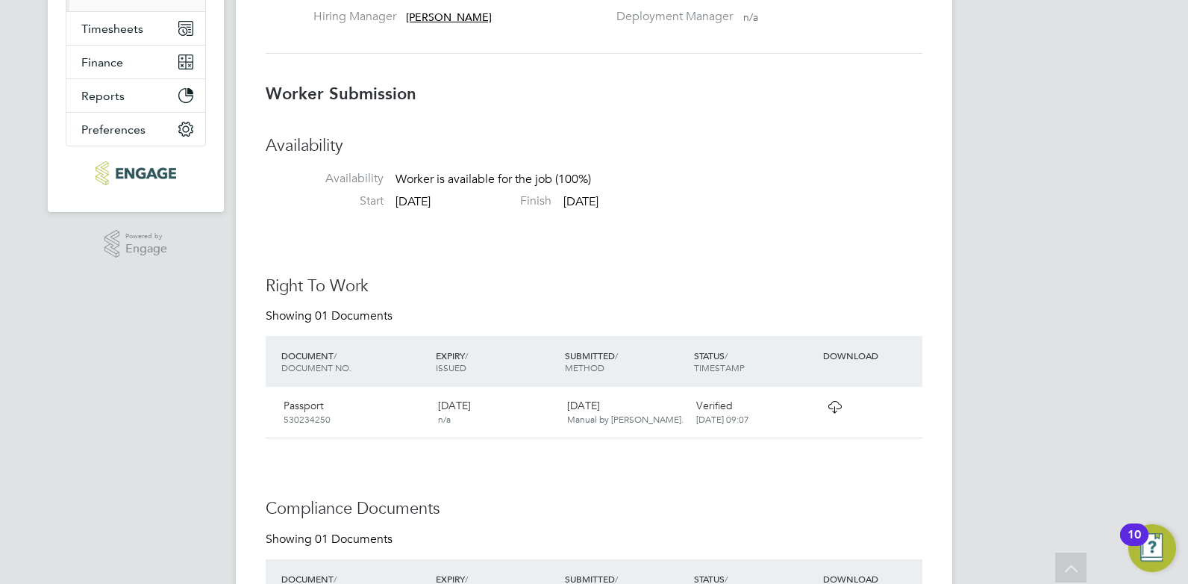
scroll to position [0, 0]
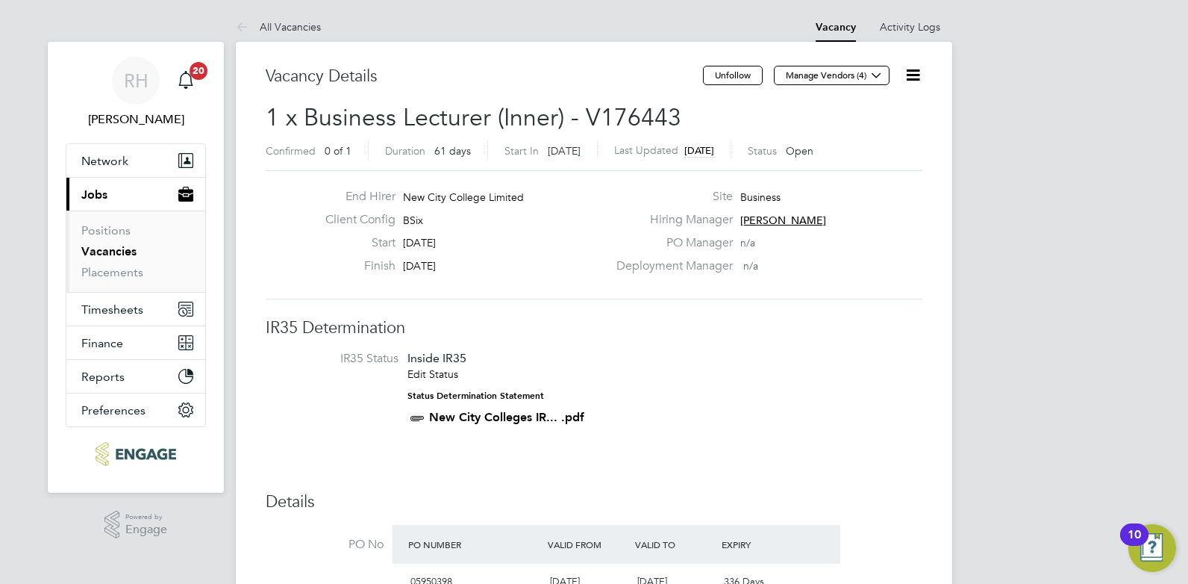
click at [912, 75] on icon at bounding box center [913, 75] width 19 height 19
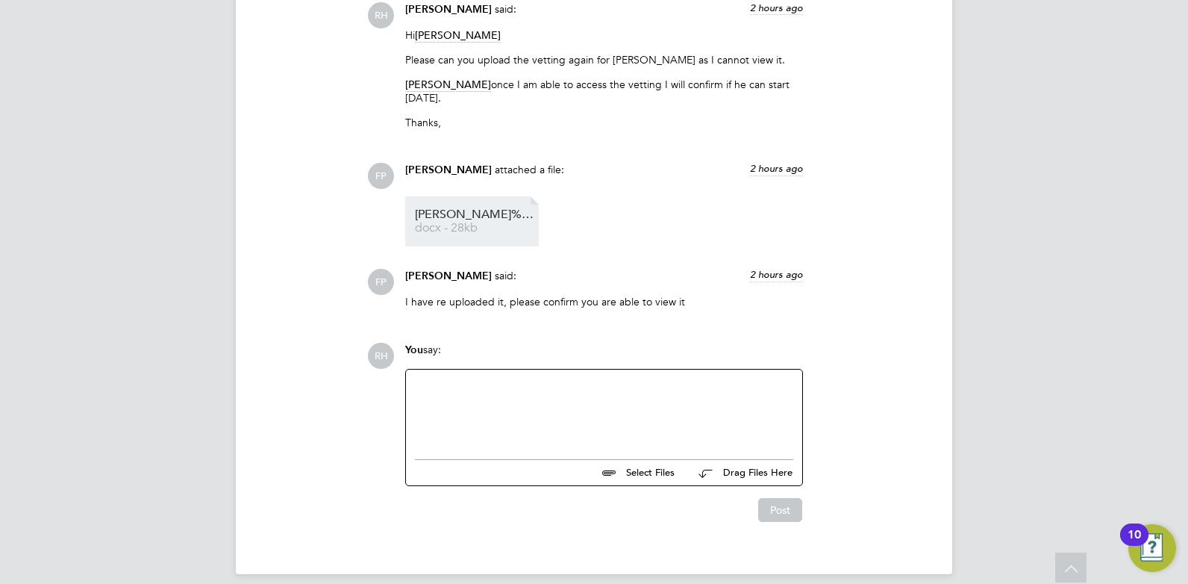
click at [473, 209] on link "Dean%20McMillan%20-%20NCC%20Vetting docx - 28kb" at bounding box center [474, 221] width 119 height 25
click at [443, 378] on div at bounding box center [604, 410] width 378 height 64
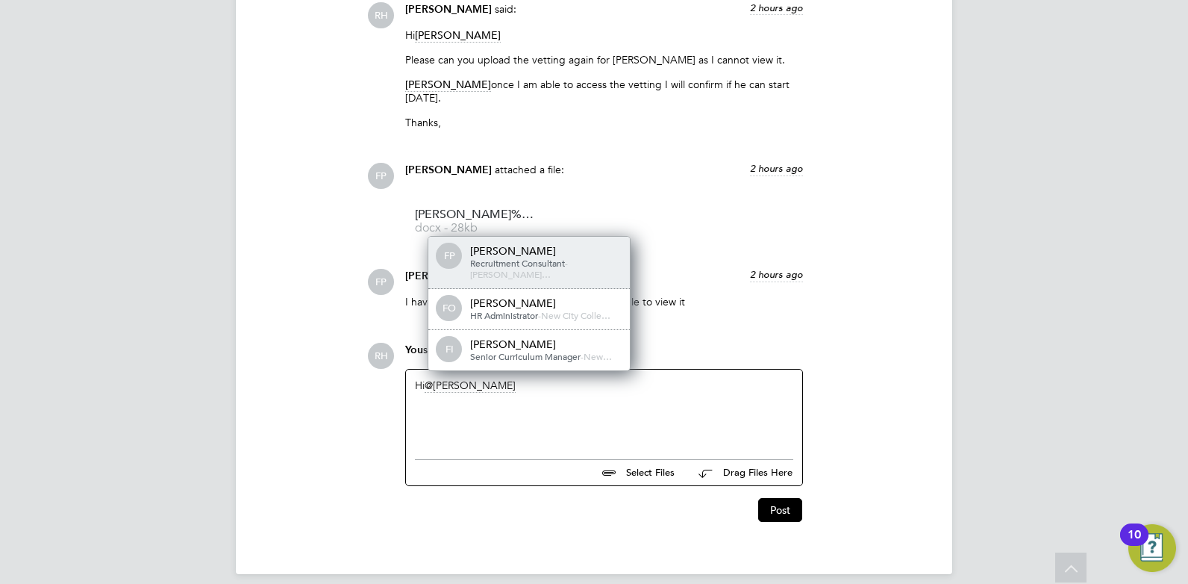
click at [502, 259] on span "Recruitment Consultant" at bounding box center [517, 263] width 95 height 12
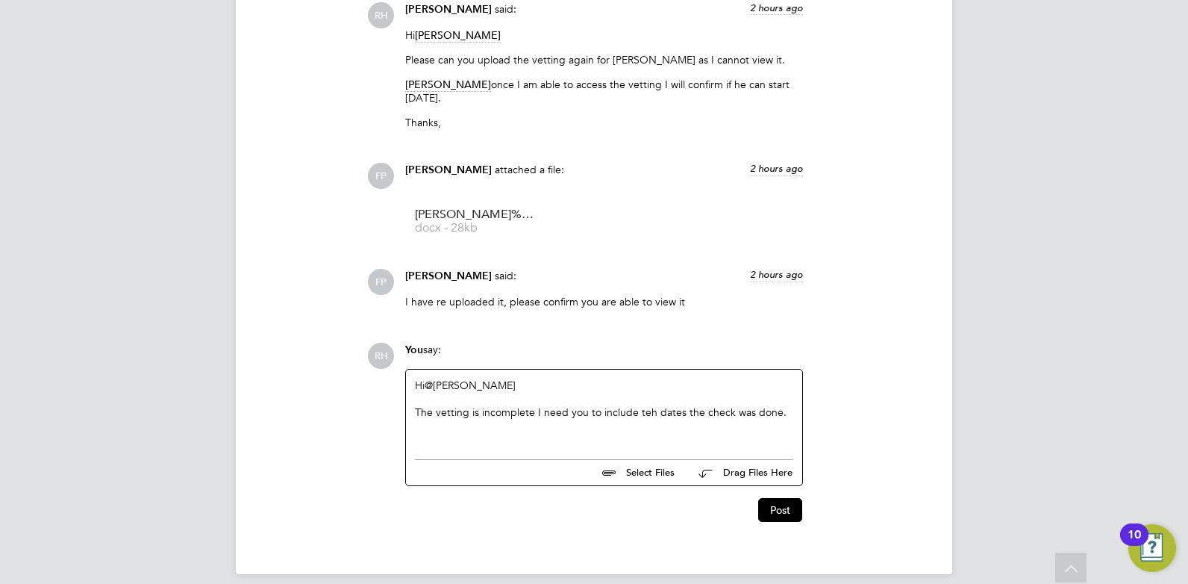
click at [651, 419] on div "The vetting is incomplete I need you to include teh dates the check was done." at bounding box center [604, 425] width 378 height 13
click at [784, 419] on div "The vetting is incomplete I need you to include the dates the check was done." at bounding box center [604, 425] width 378 height 13
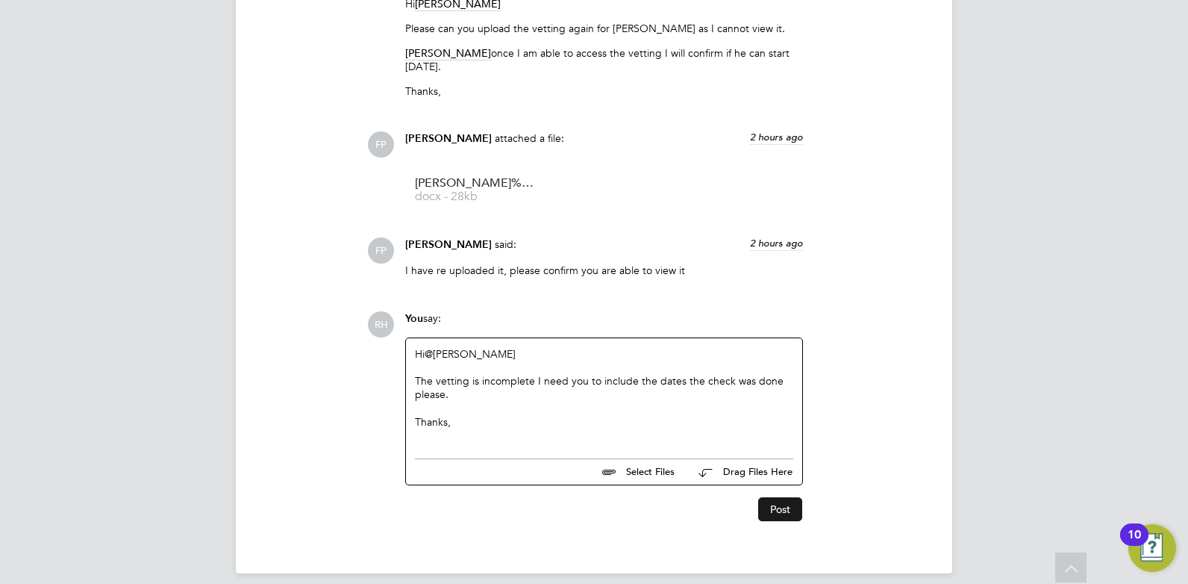
click at [780, 497] on button "Post" at bounding box center [780, 509] width 44 height 24
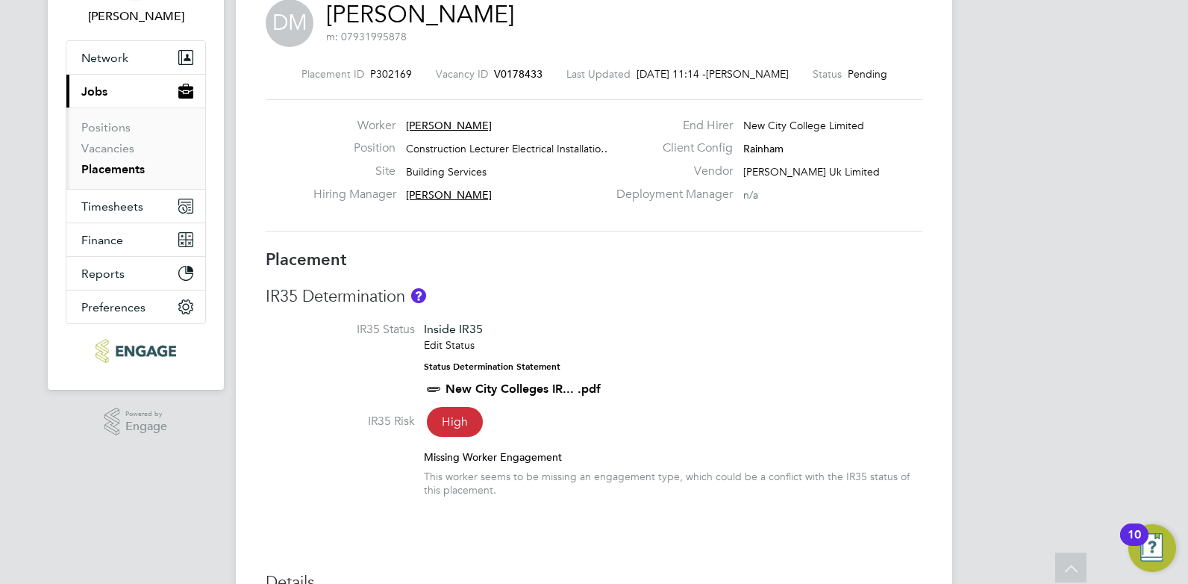
scroll to position [52, 0]
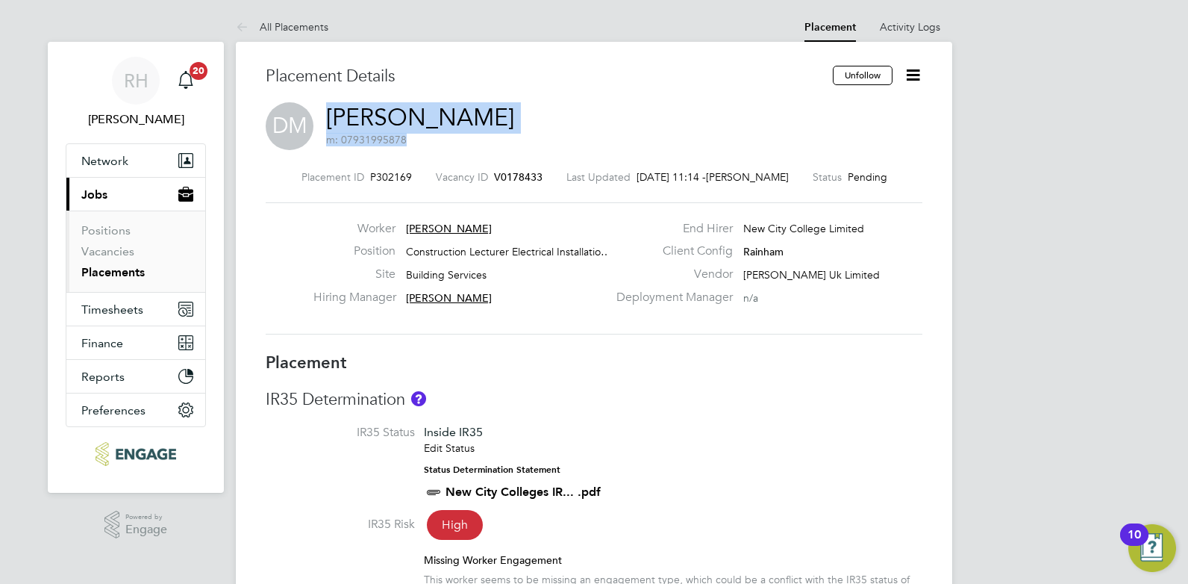
drag, startPoint x: 495, startPoint y: 113, endPoint x: 333, endPoint y: 116, distance: 162.0
click at [333, 116] on div "DM Dean Mcmillan m: 07931995878" at bounding box center [594, 127] width 657 height 51
copy h2 "Dean Mcmillan m: 07931995878"
click at [532, 174] on span "V0178433" at bounding box center [518, 176] width 49 height 13
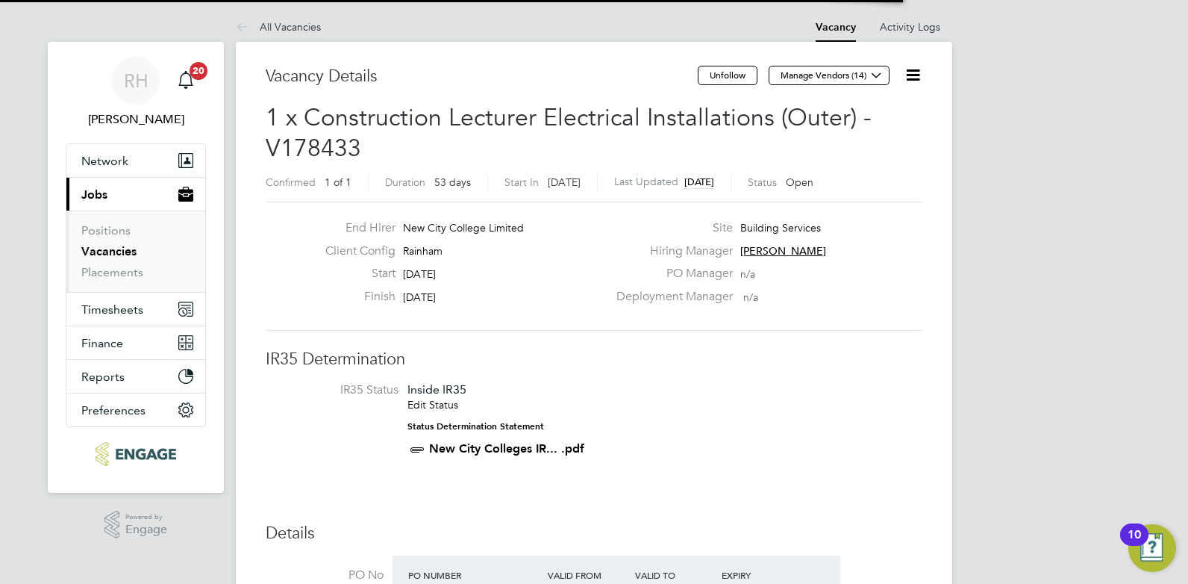
scroll to position [70, 104]
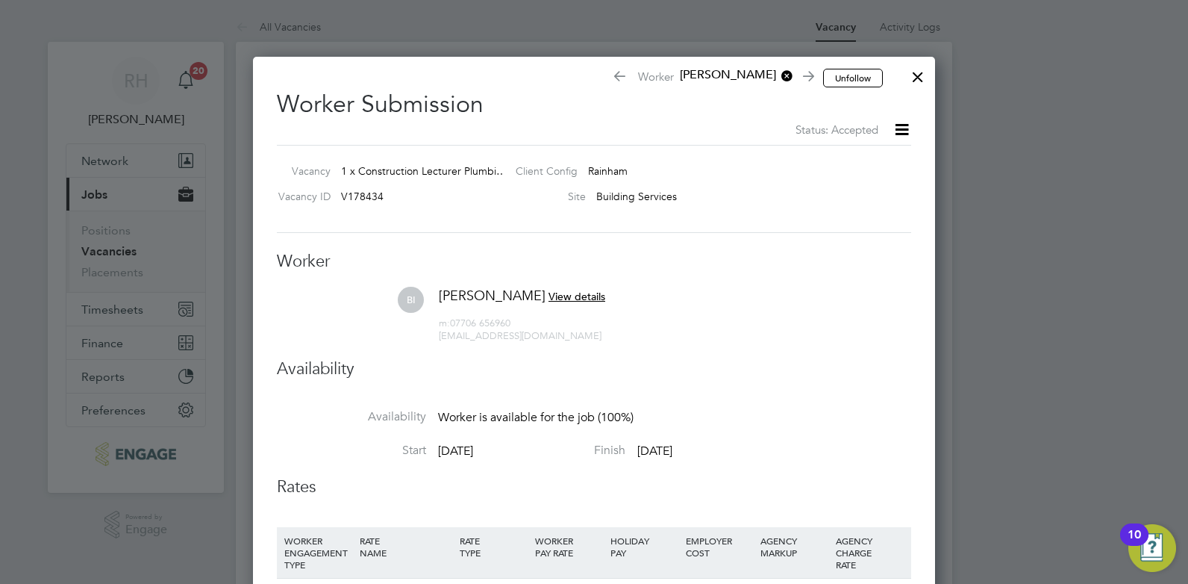
click at [918, 75] on div at bounding box center [918, 73] width 27 height 27
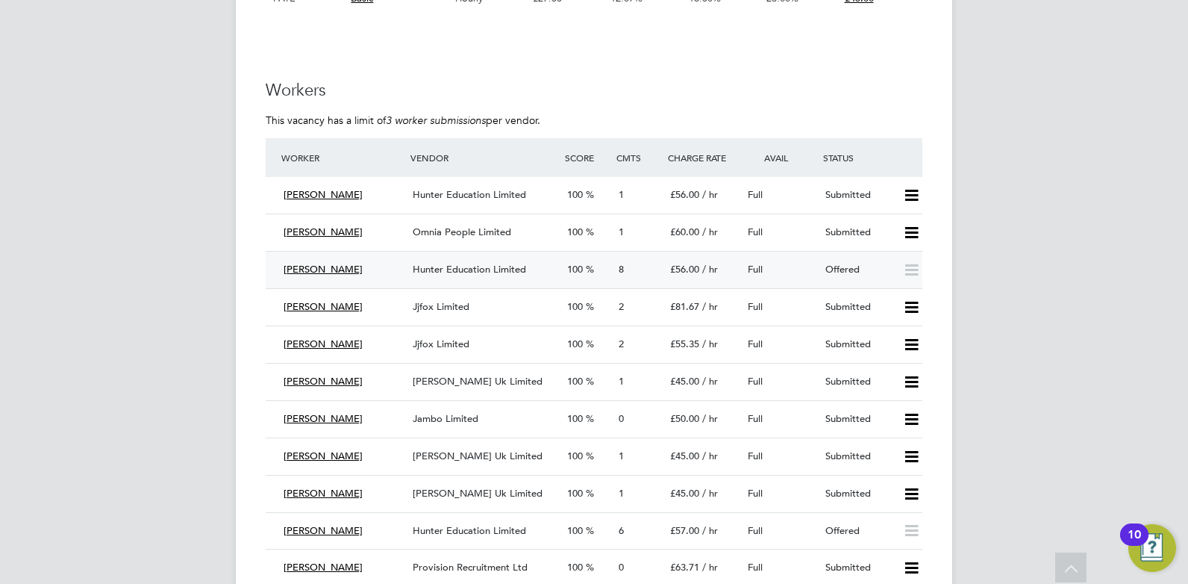
click at [539, 272] on div "Hunter Education Limited" at bounding box center [484, 270] width 155 height 25
